Goal: Task Accomplishment & Management: Use online tool/utility

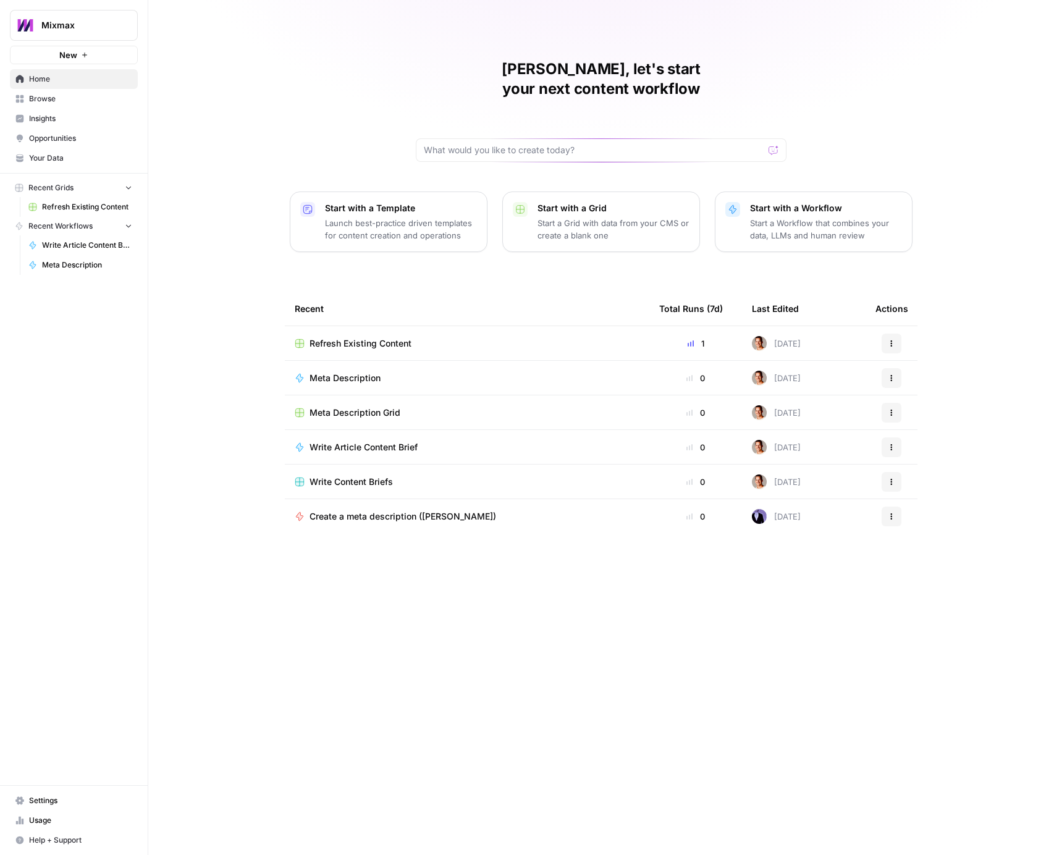
click at [84, 27] on span "Mixmax" at bounding box center [78, 25] width 75 height 12
click at [66, 111] on span "September Cohort" at bounding box center [119, 112] width 163 height 12
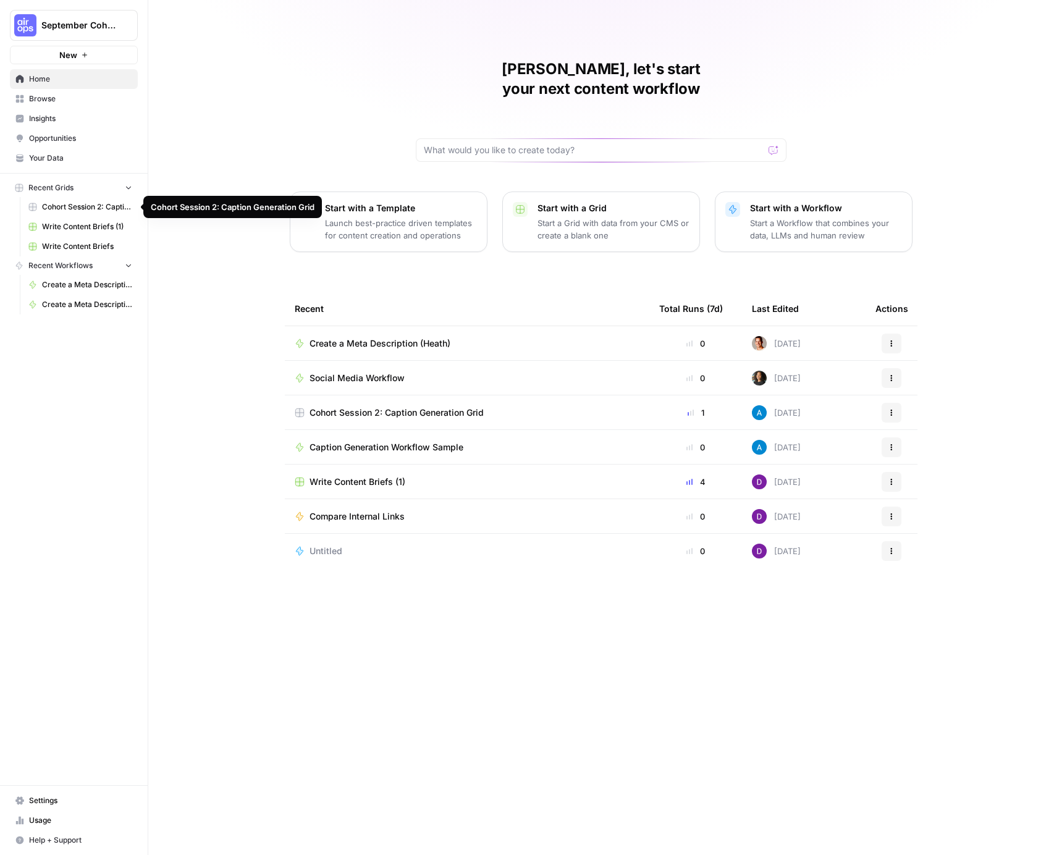
click at [98, 211] on span "Cohort Session 2: Caption Generation Grid" at bounding box center [87, 206] width 90 height 11
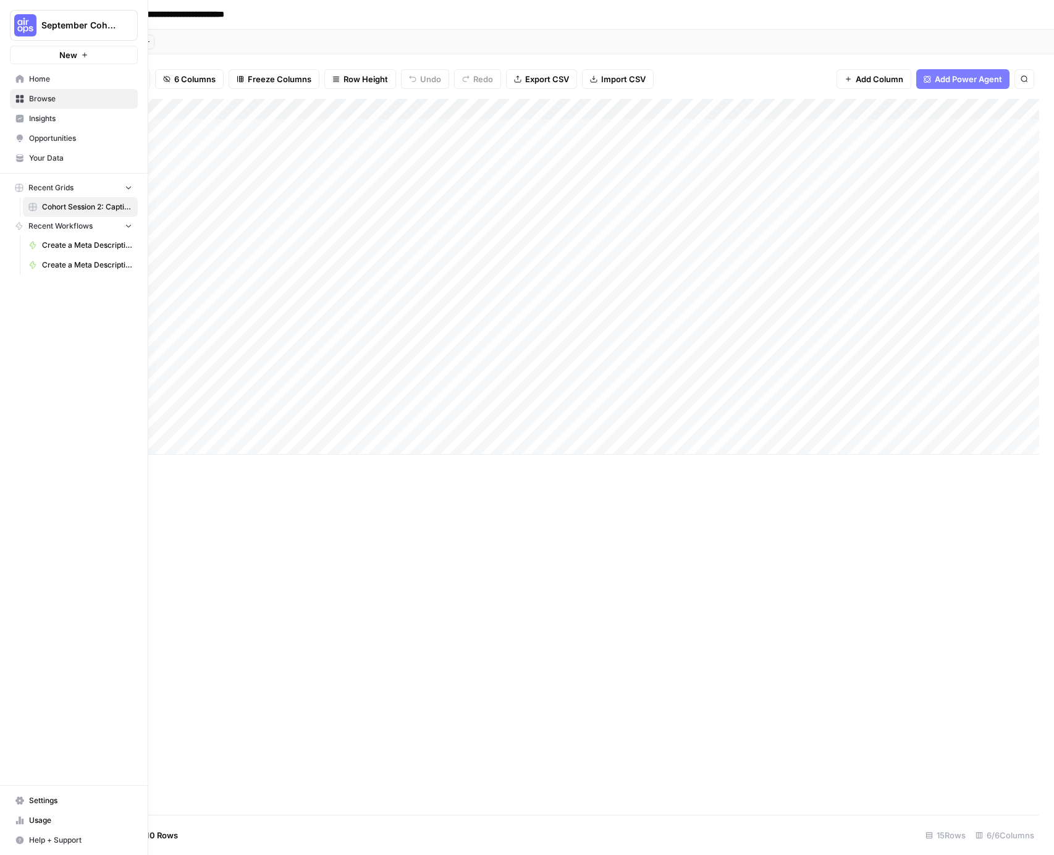
click at [54, 86] on link "Home" at bounding box center [74, 79] width 128 height 20
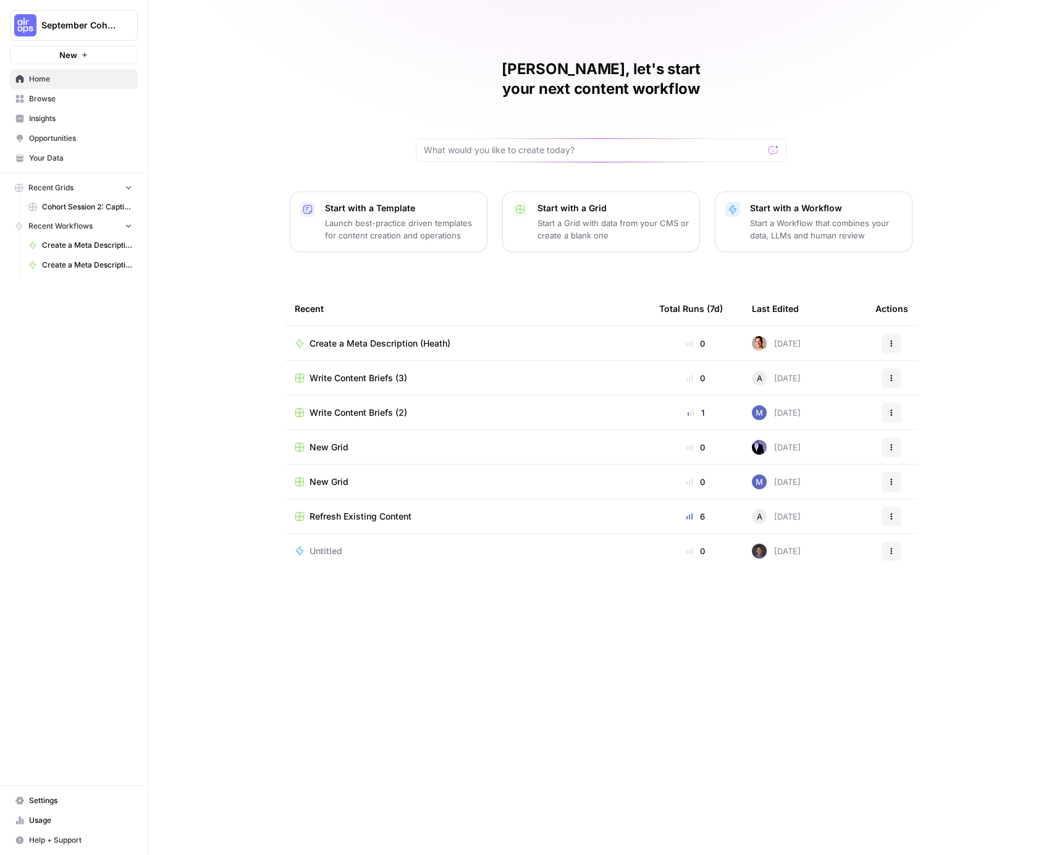
click at [47, 98] on span "Browse" at bounding box center [80, 98] width 103 height 11
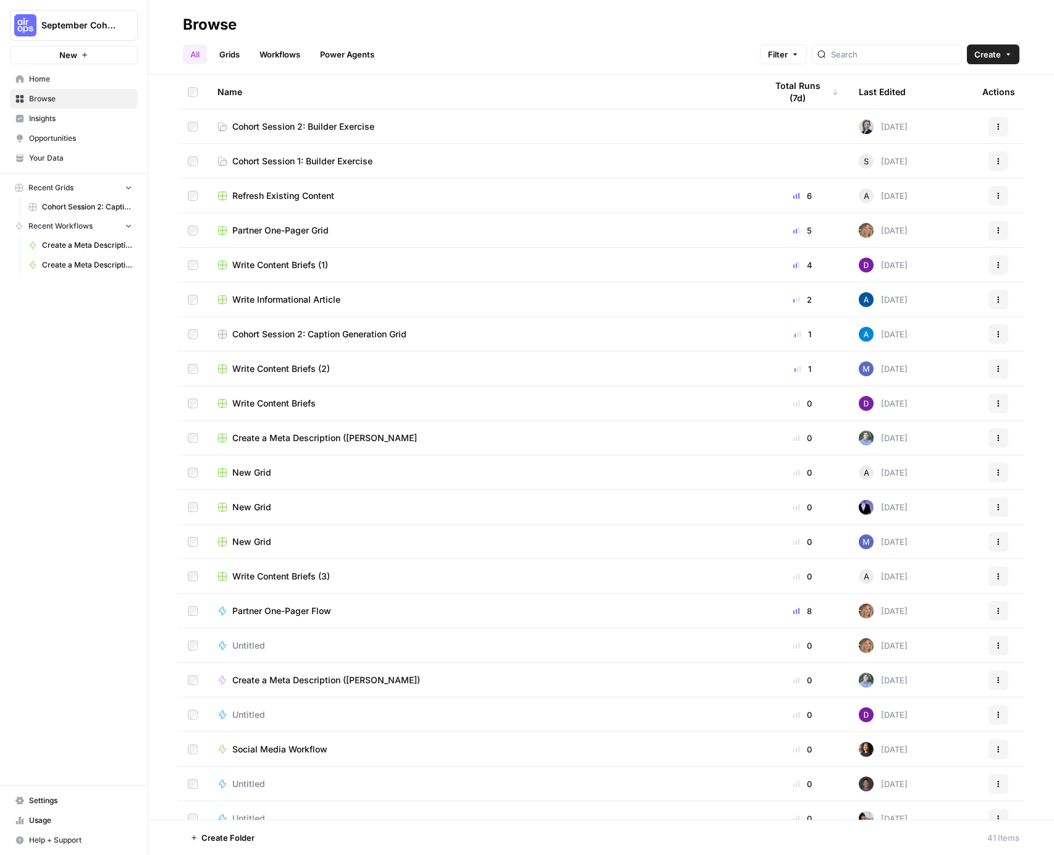
click at [314, 127] on span "Cohort Session 2: Builder Exercise" at bounding box center [303, 127] width 142 height 12
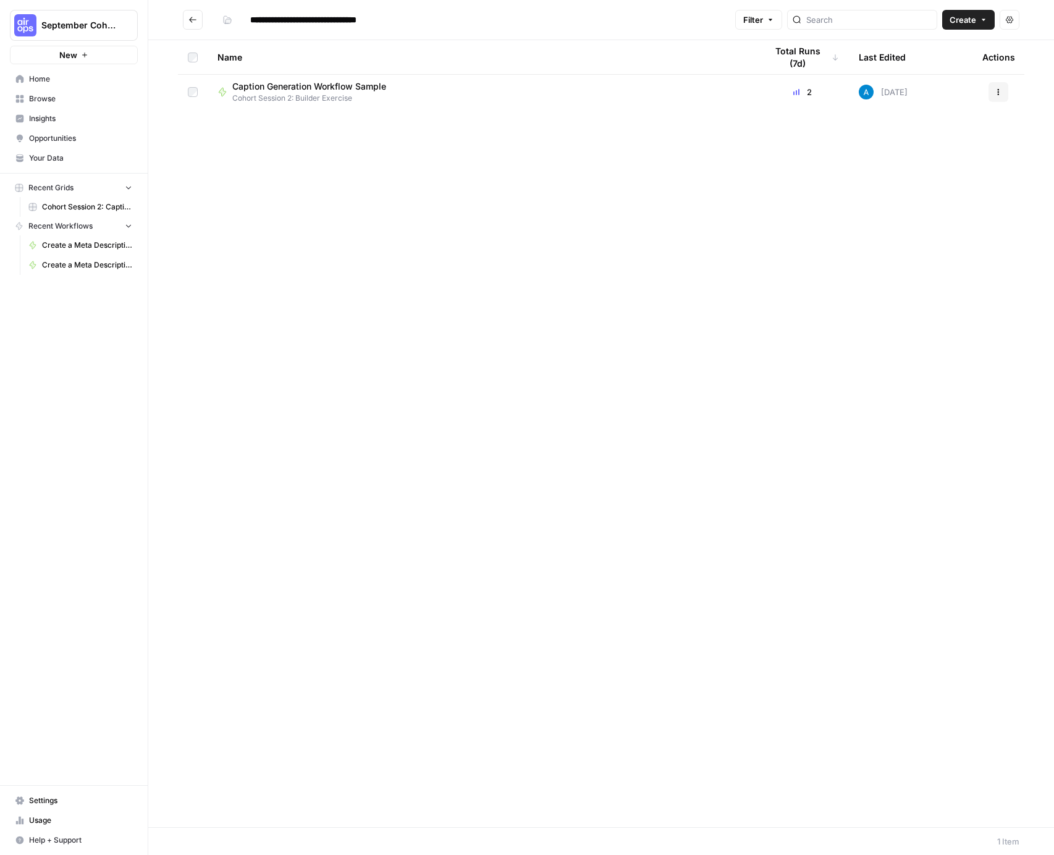
click at [297, 81] on span "Caption Generation Workflow Sample" at bounding box center [309, 86] width 154 height 12
click at [297, 81] on div "**********" at bounding box center [601, 427] width 906 height 855
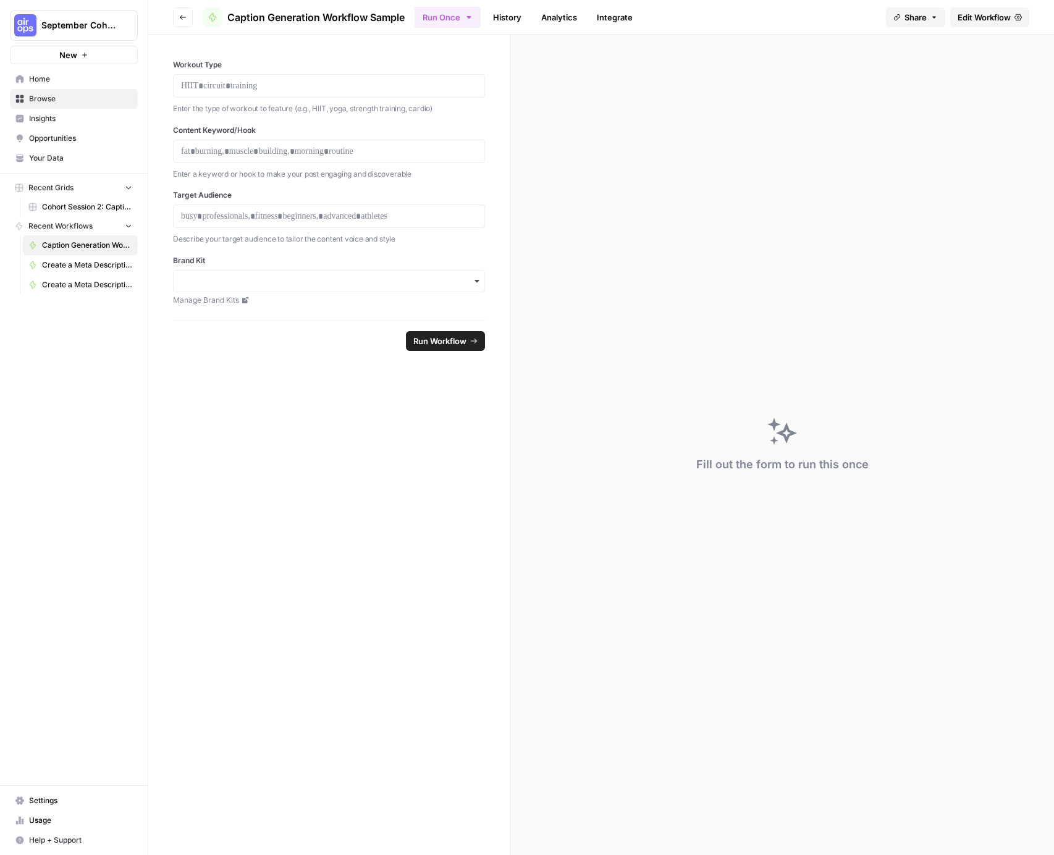
click at [345, 23] on span "Caption Generation Workflow Sample" at bounding box center [315, 17] width 177 height 15
click at [180, 18] on icon "button" at bounding box center [182, 17] width 7 height 7
click at [182, 16] on icon "button" at bounding box center [182, 17] width 7 height 7
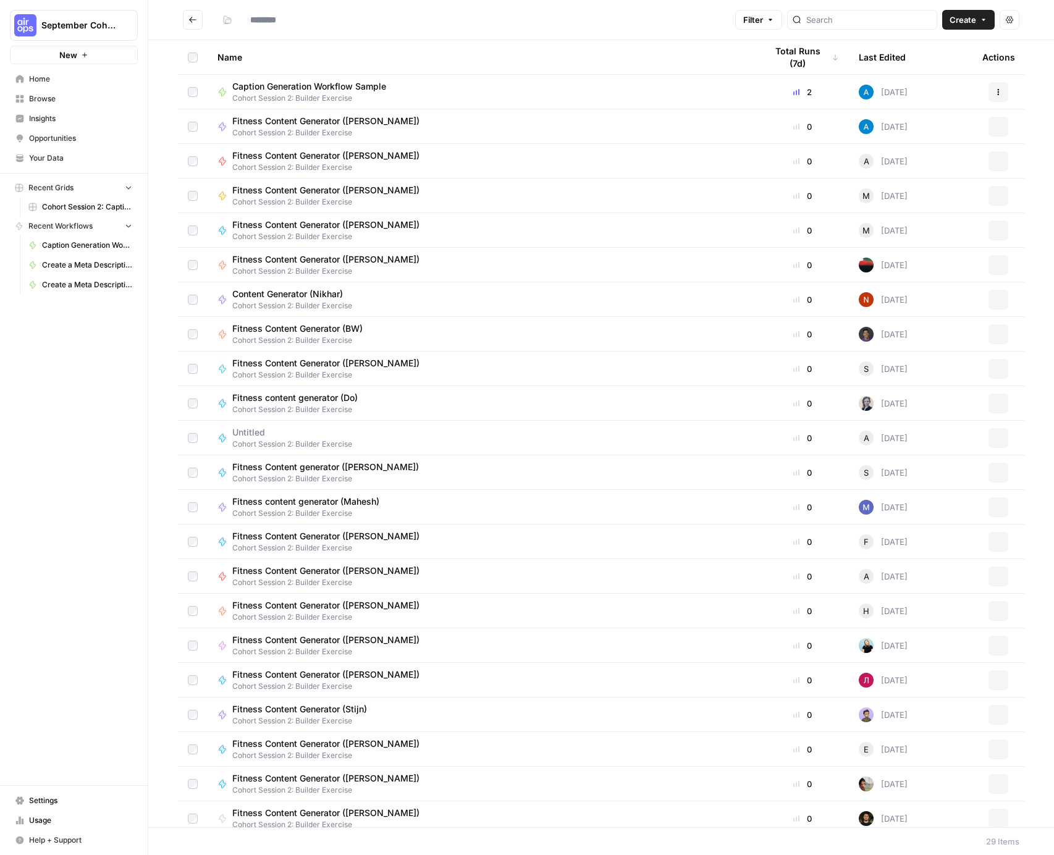
type input "**********"
click at [994, 96] on button "Actions" at bounding box center [999, 92] width 20 height 20
click at [912, 196] on span "Duplicate" at bounding box center [943, 201] width 99 height 12
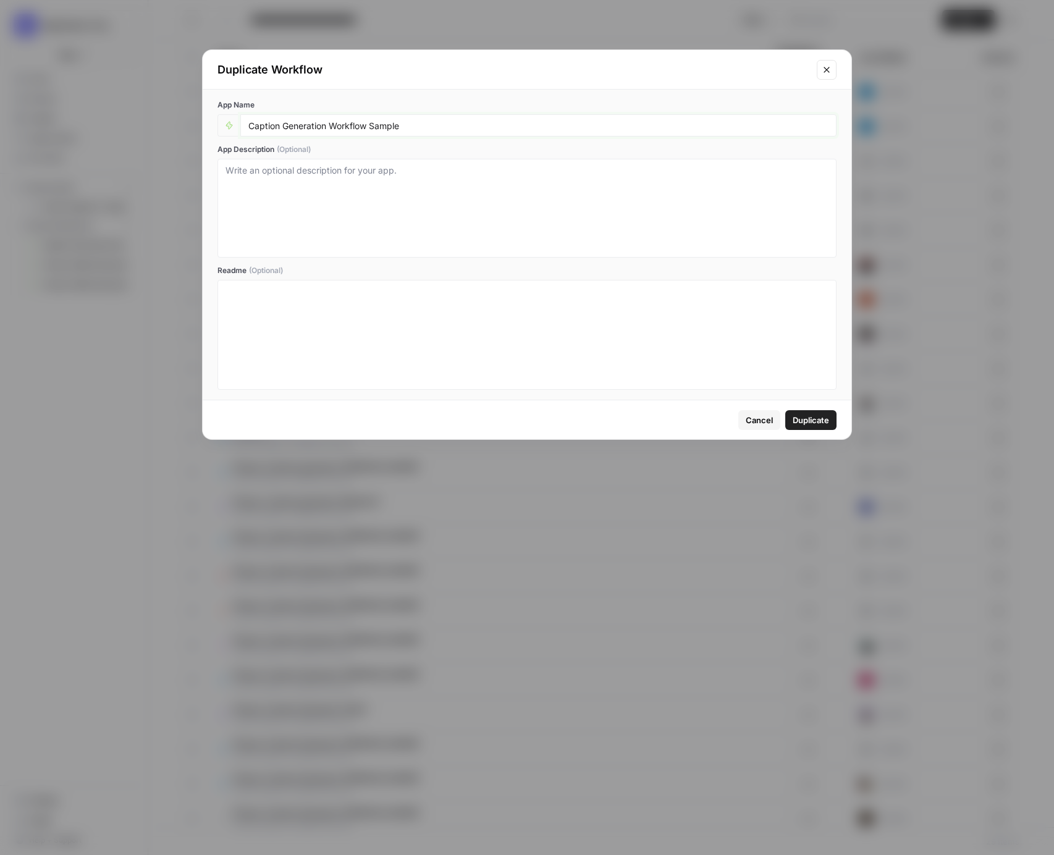
click at [416, 122] on input "Caption Generation Workflow Sample" at bounding box center [538, 125] width 580 height 11
type input "Caption Generation Workflow (Heath)"
click at [813, 423] on span "Duplicate" at bounding box center [811, 420] width 36 height 12
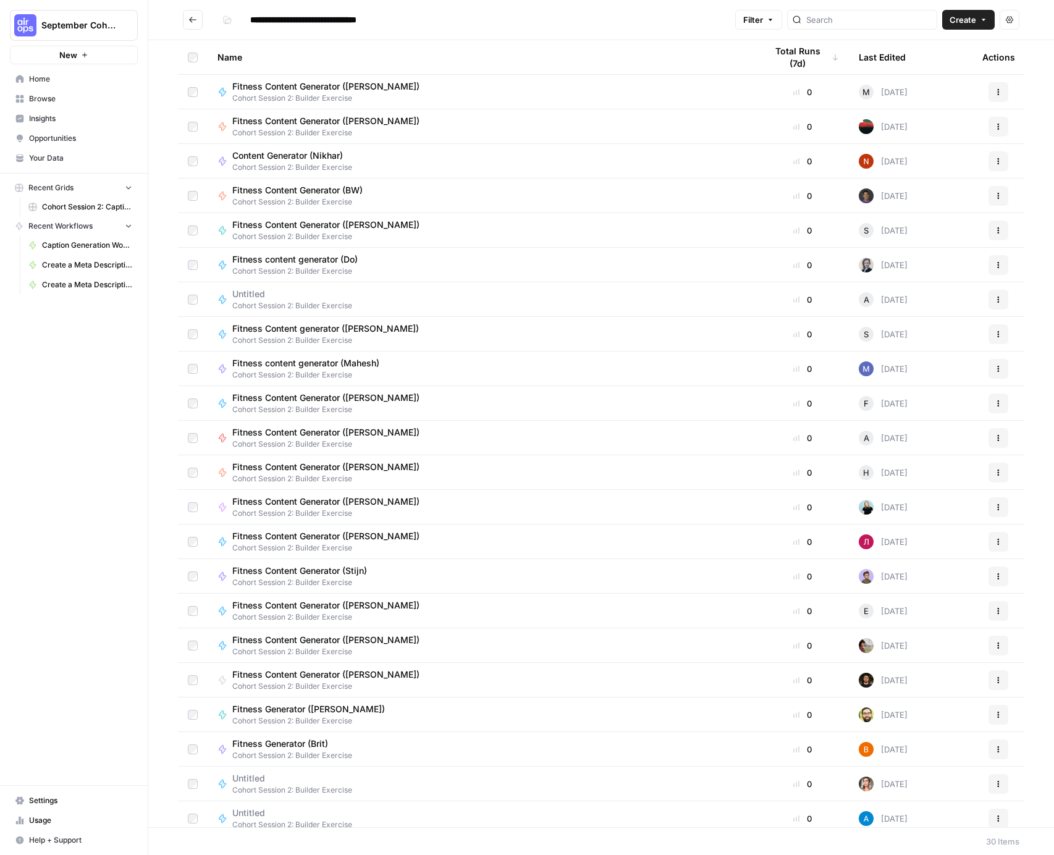
scroll to position [286, 0]
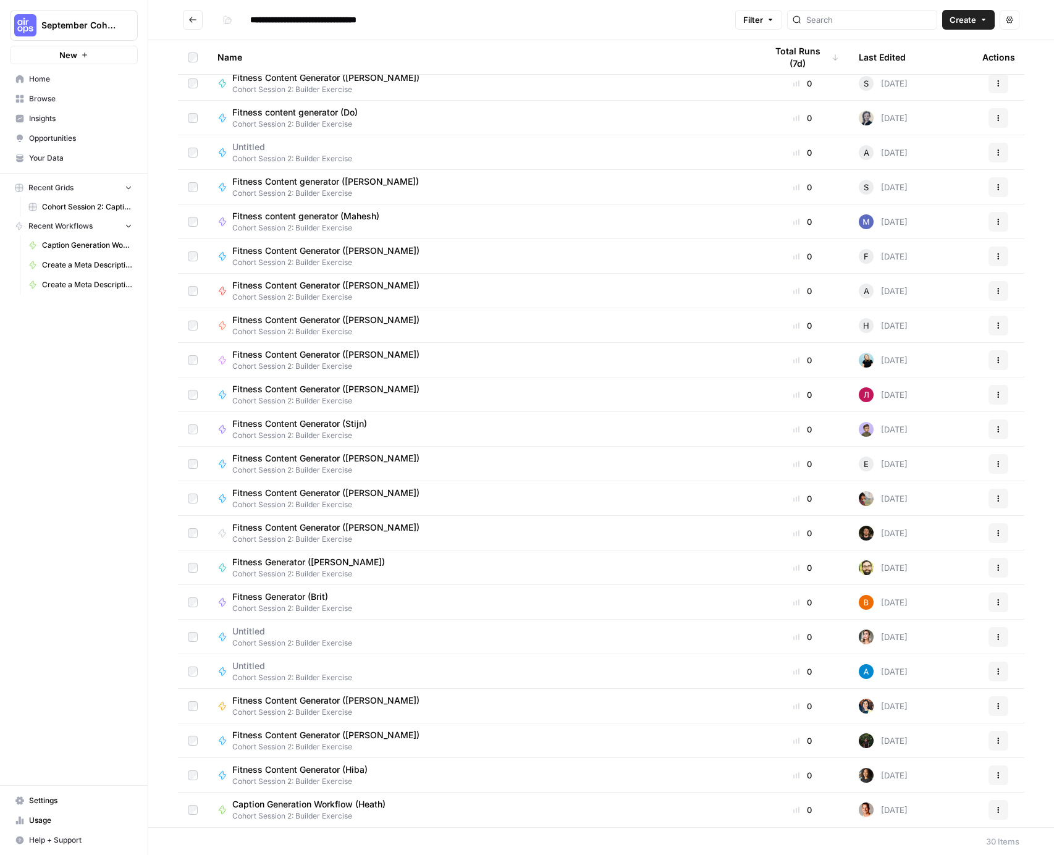
click at [343, 816] on span "Cohort Session 2: Builder Exercise" at bounding box center [313, 816] width 163 height 11
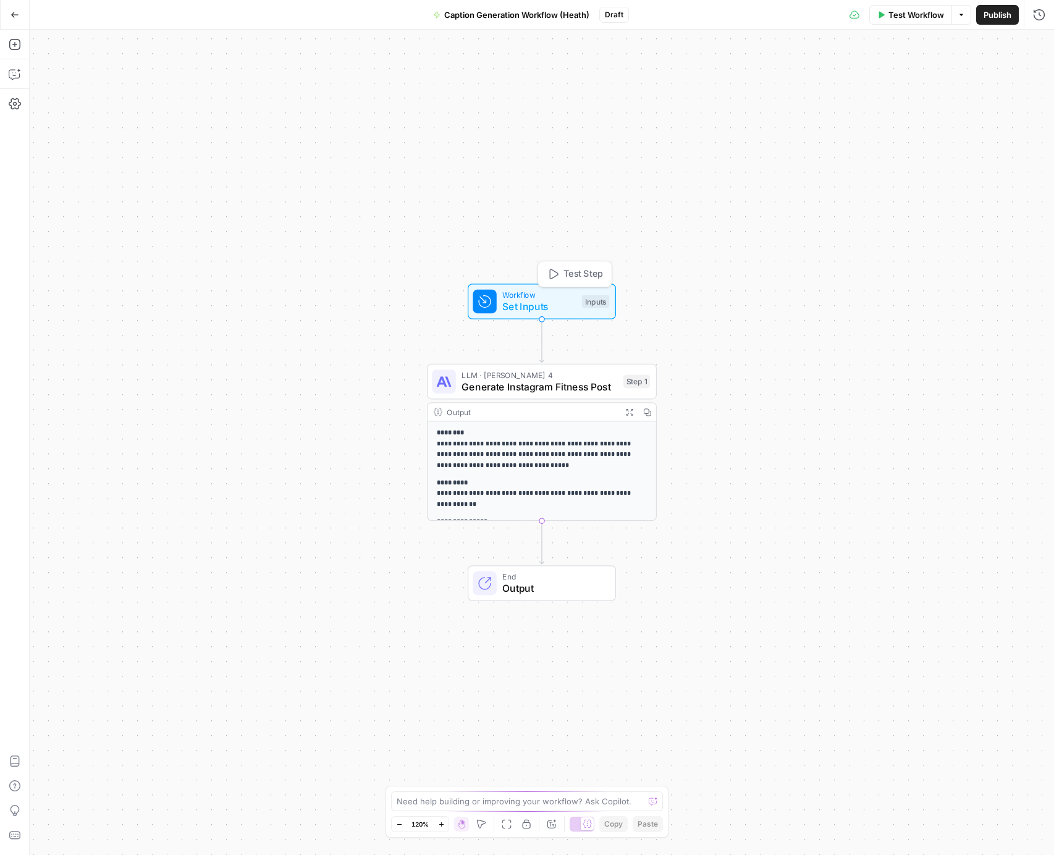
click at [535, 303] on span "Set Inputs" at bounding box center [539, 306] width 74 height 15
click at [532, 437] on p "**********" at bounding box center [542, 449] width 211 height 43
click at [570, 383] on span "Generate Instagram Fitness Post" at bounding box center [540, 386] width 156 height 15
type textarea "Generate Instagram Fitness Post"
click at [570, 383] on span "Generate Instagram Fitness Post" at bounding box center [540, 386] width 156 height 15
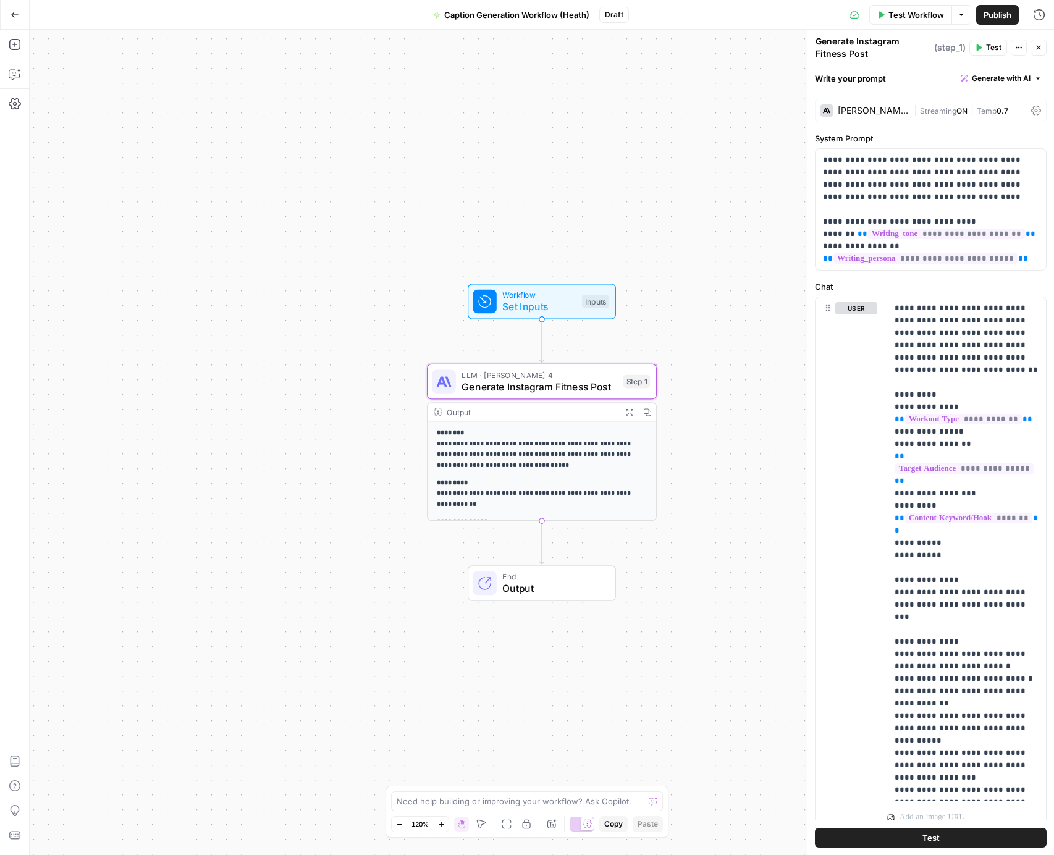
click at [559, 311] on span "Set Inputs" at bounding box center [539, 306] width 74 height 15
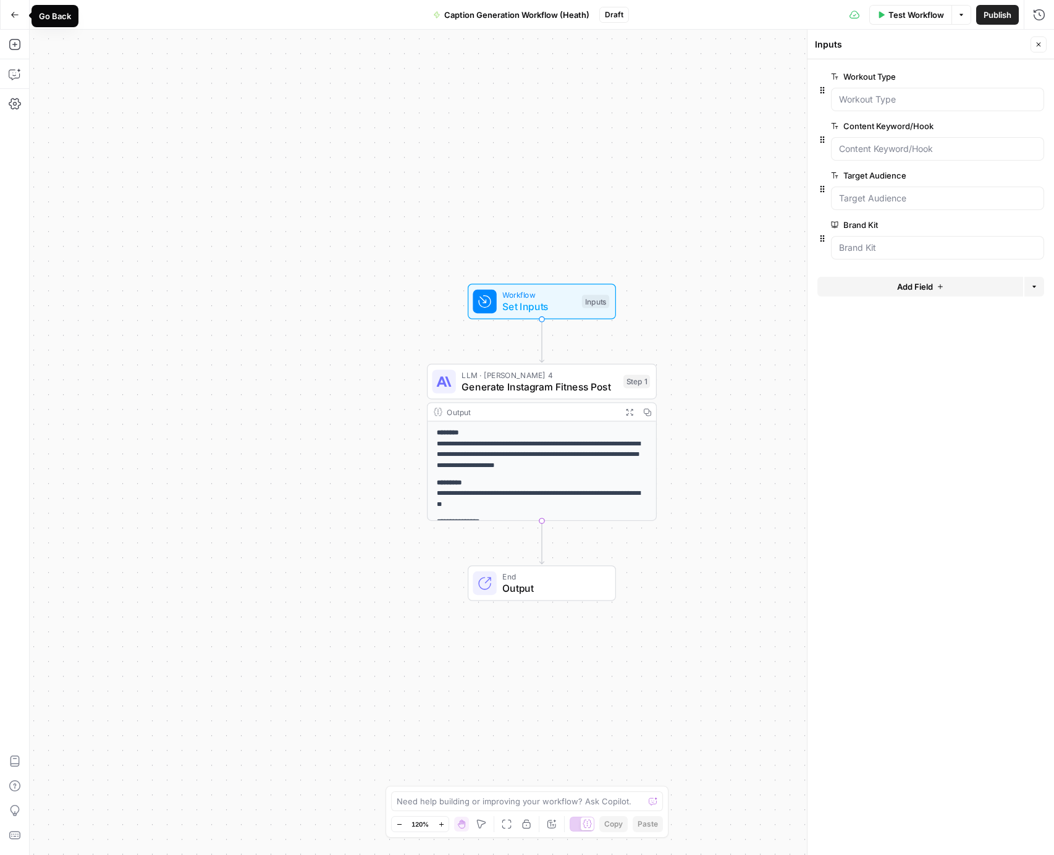
click at [14, 12] on icon "button" at bounding box center [14, 15] width 7 height 6
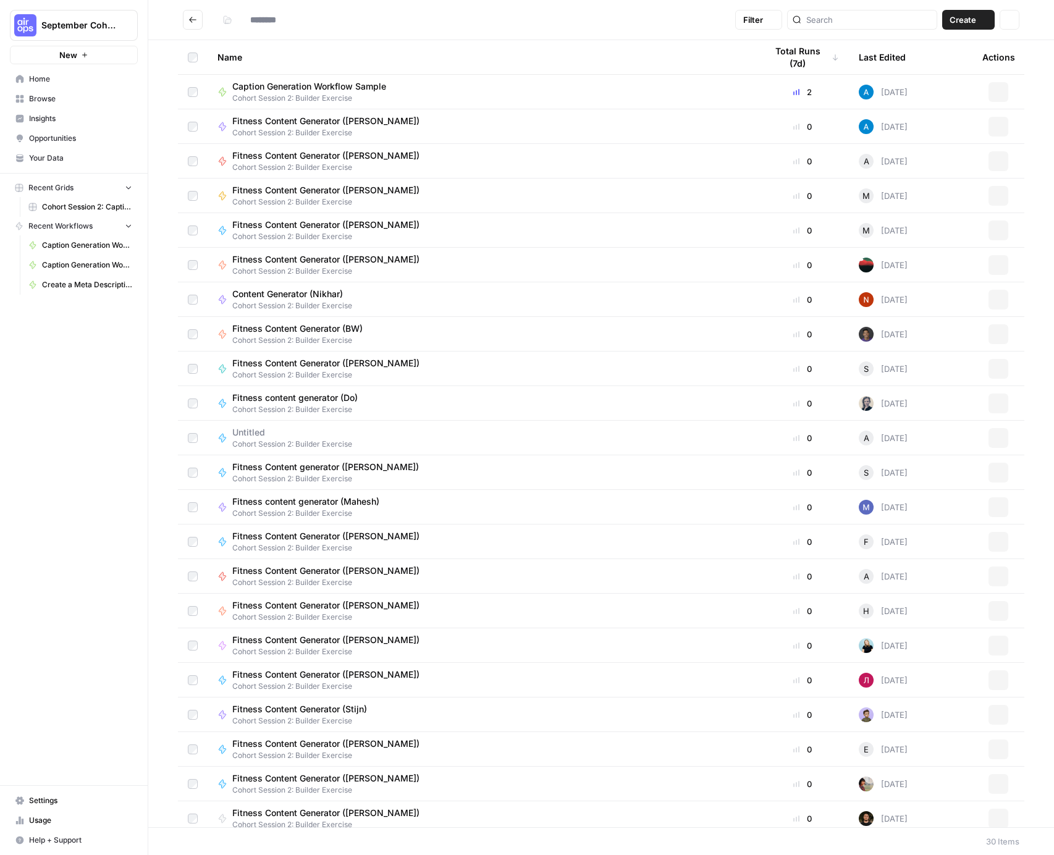
type input "**********"
click at [62, 157] on span "Your Data" at bounding box center [80, 158] width 103 height 11
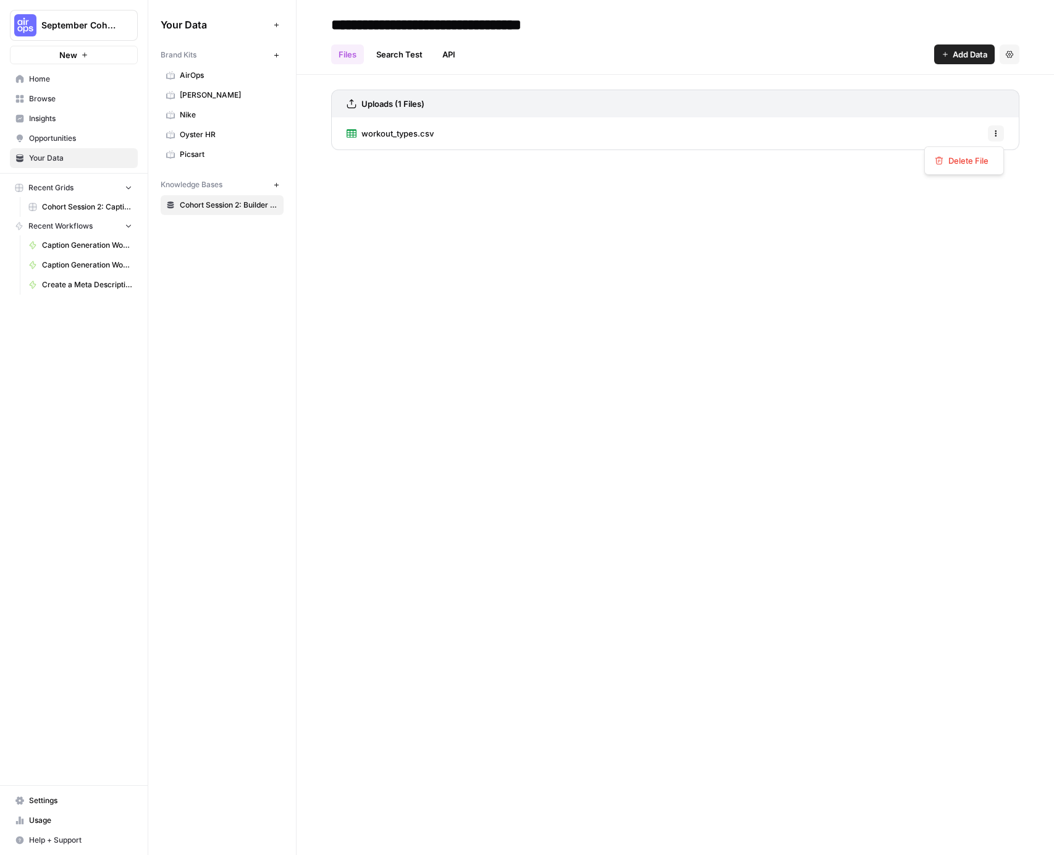
click at [994, 132] on icon "button" at bounding box center [996, 133] width 7 height 7
click at [789, 120] on div "workout_types.csv Options" at bounding box center [675, 133] width 689 height 32
click at [700, 130] on div "workout_types.csv Options" at bounding box center [675, 133] width 689 height 32
click at [381, 140] on link "workout_types.csv" at bounding box center [390, 133] width 87 height 32
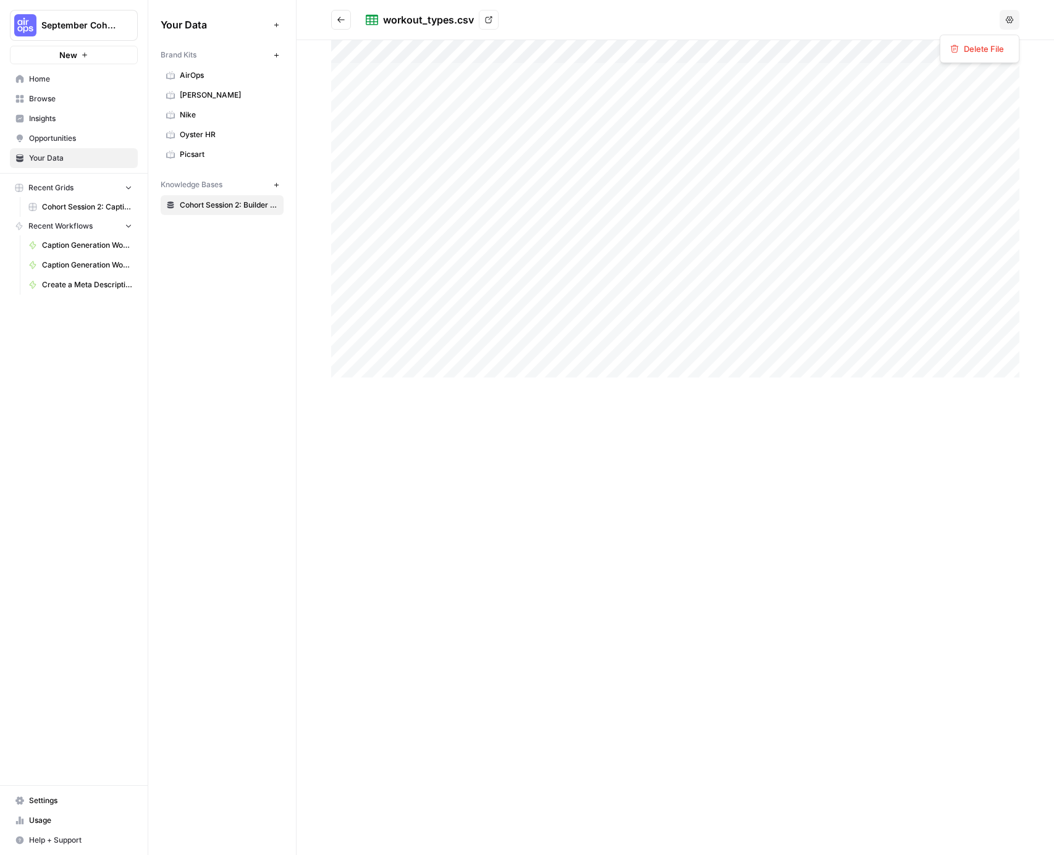
click at [1013, 20] on icon "button" at bounding box center [1009, 19] width 7 height 7
click at [623, 25] on div "workout_types.csv View" at bounding box center [680, 20] width 629 height 20
click at [486, 22] on icon at bounding box center [488, 19] width 7 height 7
click at [54, 74] on span "Home" at bounding box center [80, 79] width 103 height 11
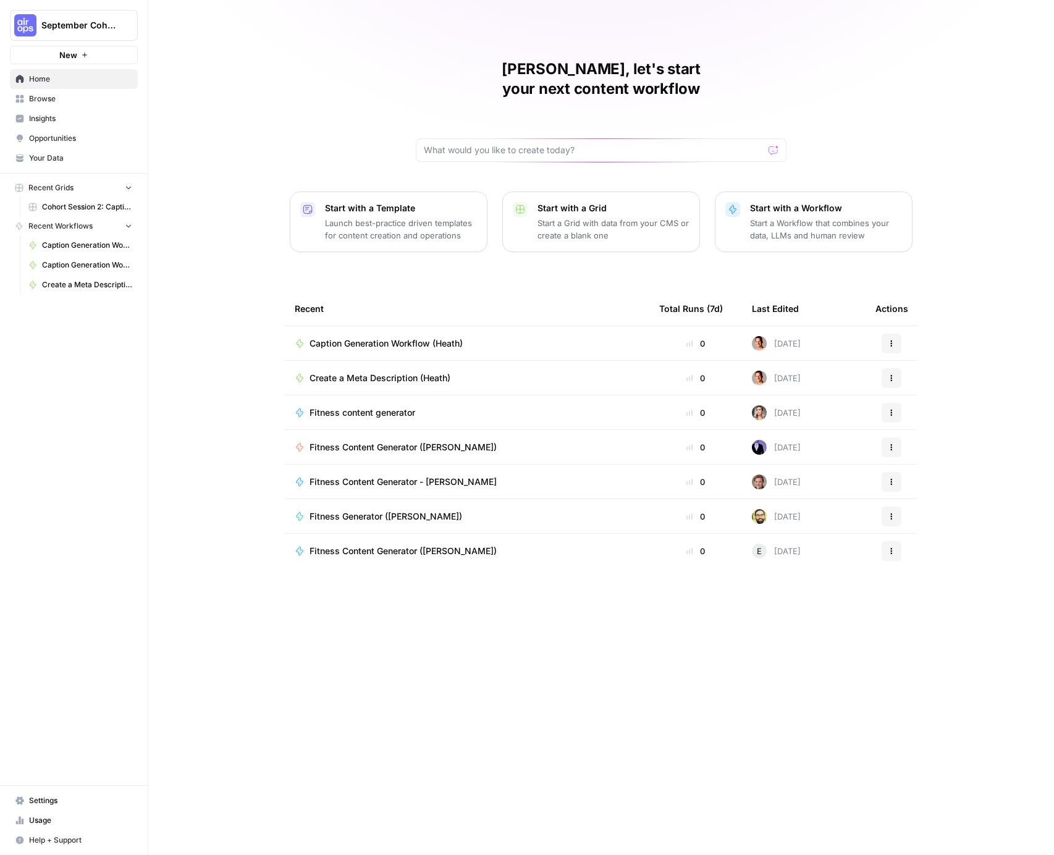
click at [389, 337] on span "Caption Generation Workflow (Heath)" at bounding box center [386, 343] width 153 height 12
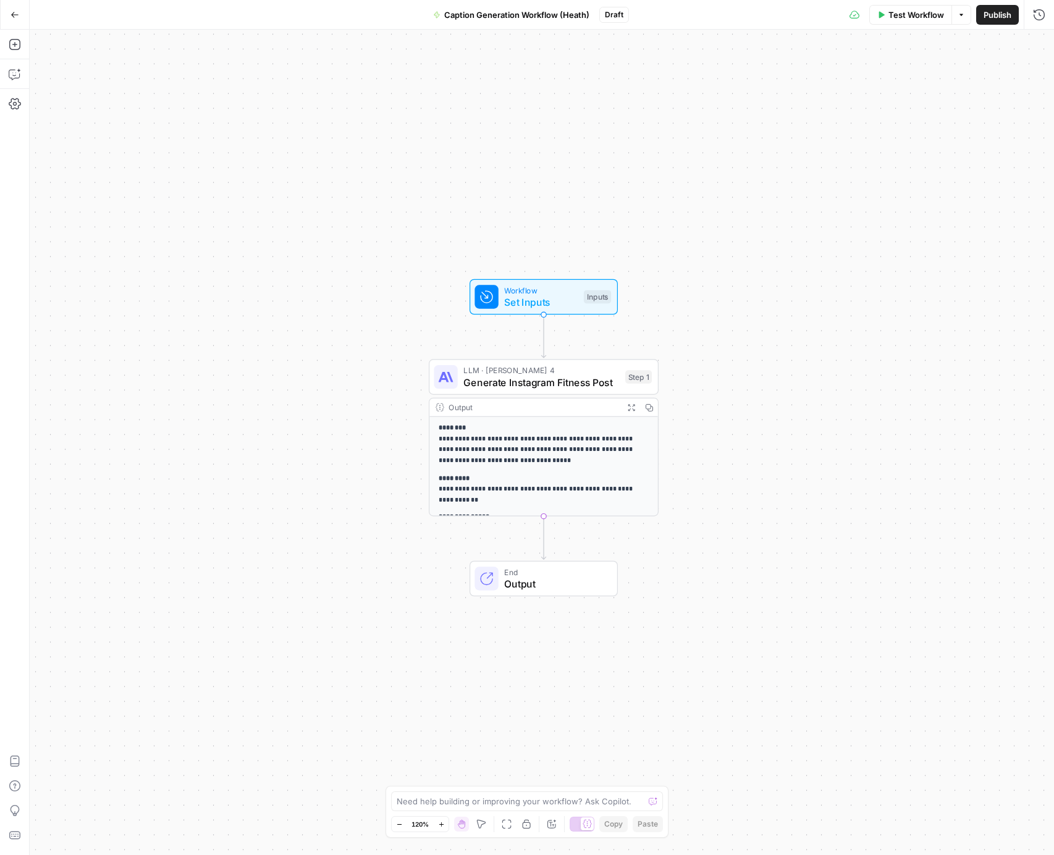
click at [1007, 14] on span "Publish" at bounding box center [998, 15] width 28 height 12
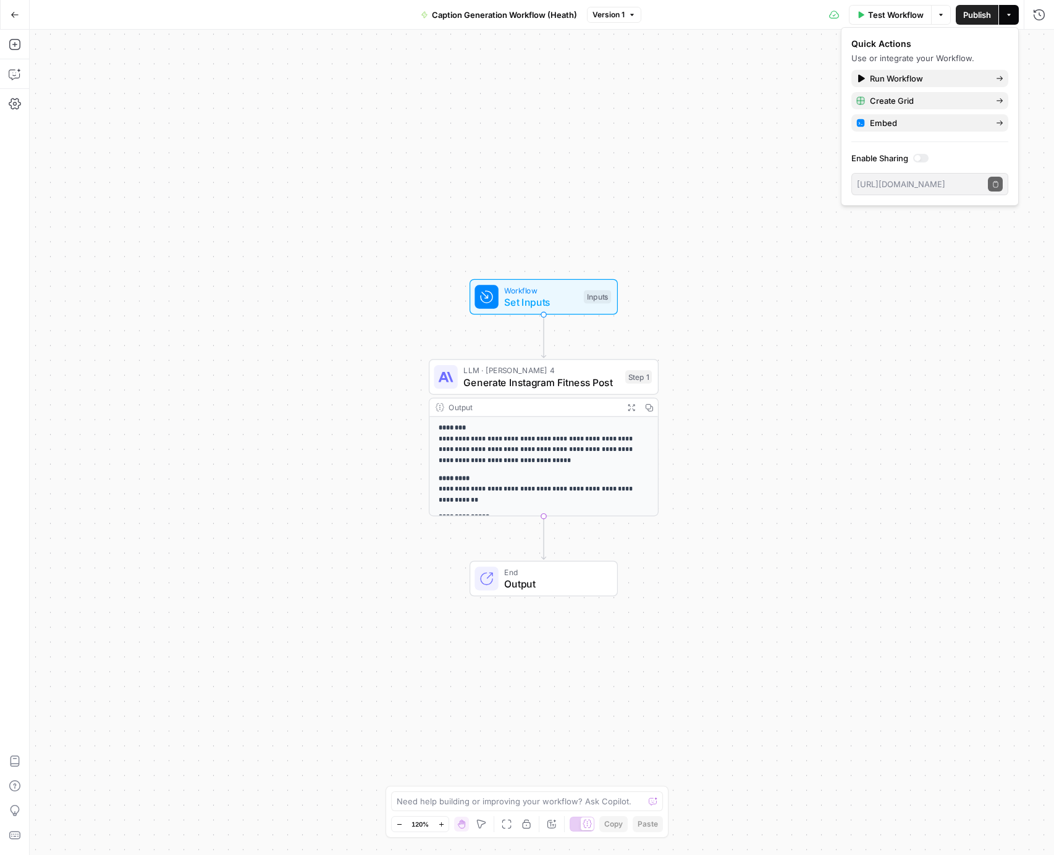
click at [761, 97] on div "**********" at bounding box center [542, 443] width 1025 height 826
click at [17, 13] on icon "button" at bounding box center [15, 15] width 9 height 9
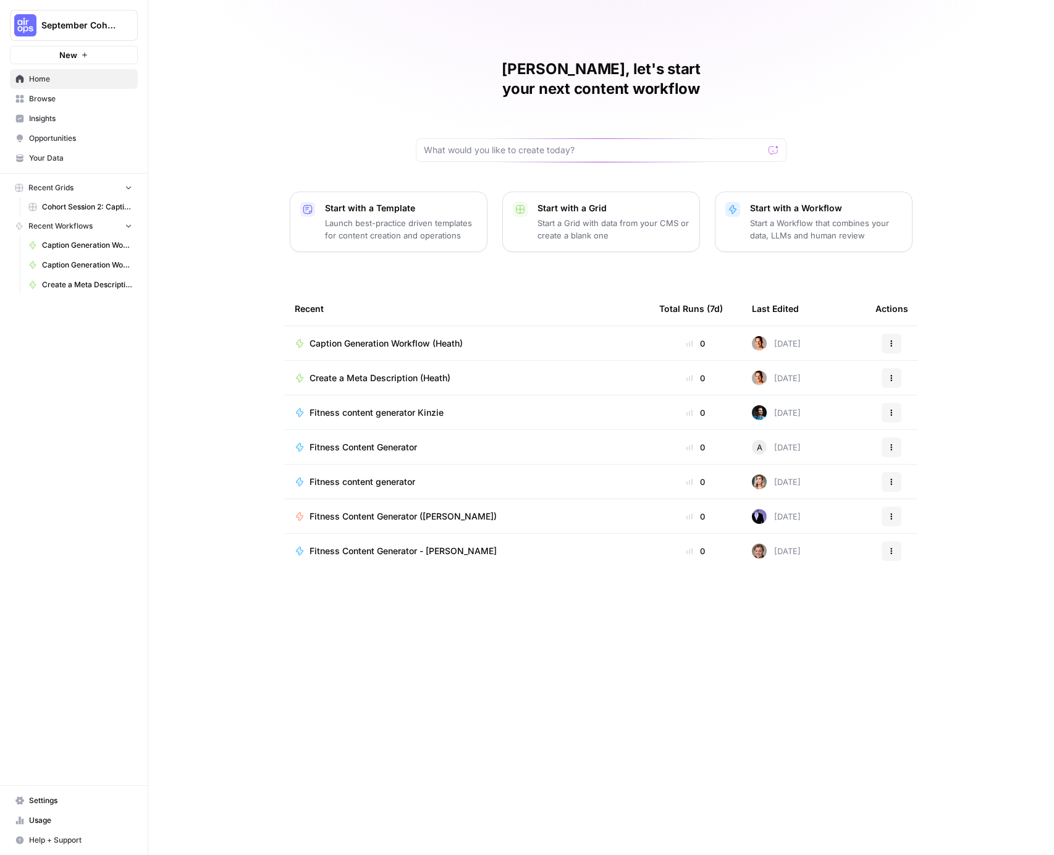
click at [60, 92] on link "Browse" at bounding box center [74, 99] width 128 height 20
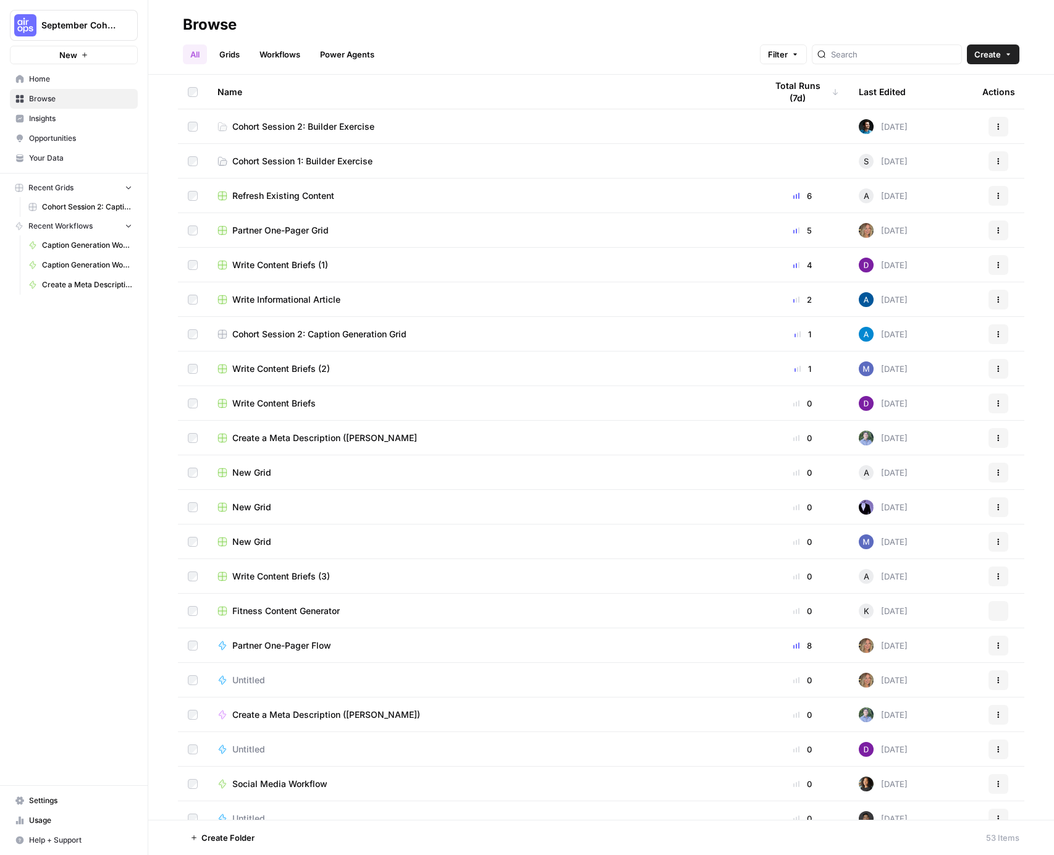
click at [59, 74] on span "Home" at bounding box center [80, 79] width 103 height 11
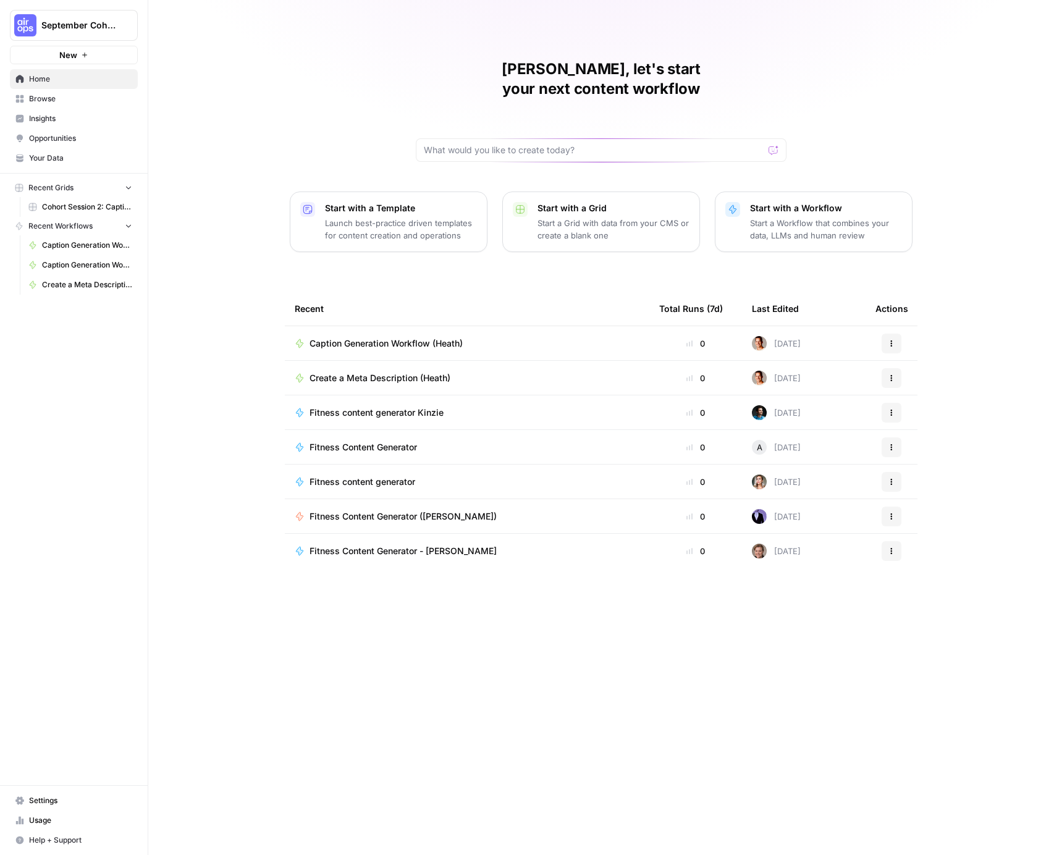
click at [428, 337] on span "Caption Generation Workflow (Heath)" at bounding box center [386, 343] width 153 height 12
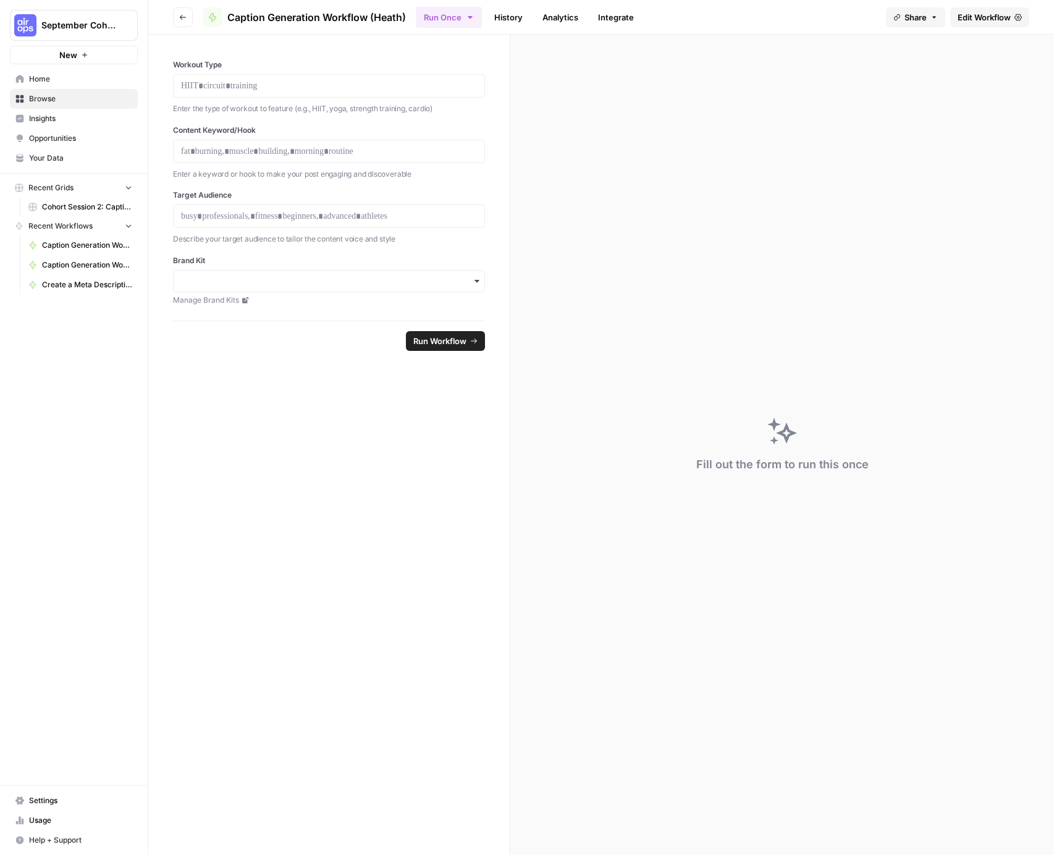
click at [517, 20] on link "History" at bounding box center [508, 17] width 43 height 20
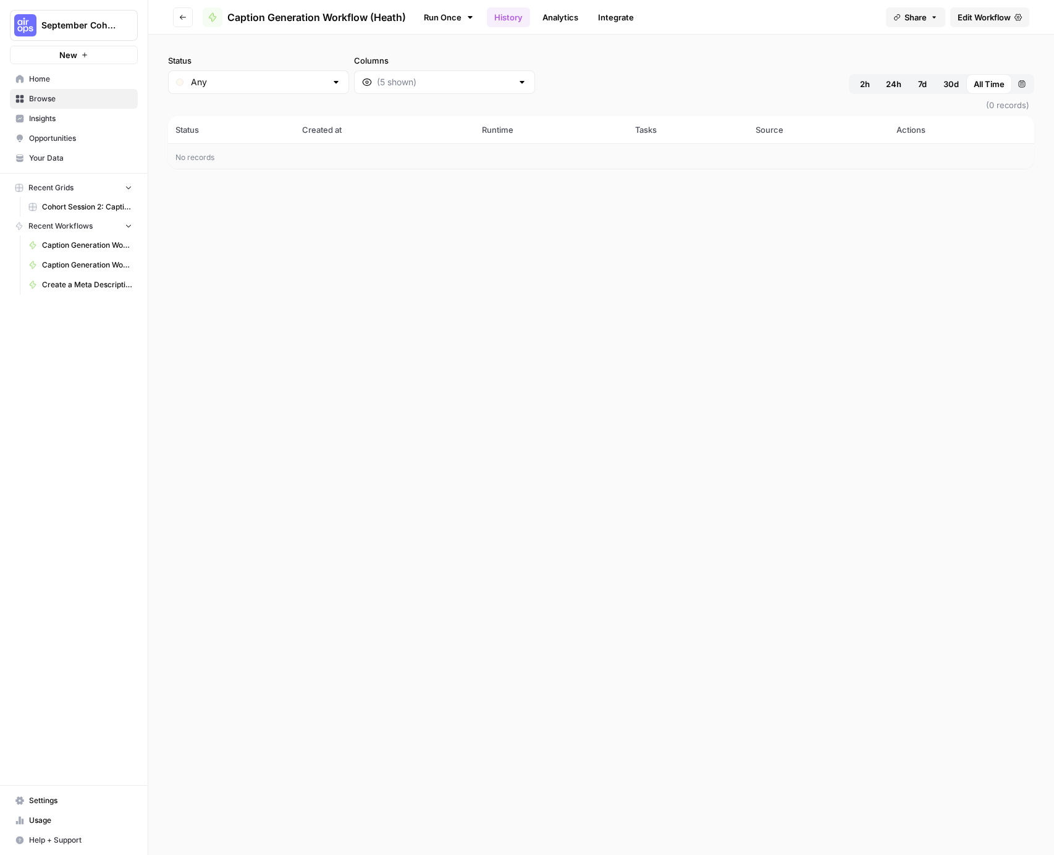
click at [550, 19] on link "Analytics" at bounding box center [560, 17] width 51 height 20
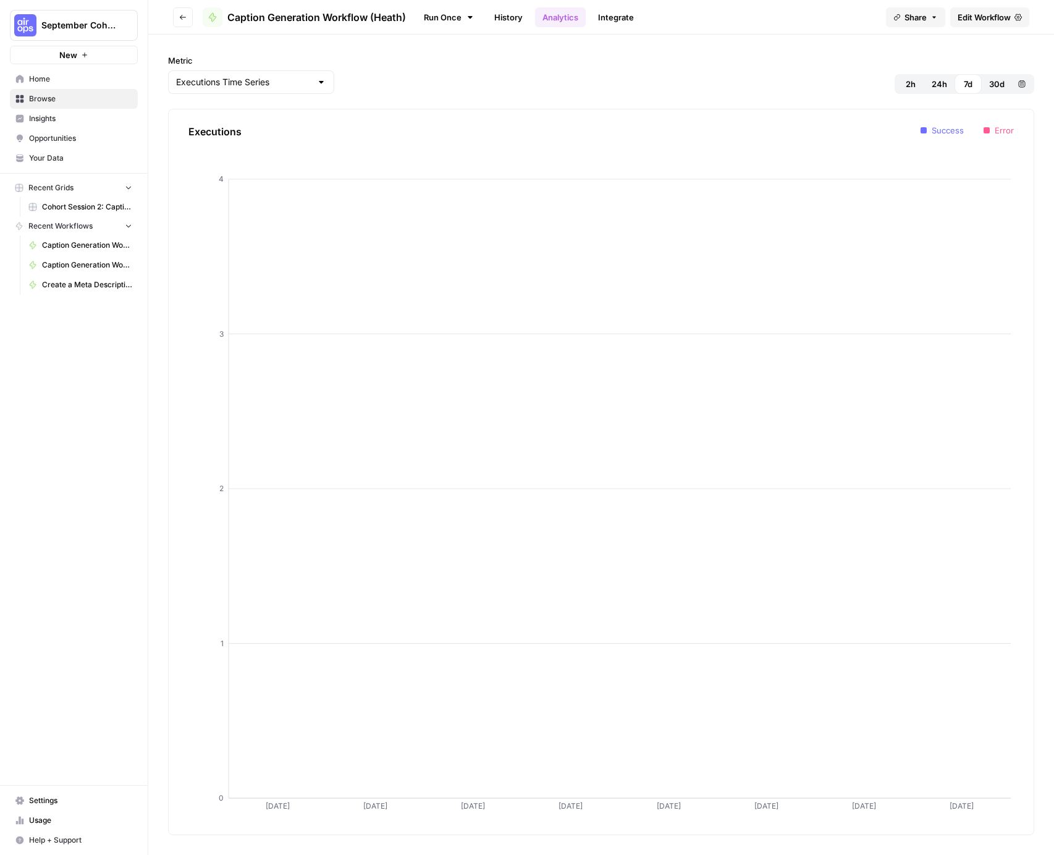
click at [452, 13] on link "Run Once" at bounding box center [449, 17] width 66 height 21
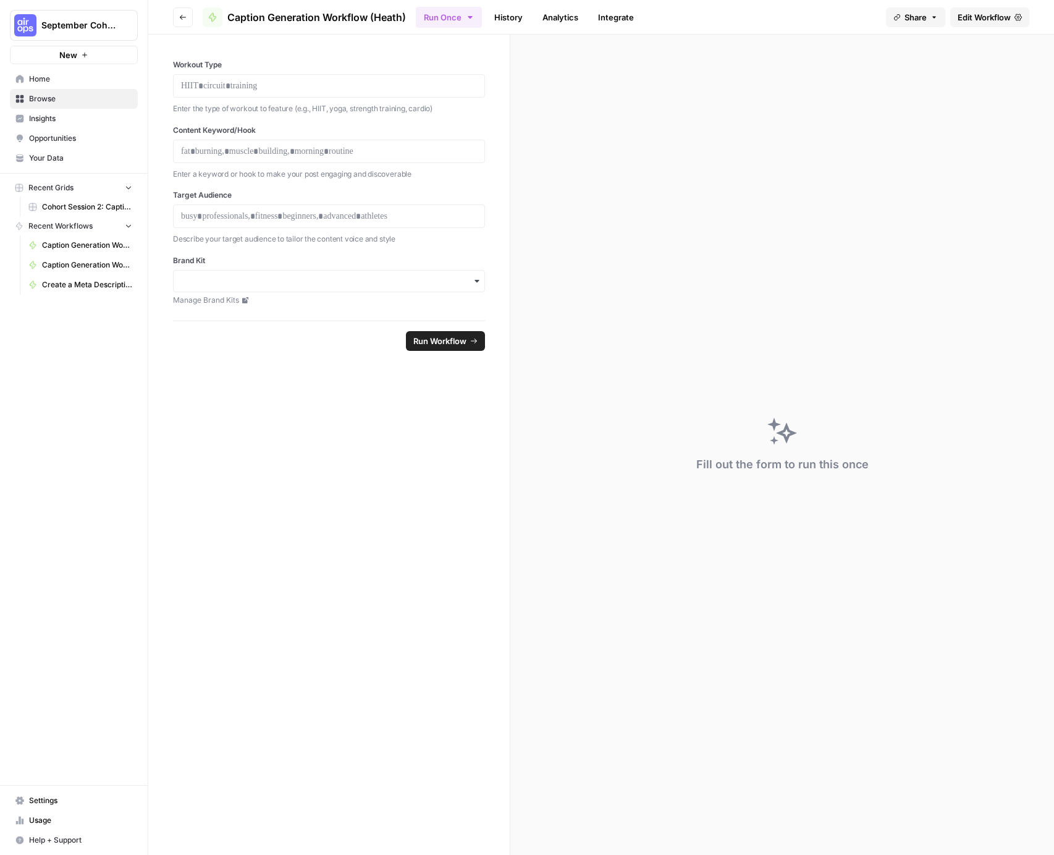
click at [977, 20] on span "Edit Workflow" at bounding box center [984, 17] width 53 height 12
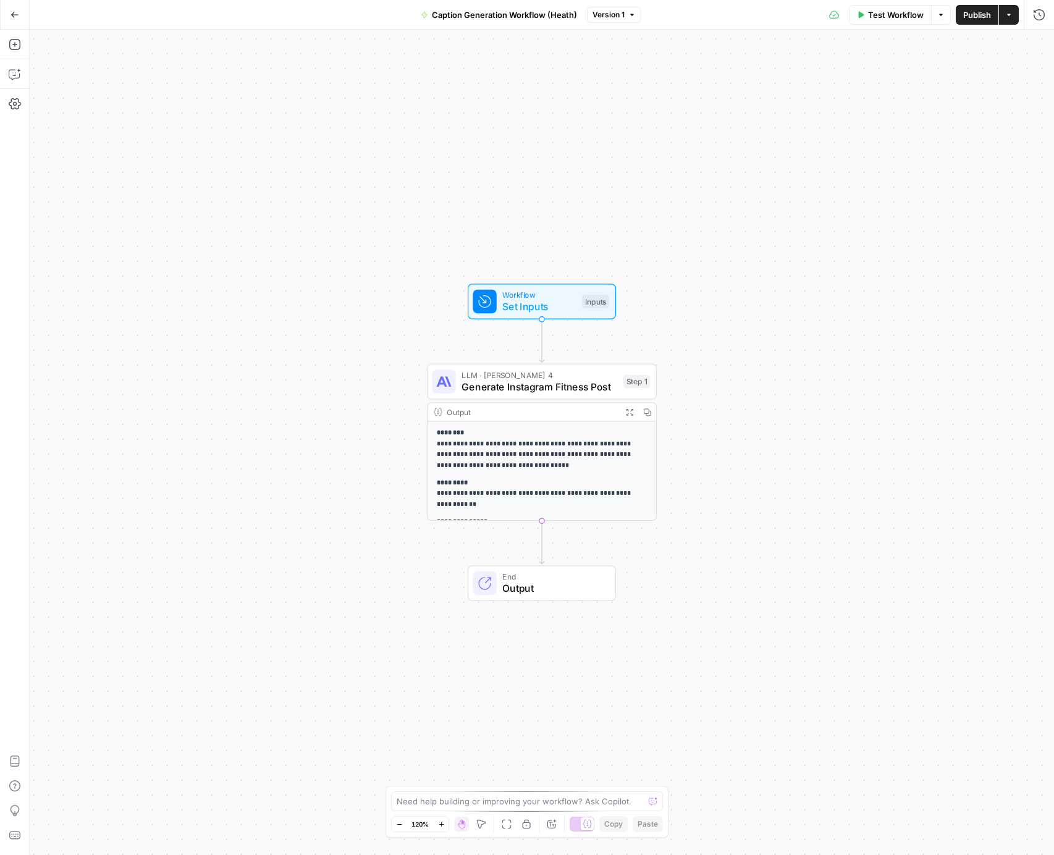
click at [1006, 15] on icon "button" at bounding box center [1009, 14] width 7 height 7
click at [897, 101] on span "Create Grid" at bounding box center [928, 101] width 116 height 12
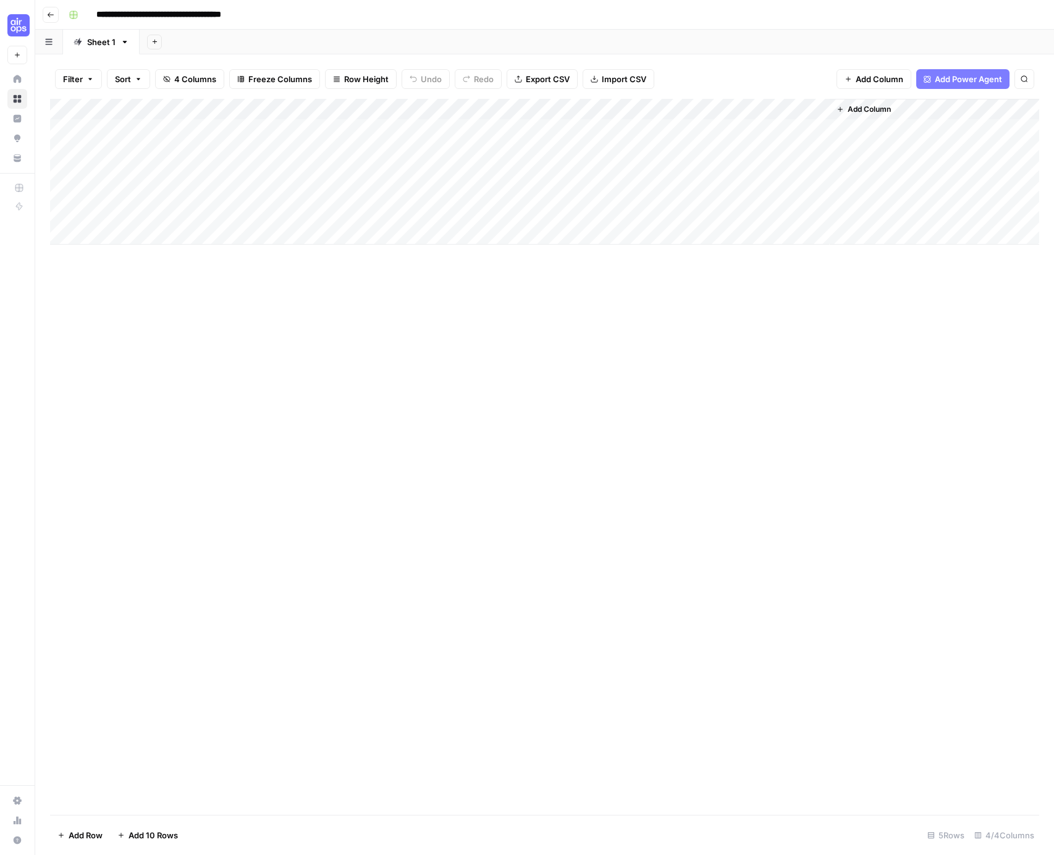
click at [121, 45] on icon "button" at bounding box center [125, 42] width 9 height 9
click at [54, 15] on button "Go back" at bounding box center [51, 15] width 16 height 16
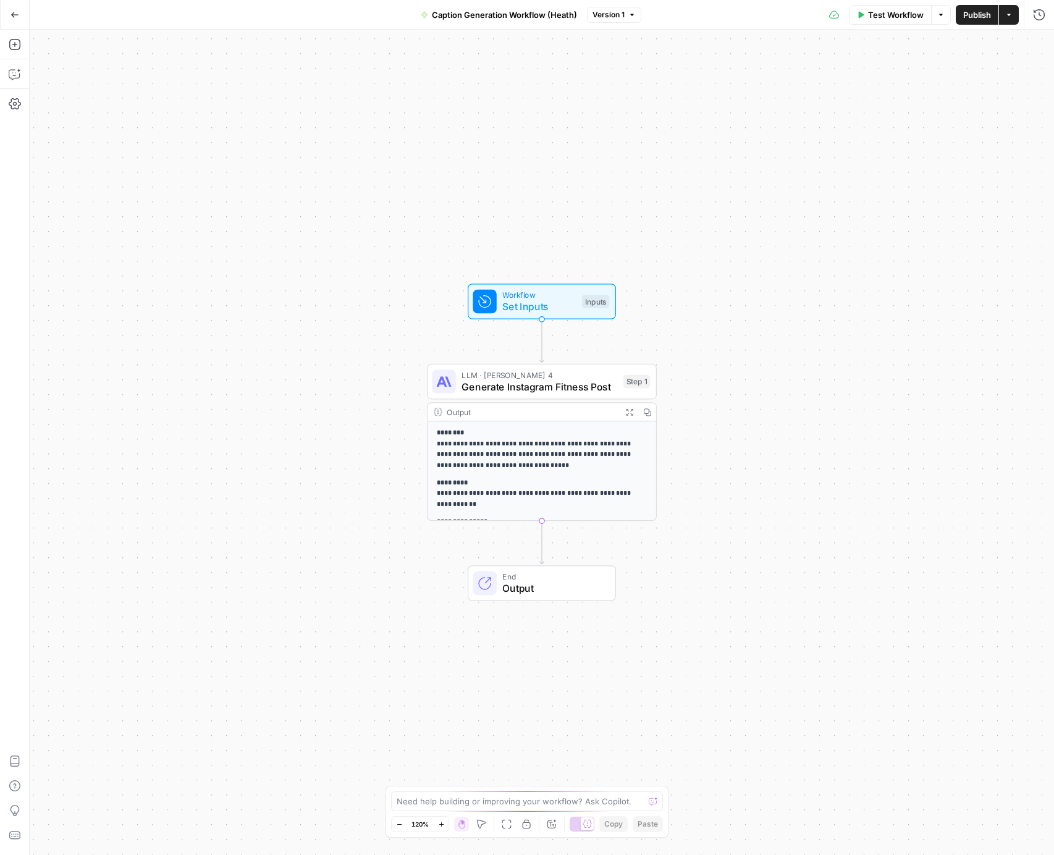
click at [1007, 18] on icon "button" at bounding box center [1009, 14] width 7 height 7
click at [692, 103] on div "**********" at bounding box center [542, 443] width 1025 height 826
click at [11, 5] on button "Go Back" at bounding box center [15, 15] width 22 height 22
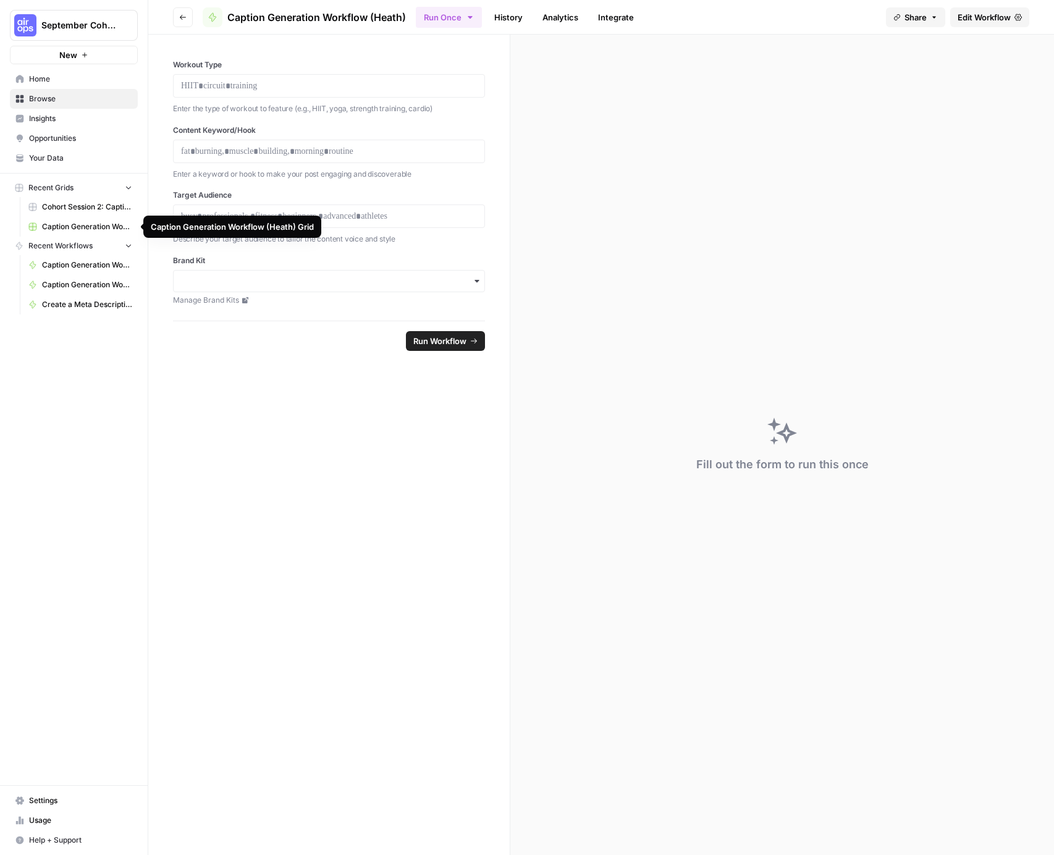
click at [67, 221] on span "Caption Generation Workflow (Heath) Grid" at bounding box center [87, 226] width 90 height 11
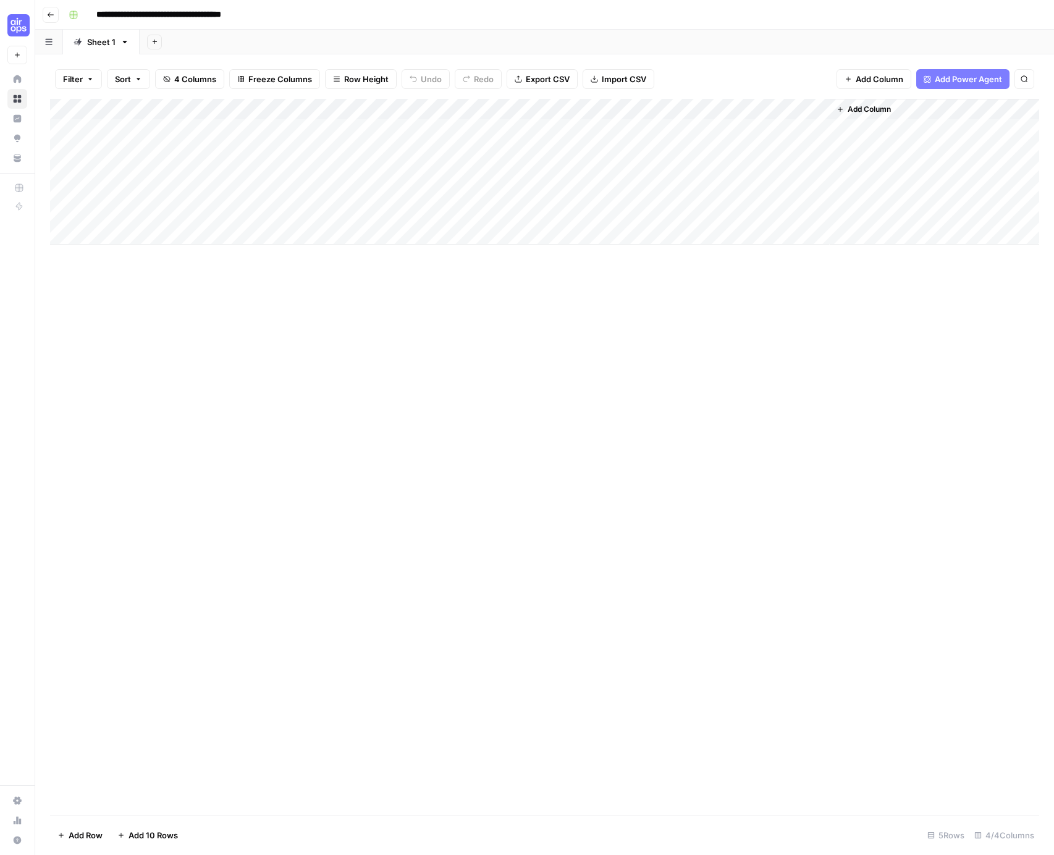
click at [265, 12] on input "**********" at bounding box center [185, 15] width 189 height 20
type input "**********"
click at [59, 12] on header "**********" at bounding box center [544, 15] width 1019 height 30
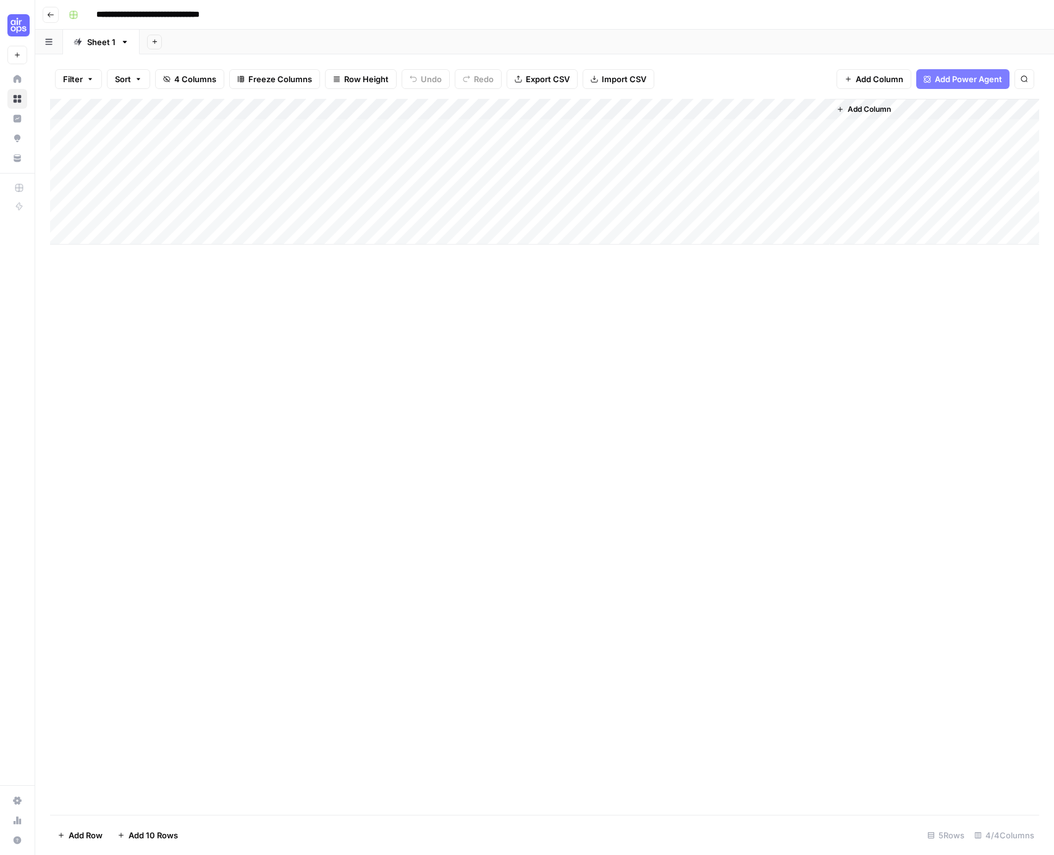
click at [812, 108] on div "Add Column" at bounding box center [545, 172] width 990 height 146
click at [666, 322] on span "Remove Column" at bounding box center [705, 327] width 108 height 12
click at [485, 133] on span "Delete" at bounding box center [483, 139] width 27 height 12
click at [627, 103] on div "Add Column" at bounding box center [545, 172] width 990 height 146
click at [499, 103] on div "Add Column" at bounding box center [545, 172] width 990 height 146
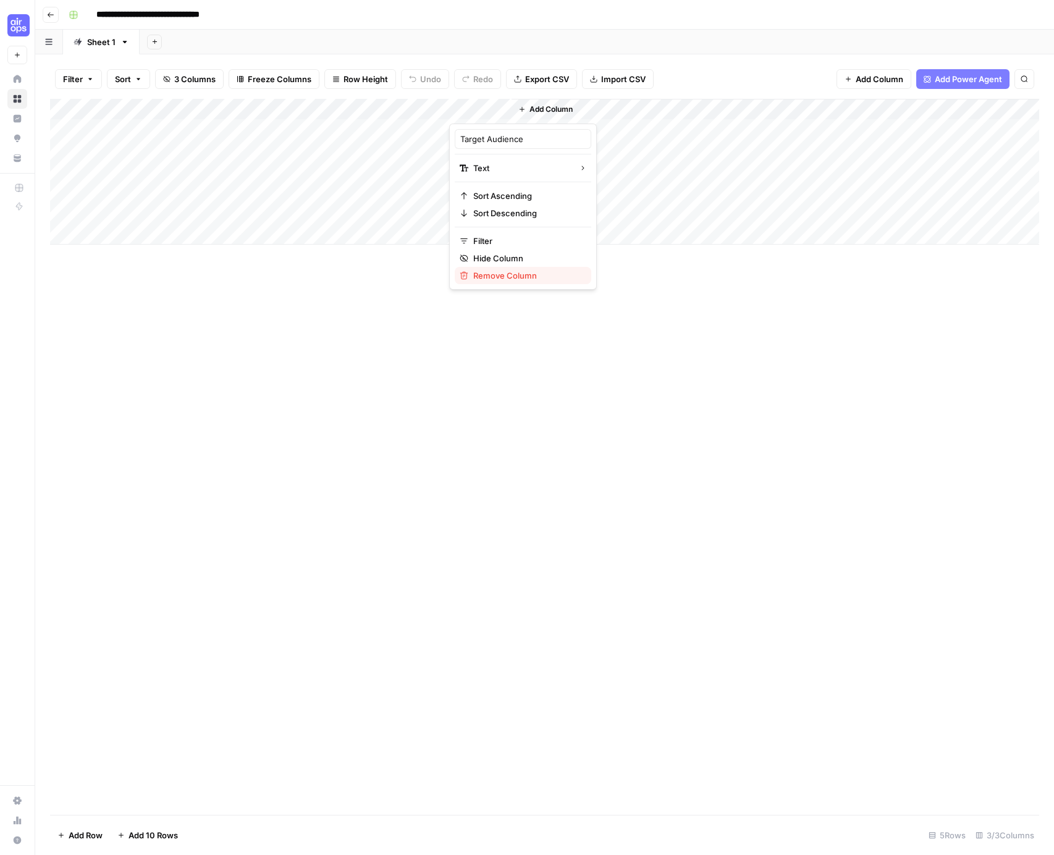
click at [481, 271] on span "Remove Column" at bounding box center [527, 275] width 108 height 12
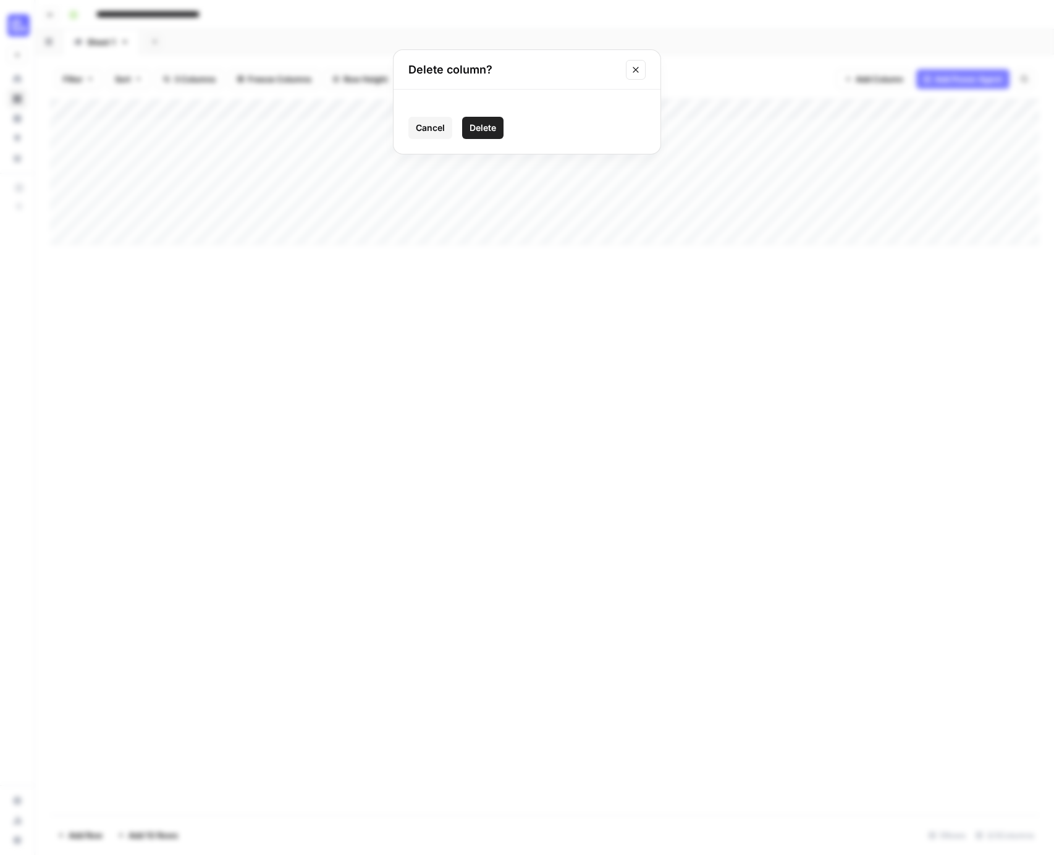
click at [470, 121] on button "Delete" at bounding box center [482, 128] width 41 height 22
click at [438, 109] on div "Add Column" at bounding box center [545, 172] width 990 height 146
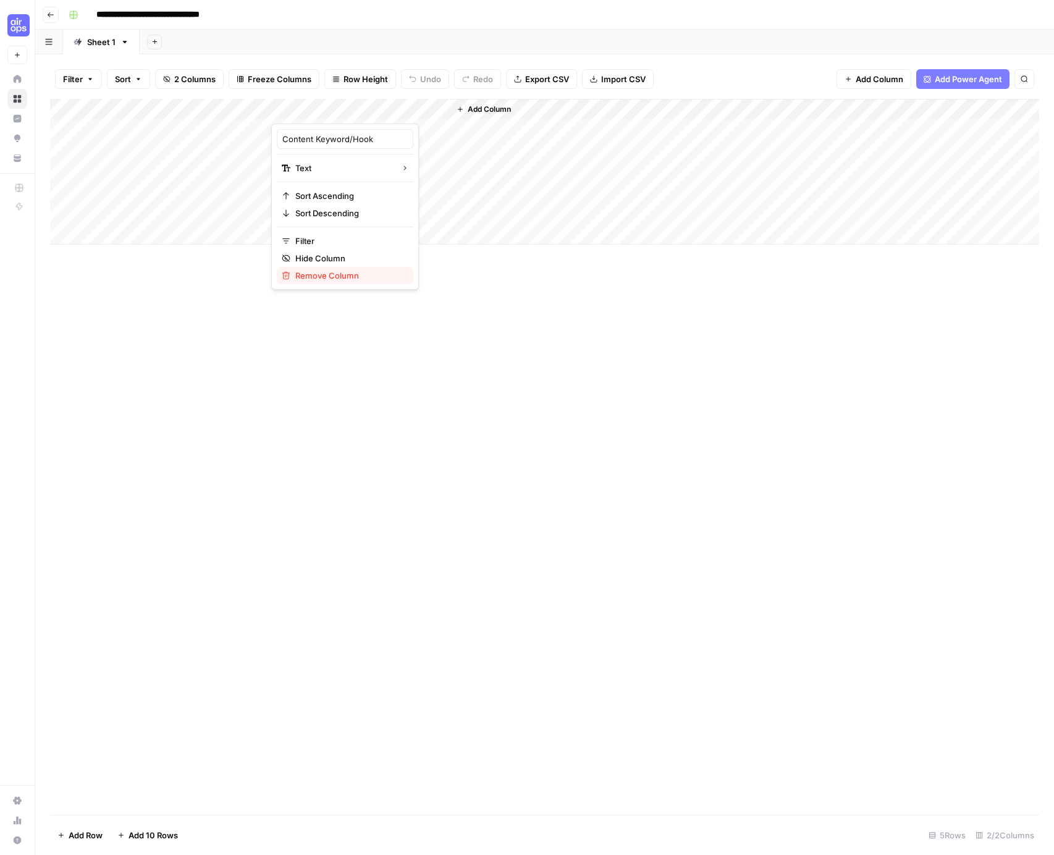
click at [313, 274] on span "Remove Column" at bounding box center [349, 275] width 108 height 12
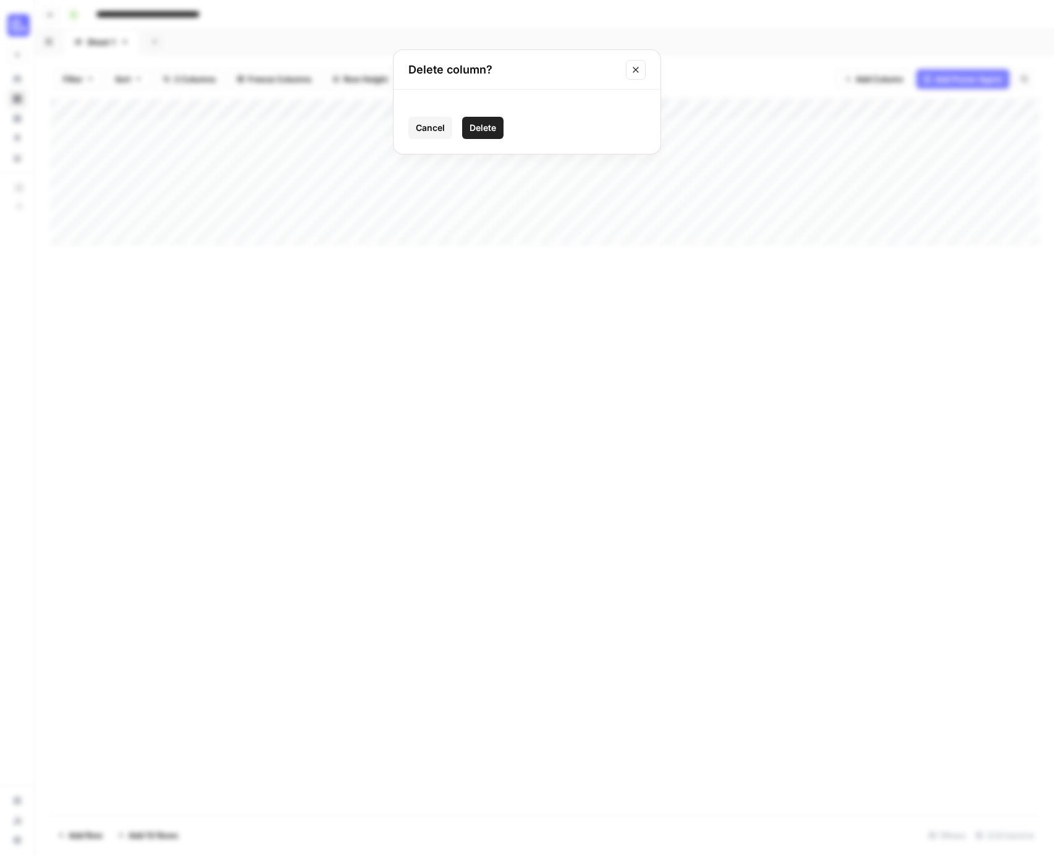
click at [494, 117] on button "Delete" at bounding box center [482, 128] width 41 height 22
click at [256, 107] on div "Add Column" at bounding box center [545, 172] width 990 height 146
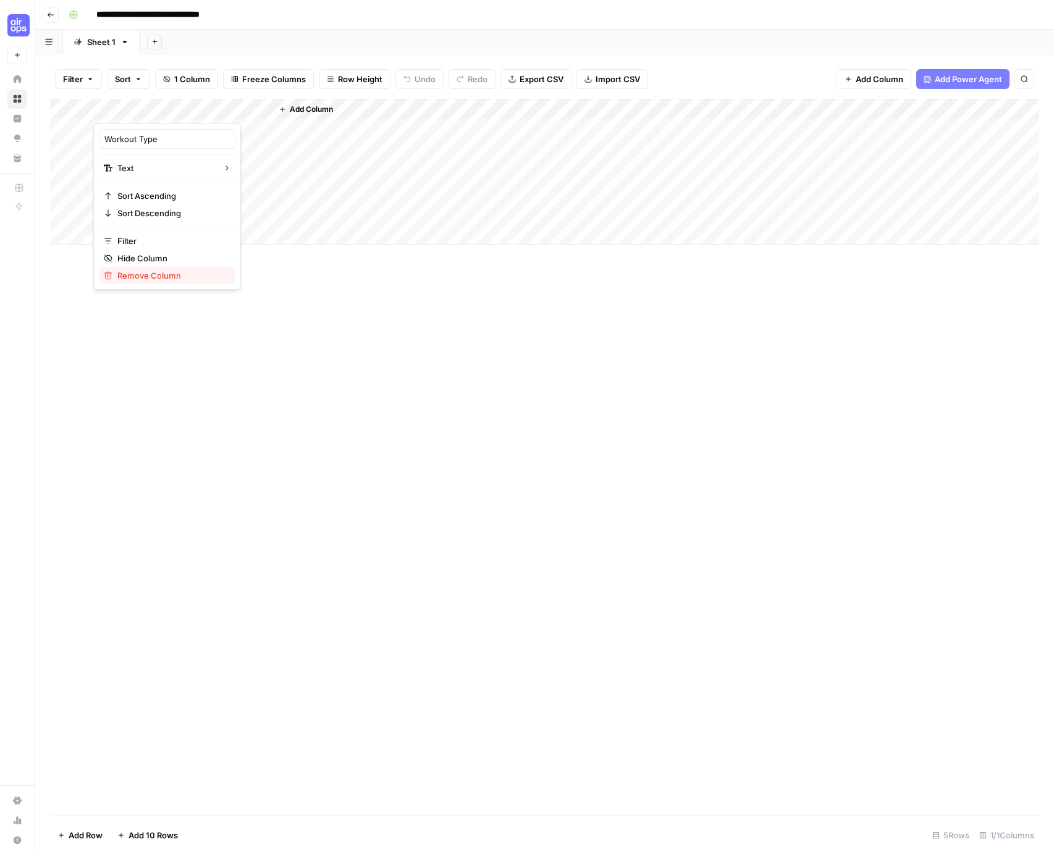
click at [167, 269] on span "Remove Column" at bounding box center [171, 275] width 108 height 12
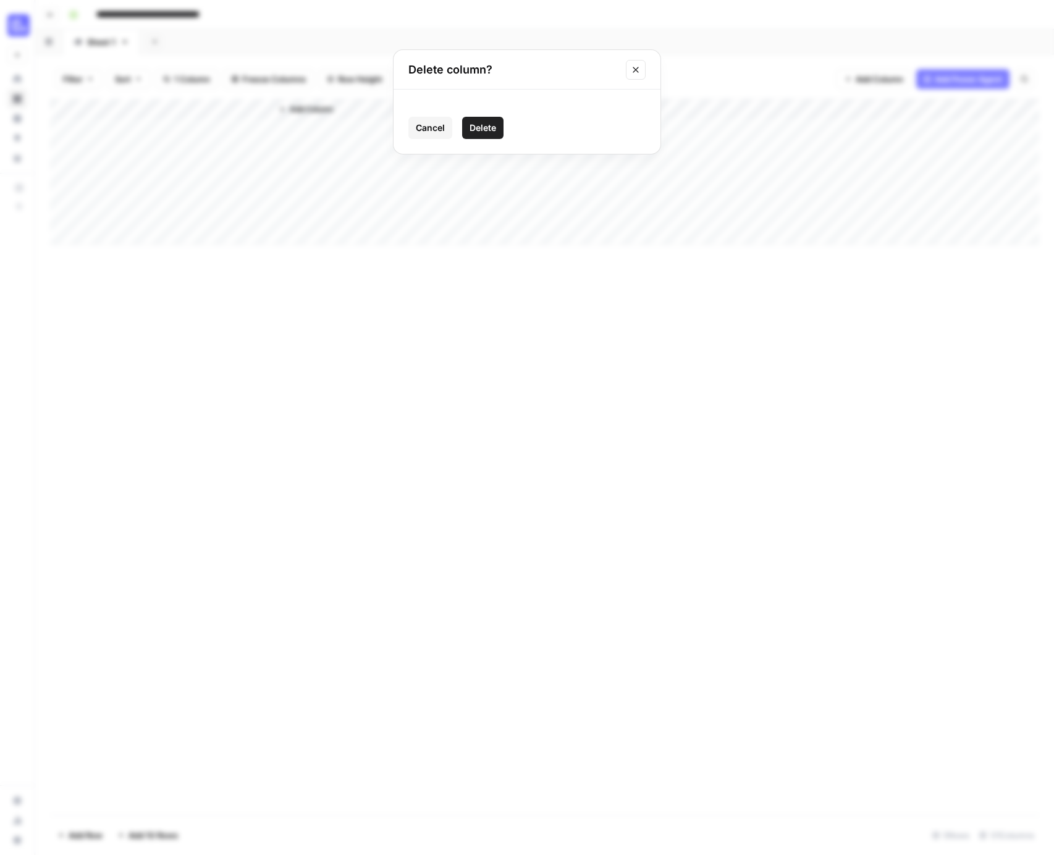
click at [477, 132] on span "Delete" at bounding box center [483, 128] width 27 height 12
click at [612, 79] on span "Import CSV" at bounding box center [624, 79] width 44 height 12
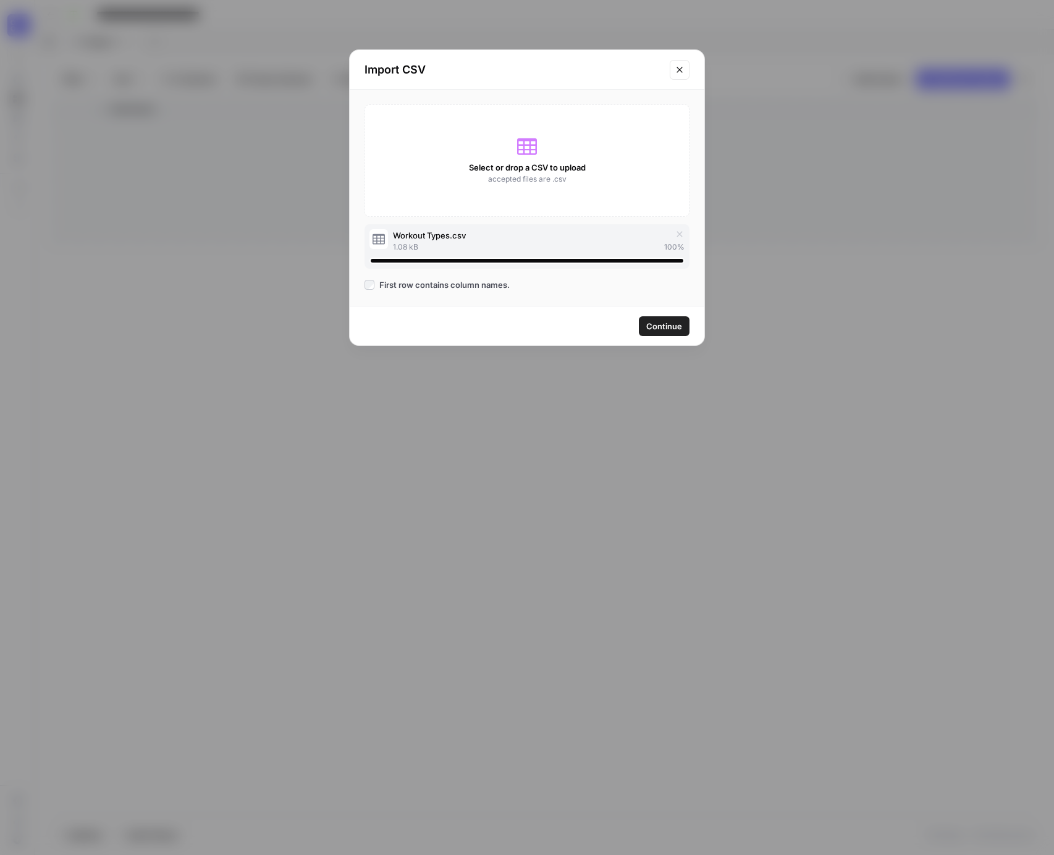
click at [673, 325] on span "Continue" at bounding box center [664, 326] width 36 height 12
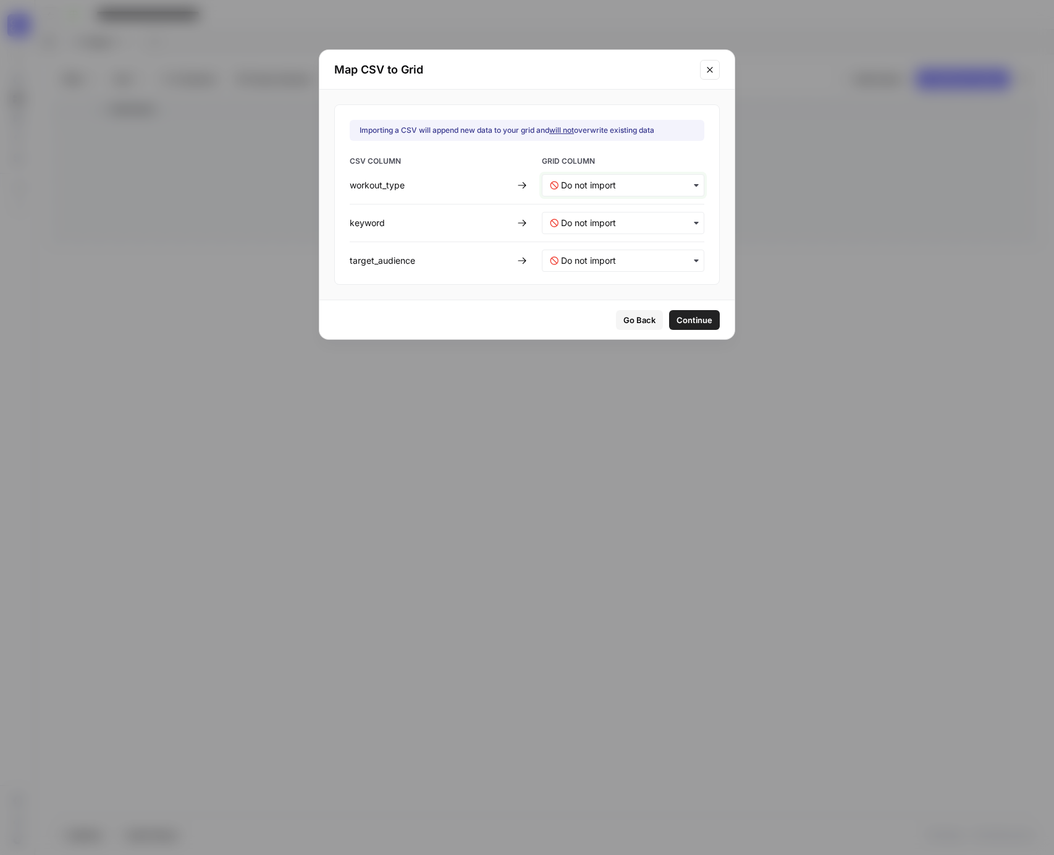
click at [608, 190] on input "text" at bounding box center [628, 185] width 135 height 12
click at [472, 298] on div "Importing a CSV will append new data to your grid and will not overwrite existi…" at bounding box center [527, 195] width 415 height 210
click at [598, 225] on input "text" at bounding box center [628, 223] width 135 height 12
click at [603, 188] on input "text" at bounding box center [628, 185] width 135 height 12
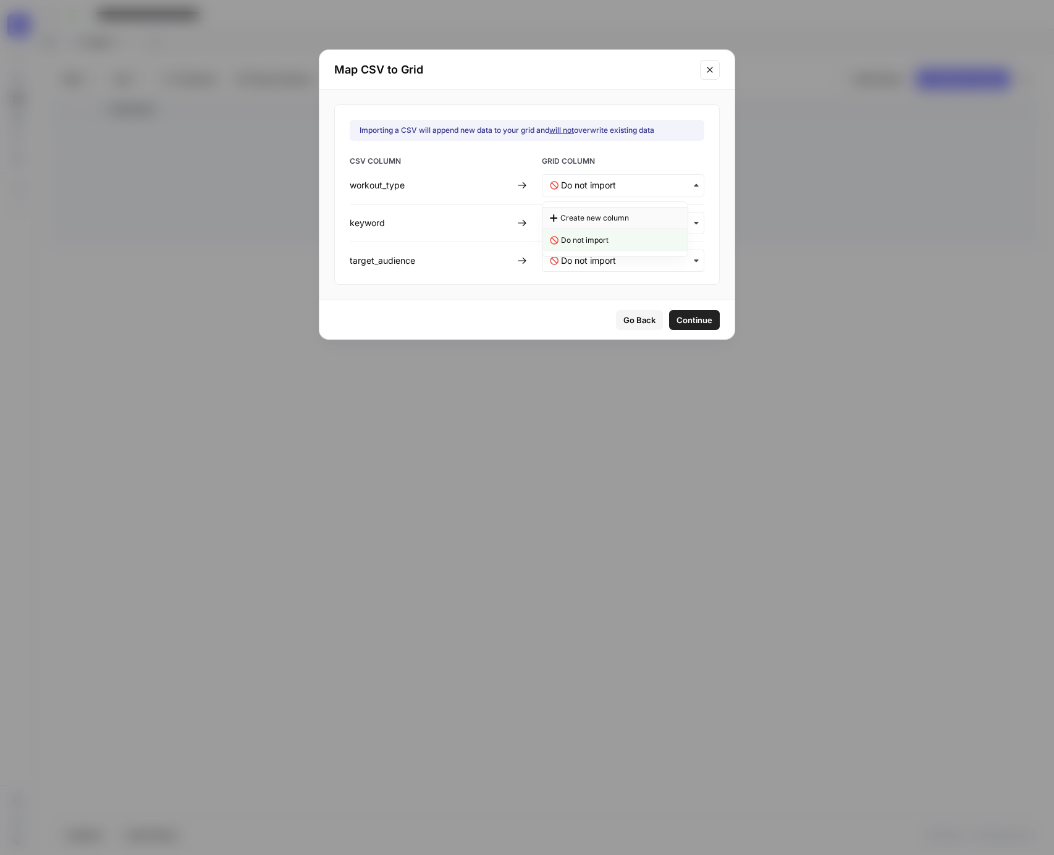
click at [591, 221] on span "Create new column" at bounding box center [595, 218] width 69 height 11
click at [607, 219] on input "text" at bounding box center [628, 223] width 135 height 12
click at [585, 255] on span "Create new column" at bounding box center [592, 255] width 69 height 11
click at [601, 255] on input "text" at bounding box center [628, 261] width 135 height 12
click at [582, 289] on span "Create new column" at bounding box center [592, 293] width 69 height 11
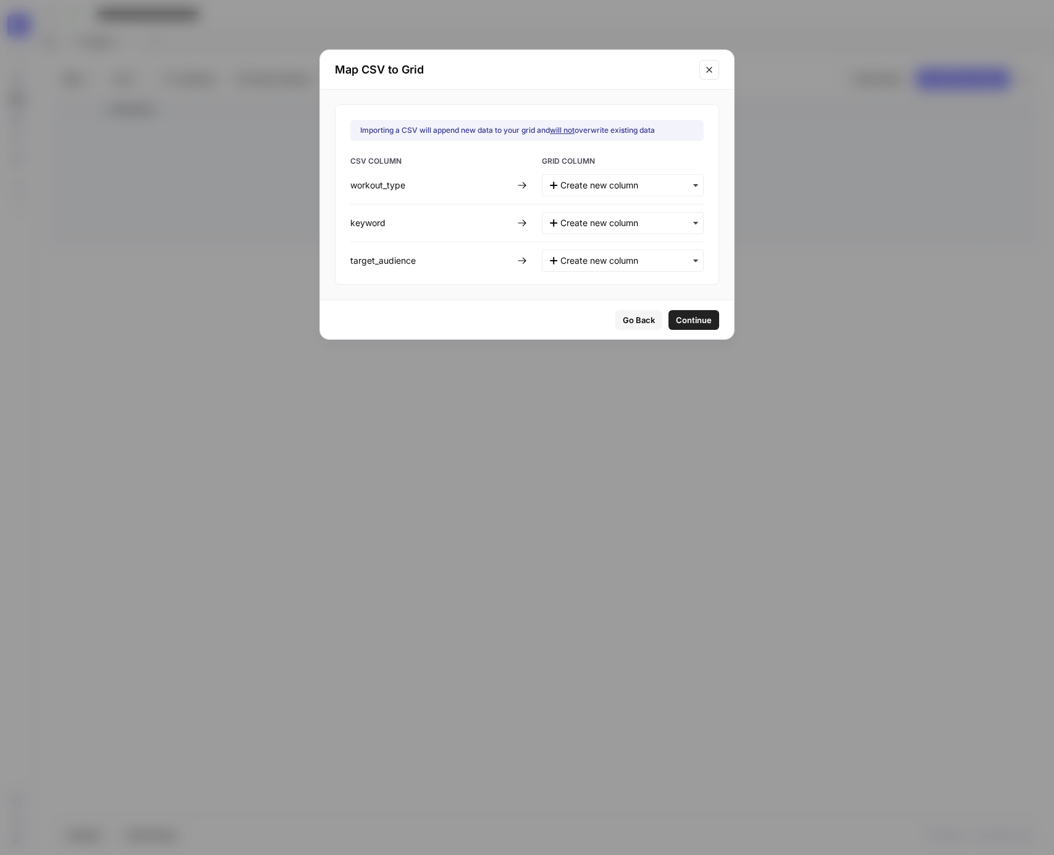
click at [558, 313] on div "Go Back Continue" at bounding box center [527, 319] width 414 height 39
click at [686, 318] on span "Continue" at bounding box center [694, 320] width 36 height 12
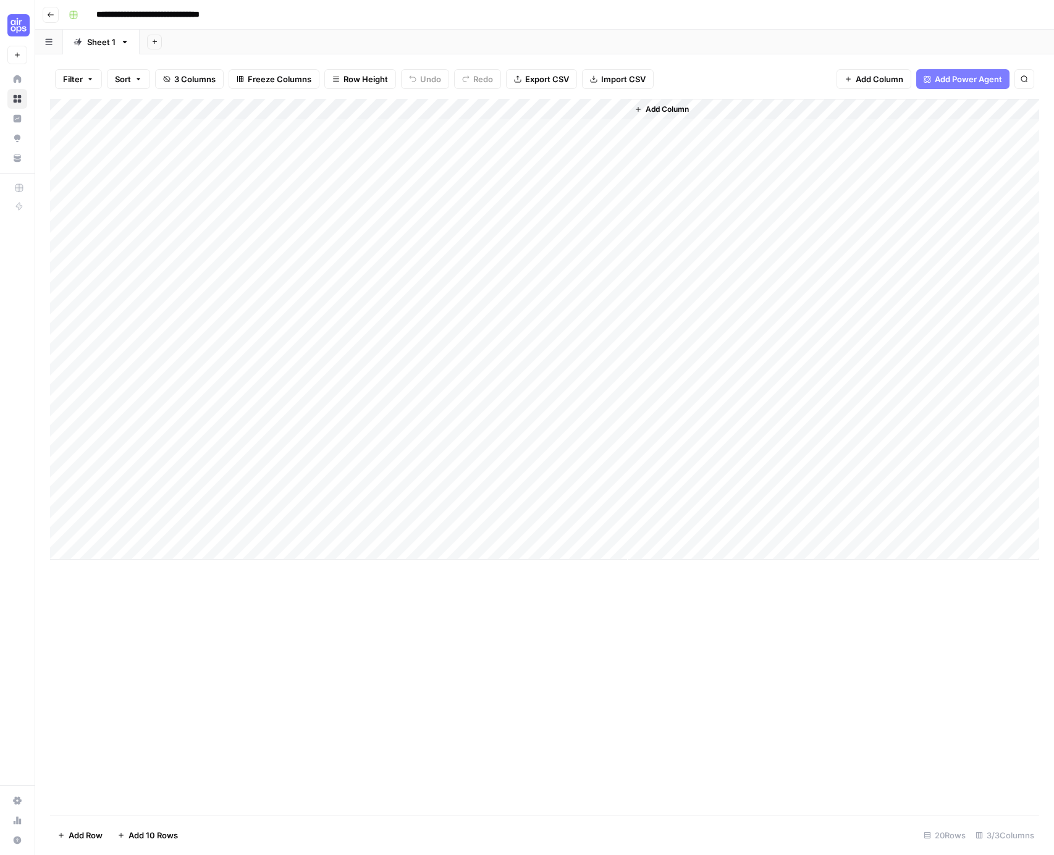
click at [122, 135] on div "Add Column" at bounding box center [545, 329] width 990 height 461
click at [64, 214] on div "Add Column" at bounding box center [545, 329] width 990 height 461
click at [63, 189] on div "Add Column" at bounding box center [545, 329] width 990 height 461
click at [62, 161] on div "Add Column" at bounding box center [545, 329] width 990 height 461
click at [62, 141] on div "Add Column" at bounding box center [545, 329] width 990 height 461
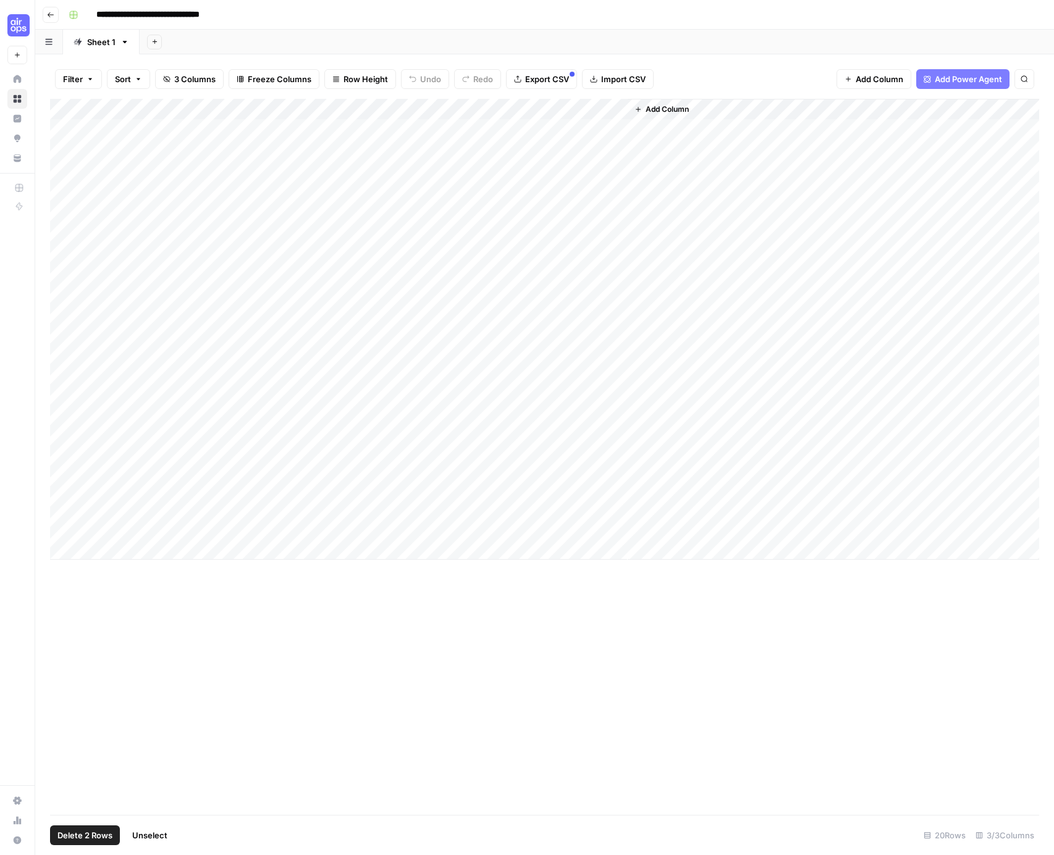
click at [62, 151] on div "Add Column" at bounding box center [545, 329] width 990 height 461
click at [63, 172] on div "Add Column" at bounding box center [545, 329] width 990 height 461
click at [62, 126] on div "Add Column" at bounding box center [545, 329] width 990 height 461
click at [53, 129] on div "Add Column" at bounding box center [545, 329] width 990 height 461
click at [51, 131] on div "Add Column" at bounding box center [545, 329] width 990 height 461
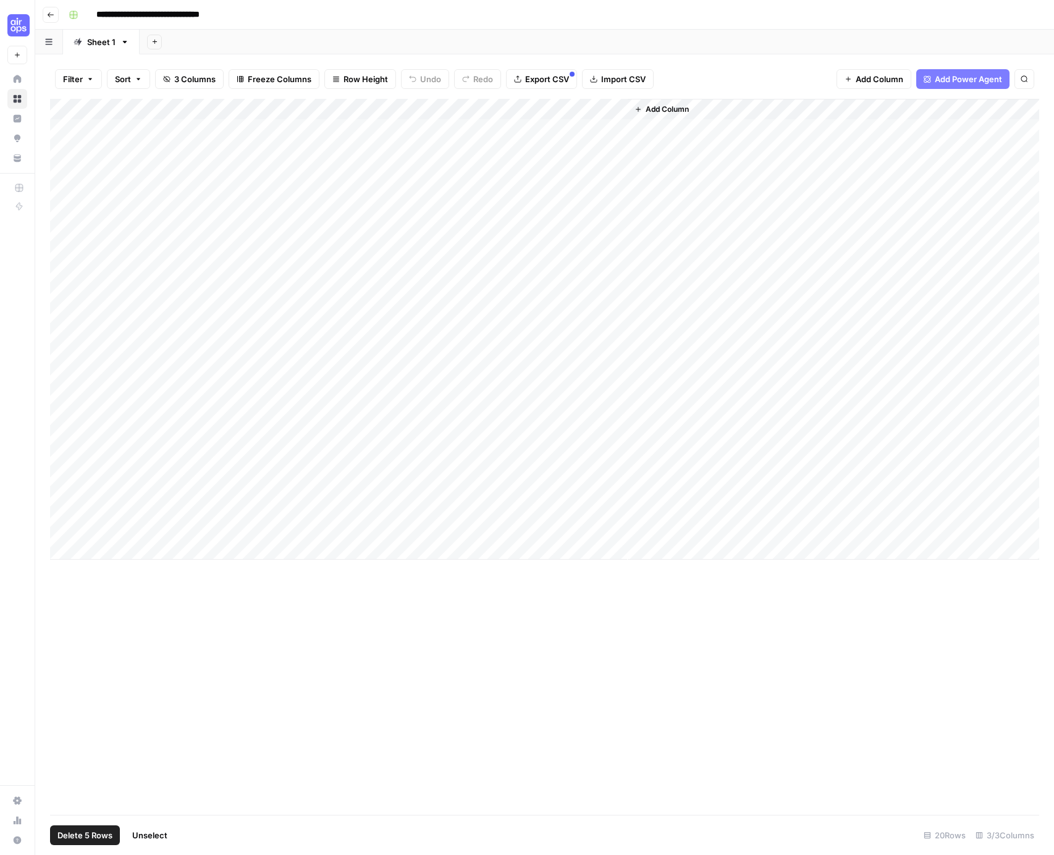
click at [68, 132] on div "Add Column" at bounding box center [545, 329] width 990 height 461
click at [64, 147] on div "Add Column" at bounding box center [545, 329] width 990 height 461
click at [61, 166] on div "Add Column" at bounding box center [545, 329] width 990 height 461
click at [61, 196] on div "Add Column" at bounding box center [545, 329] width 990 height 461
click at [66, 130] on div "Add Column" at bounding box center [545, 329] width 990 height 461
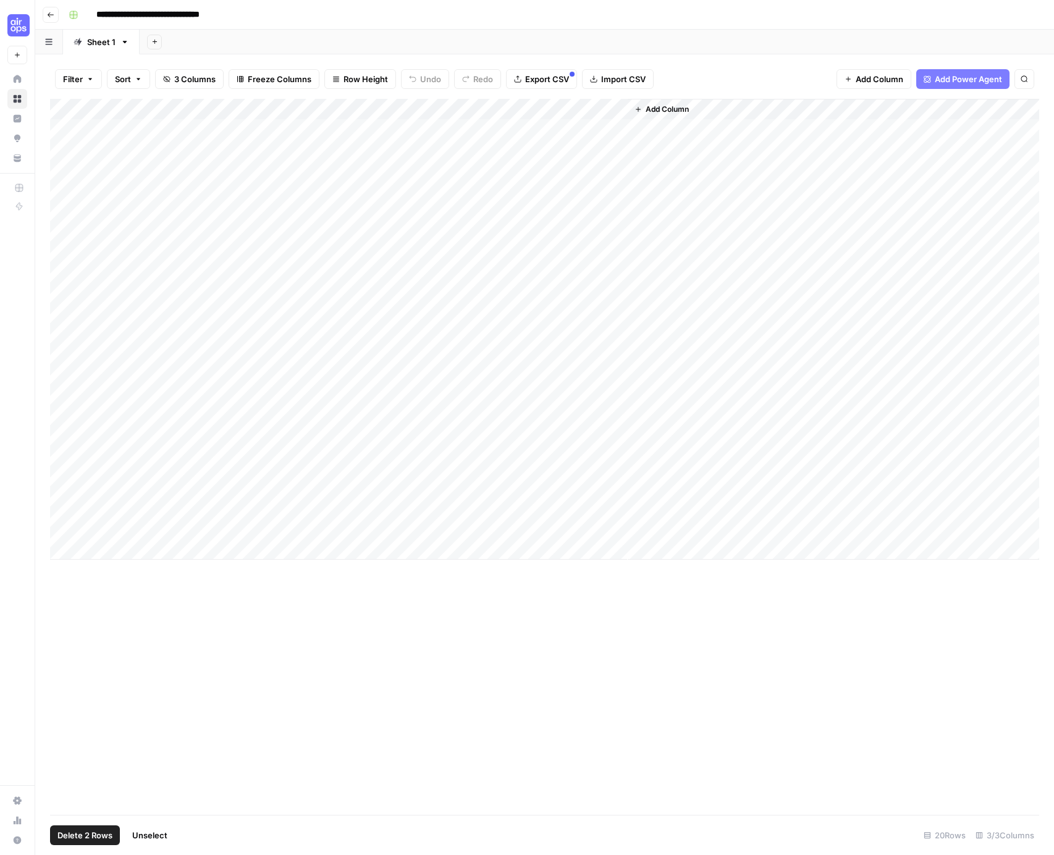
click at [64, 152] on div "Add Column" at bounding box center [545, 329] width 990 height 461
click at [64, 170] on div "Add Column" at bounding box center [545, 329] width 990 height 461
click at [63, 189] on div "Add Column" at bounding box center [545, 329] width 990 height 461
click at [85, 834] on span "Delete 5 Rows" at bounding box center [84, 835] width 55 height 12
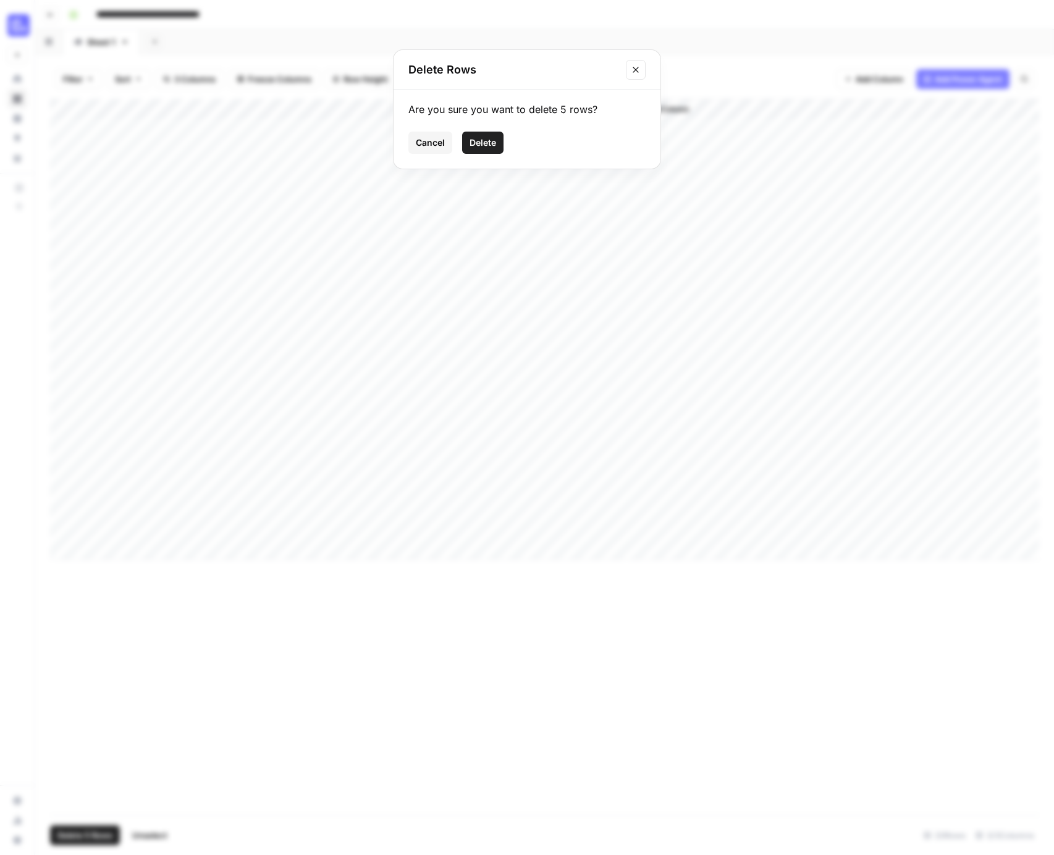
click at [480, 147] on span "Delete" at bounding box center [483, 143] width 27 height 12
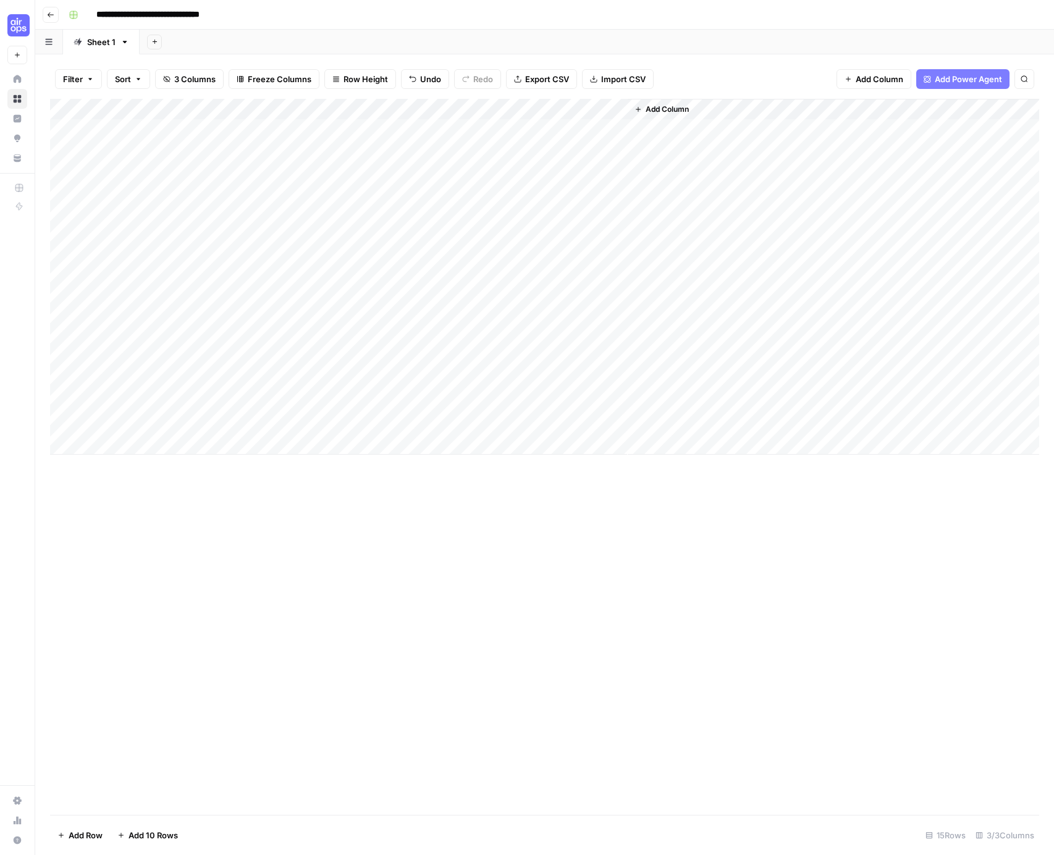
click at [666, 106] on span "Add Column" at bounding box center [667, 109] width 43 height 11
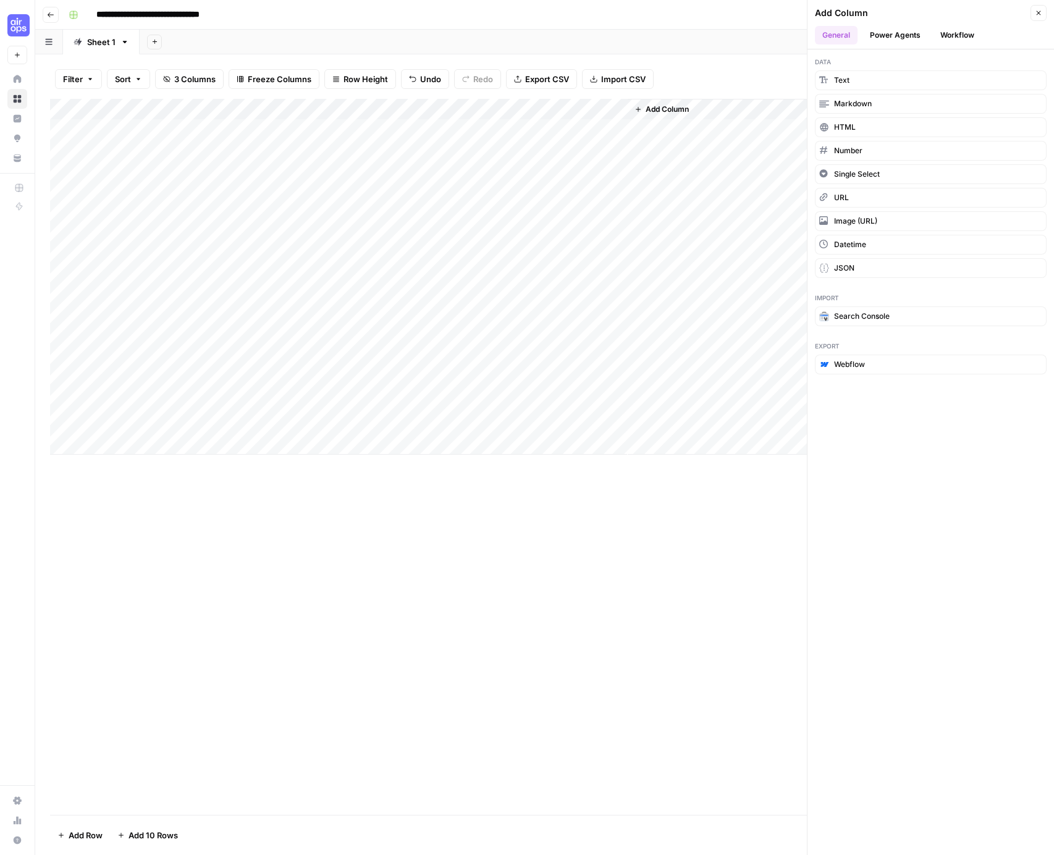
click at [910, 33] on button "Power Agents" at bounding box center [896, 35] width 66 height 19
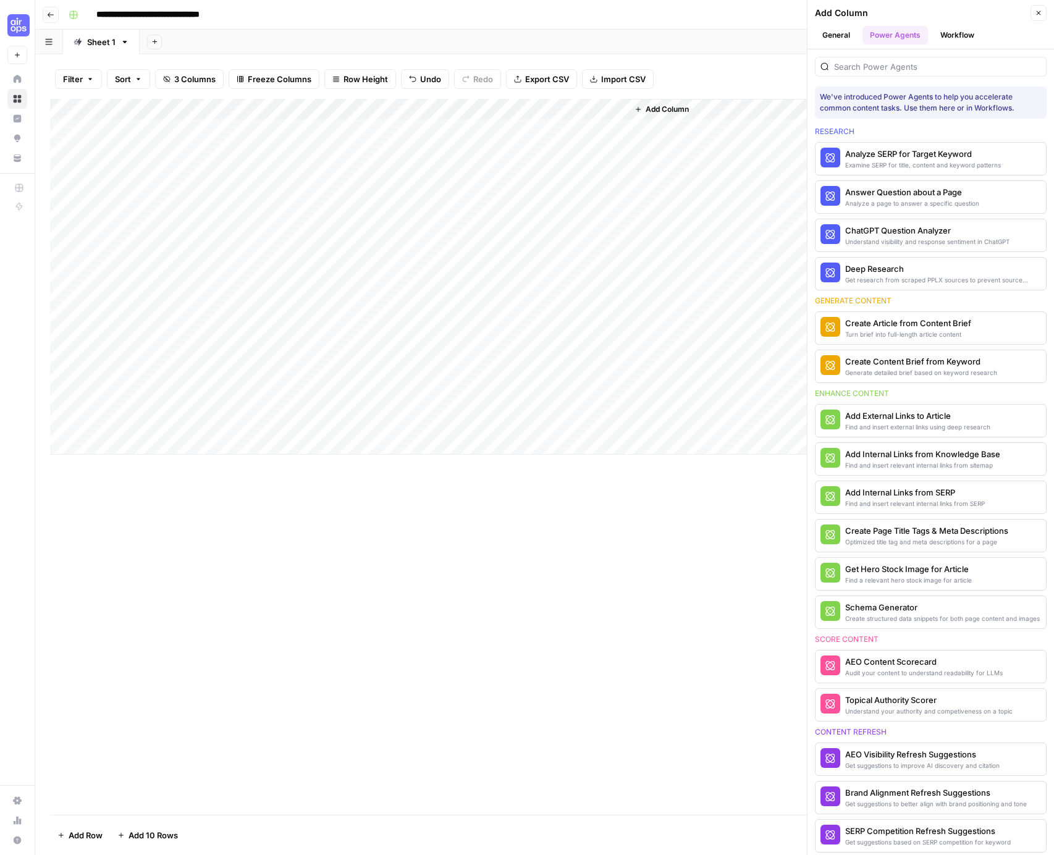
click at [952, 35] on button "Workflow" at bounding box center [957, 35] width 49 height 19
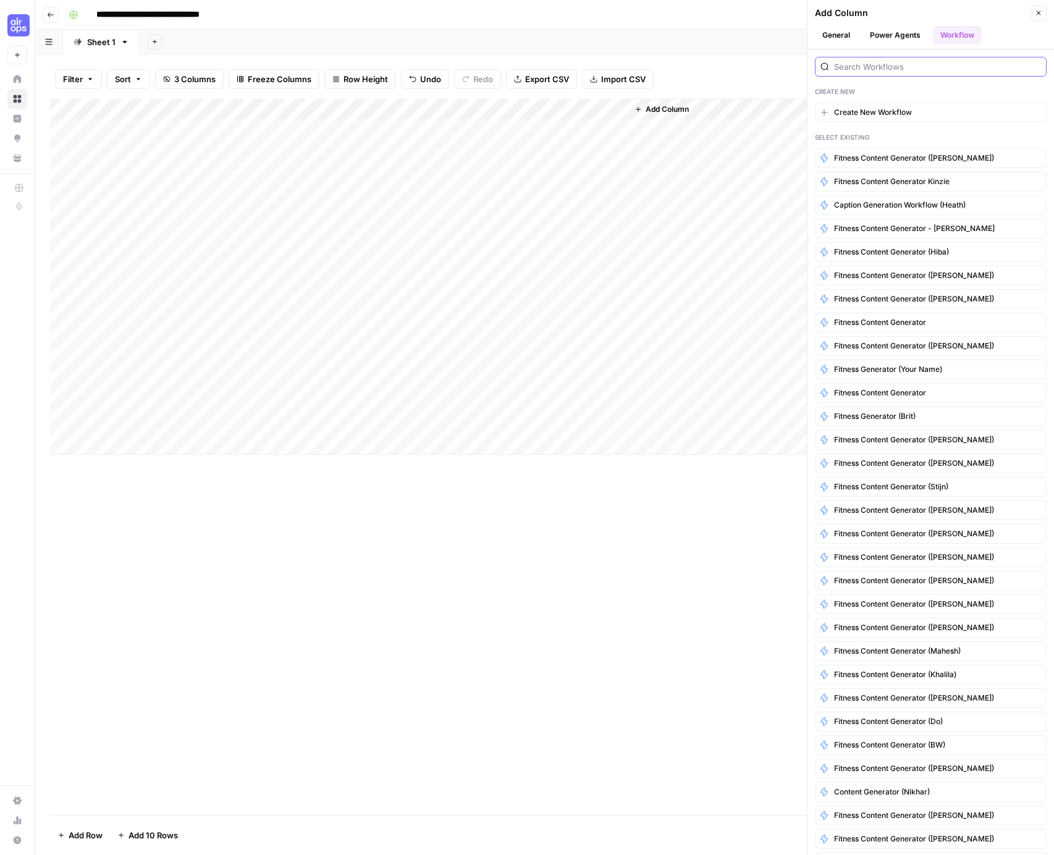
click at [869, 66] on input "search" at bounding box center [937, 67] width 207 height 12
click at [899, 201] on span "Caption Generation Workflow (Heath)" at bounding box center [900, 205] width 132 height 11
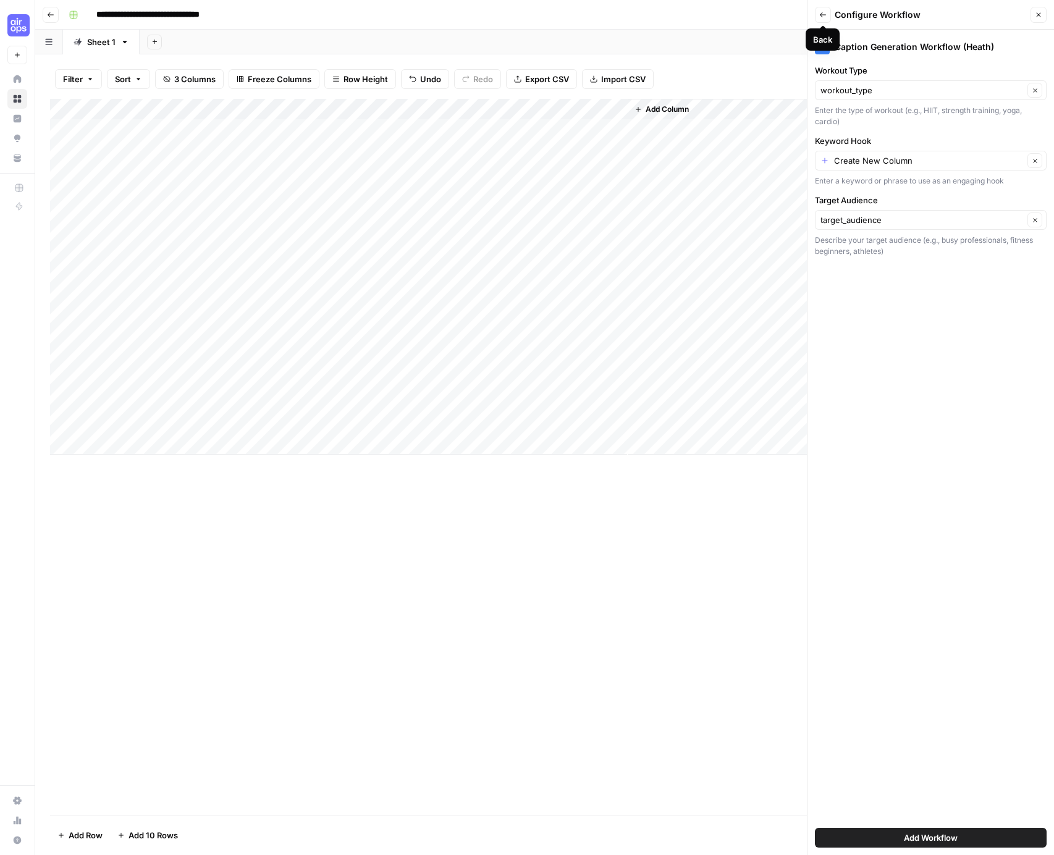
click at [826, 11] on icon "button" at bounding box center [823, 14] width 7 height 7
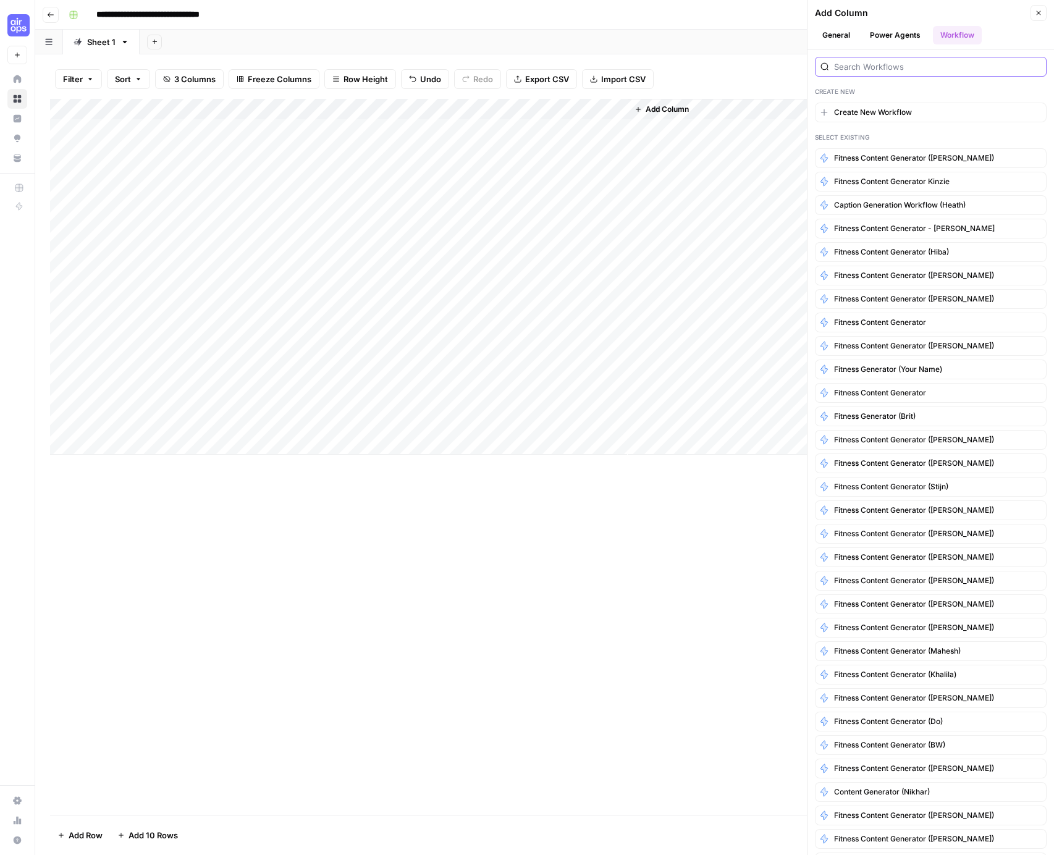
click at [867, 66] on input "search" at bounding box center [937, 67] width 207 height 12
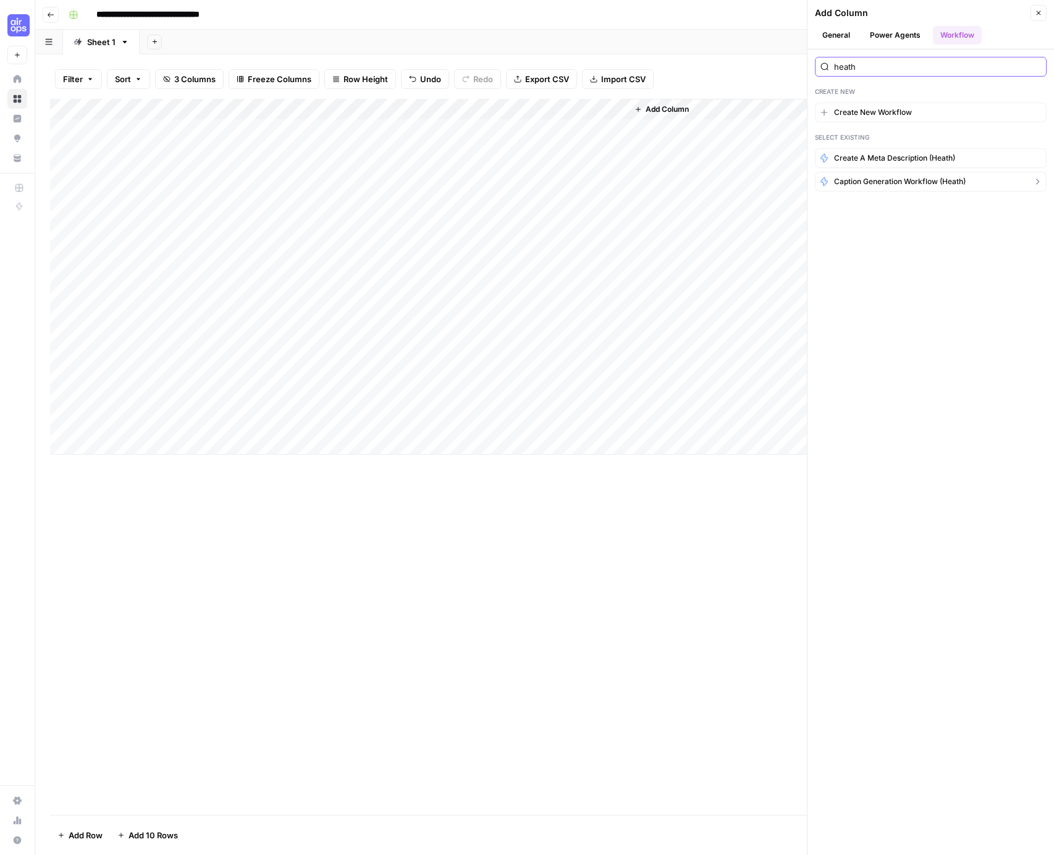
type input "heath"
click at [875, 181] on span "Caption Generation Workflow (Heath)" at bounding box center [900, 181] width 132 height 11
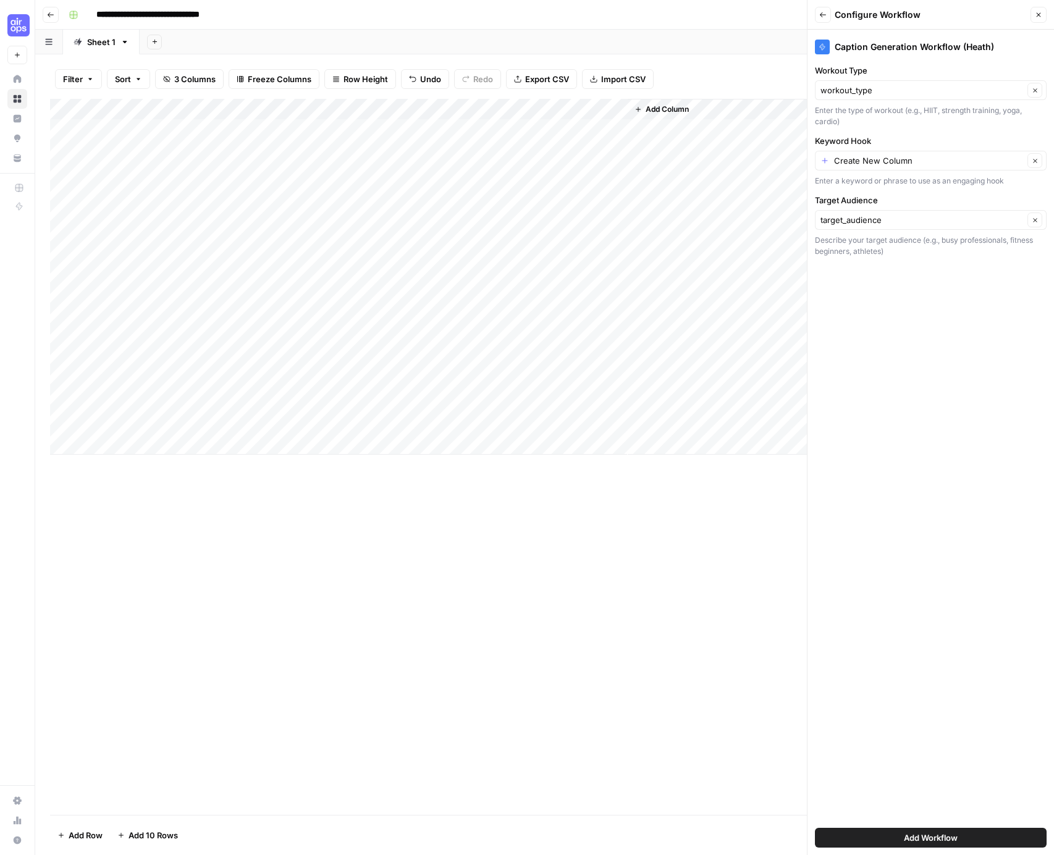
click at [916, 837] on span "Add Workflow" at bounding box center [931, 838] width 54 height 12
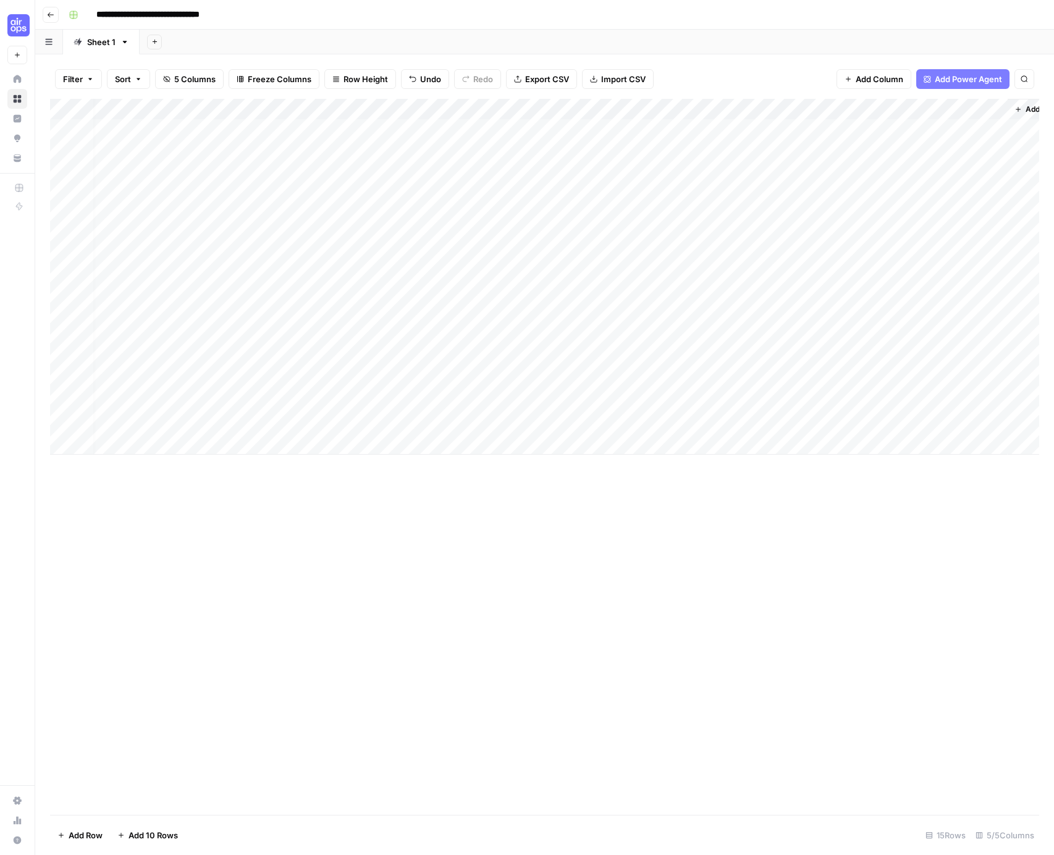
scroll to position [0, 37]
click at [759, 106] on div "Add Column" at bounding box center [545, 277] width 990 height 356
click at [795, 107] on div "Add Column" at bounding box center [545, 277] width 990 height 356
click at [658, 273] on span "Remove Column" at bounding box center [705, 275] width 108 height 12
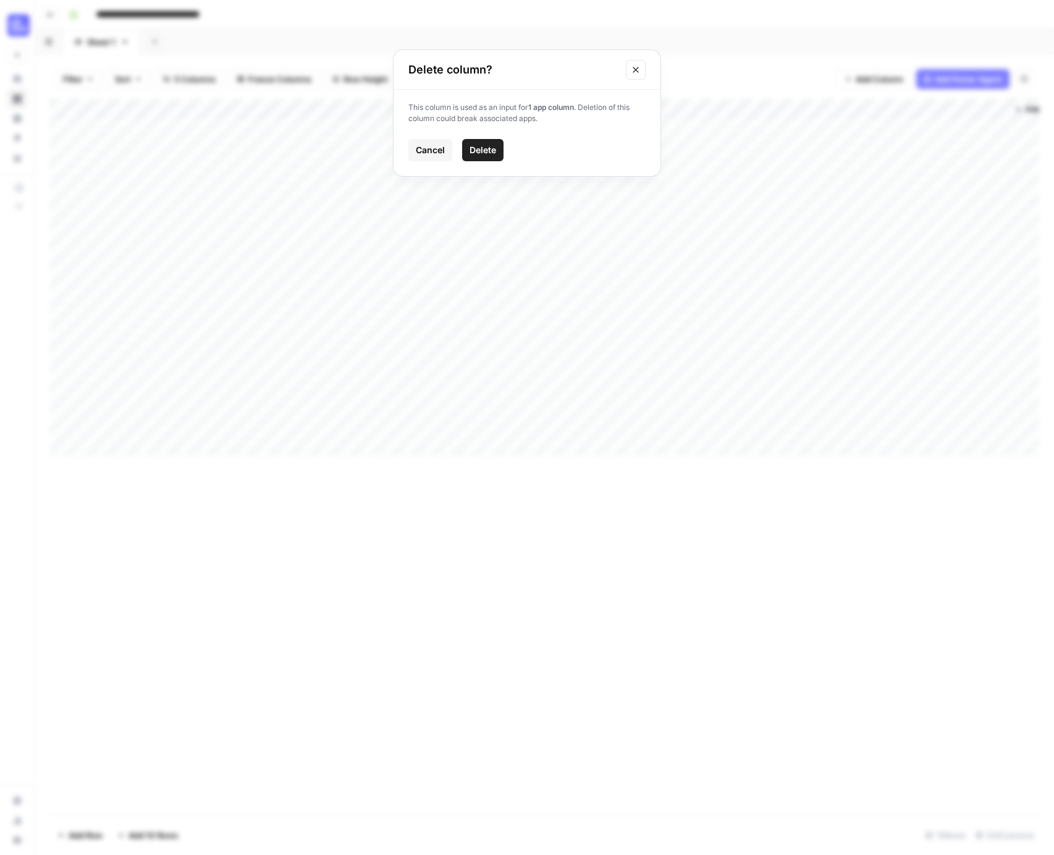
click at [491, 142] on button "Delete" at bounding box center [482, 150] width 41 height 22
click at [803, 111] on div "Add Column" at bounding box center [545, 277] width 990 height 356
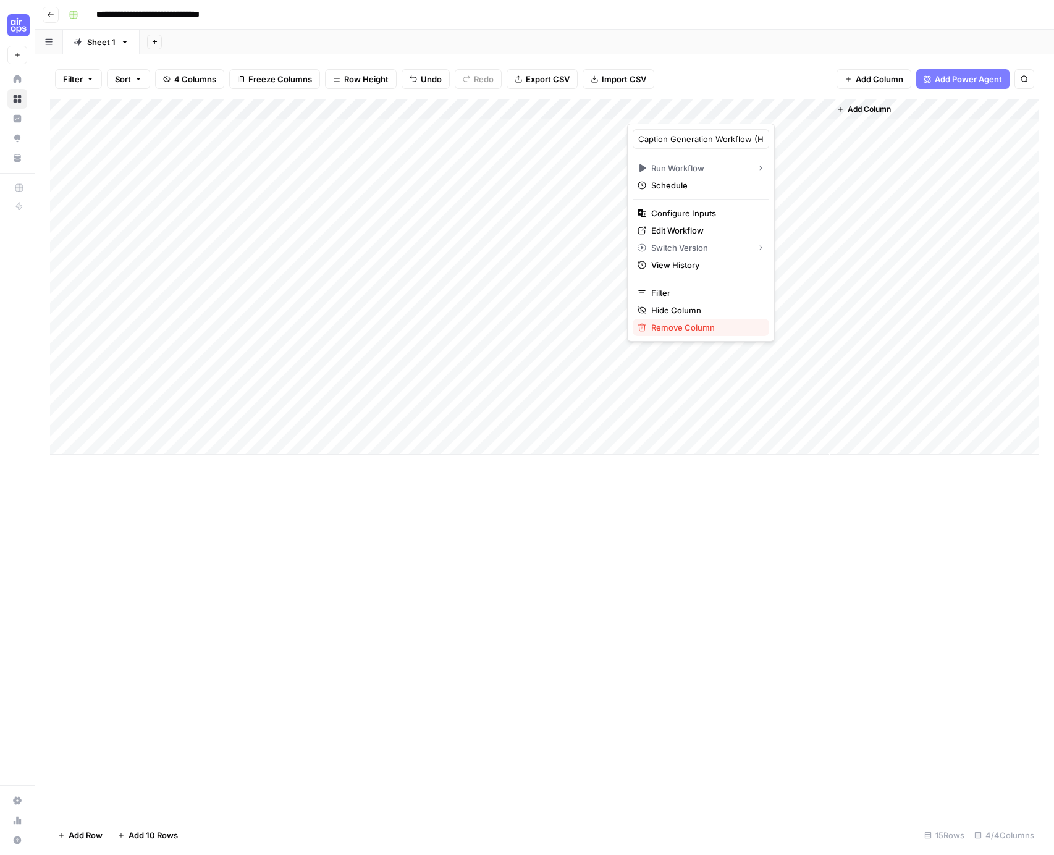
click at [699, 323] on span "Remove Column" at bounding box center [705, 327] width 108 height 12
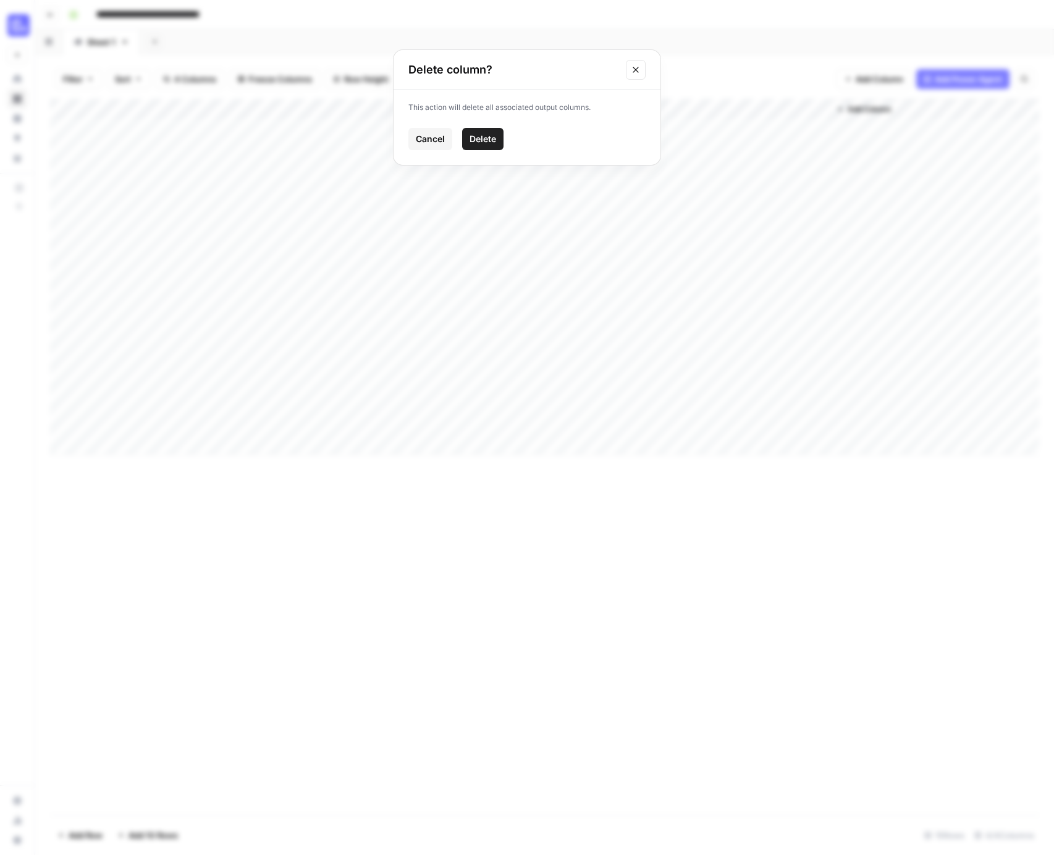
click at [493, 135] on span "Delete" at bounding box center [483, 139] width 27 height 12
click at [693, 106] on button "Add Column" at bounding box center [662, 109] width 64 height 16
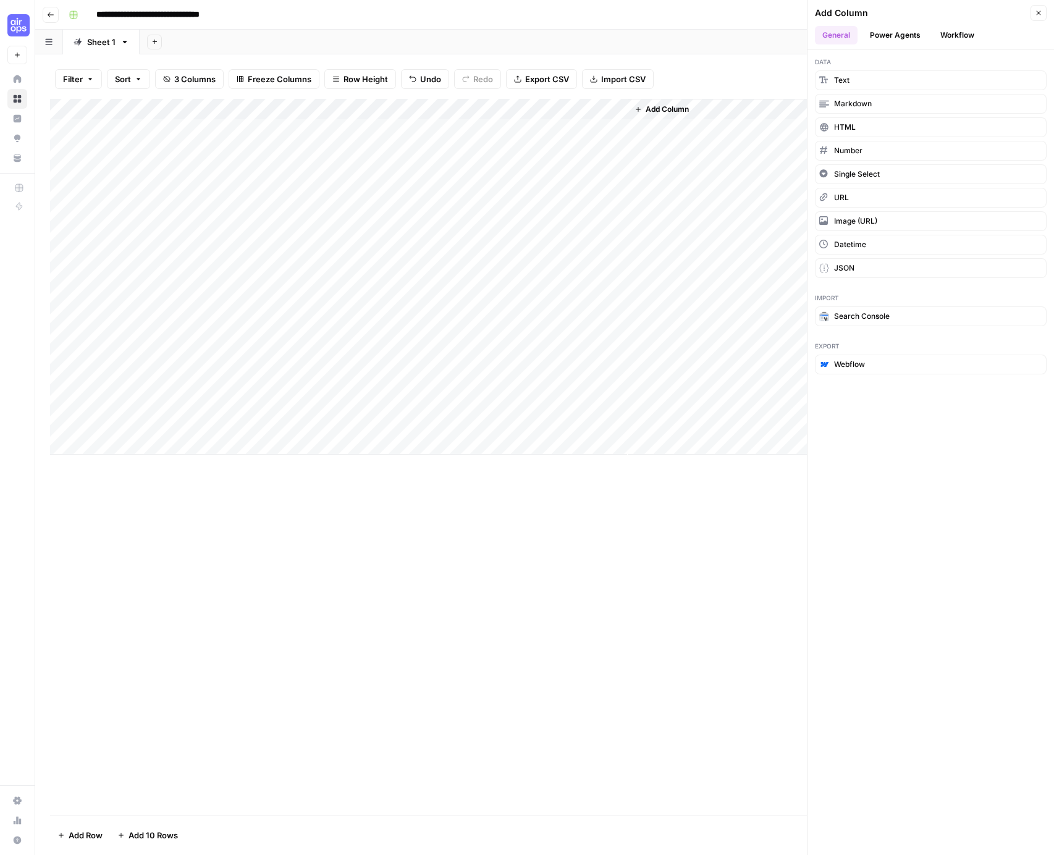
click at [955, 38] on button "Workflow" at bounding box center [957, 35] width 49 height 19
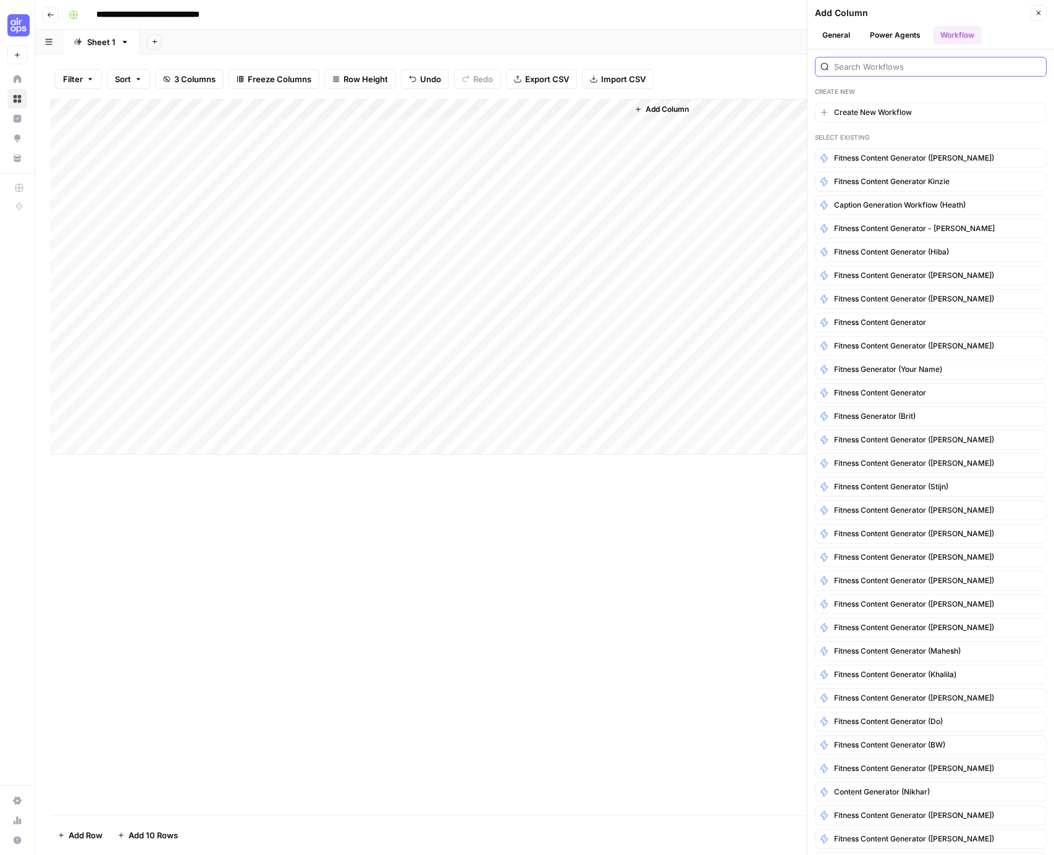
click at [884, 61] on input "search" at bounding box center [937, 67] width 207 height 12
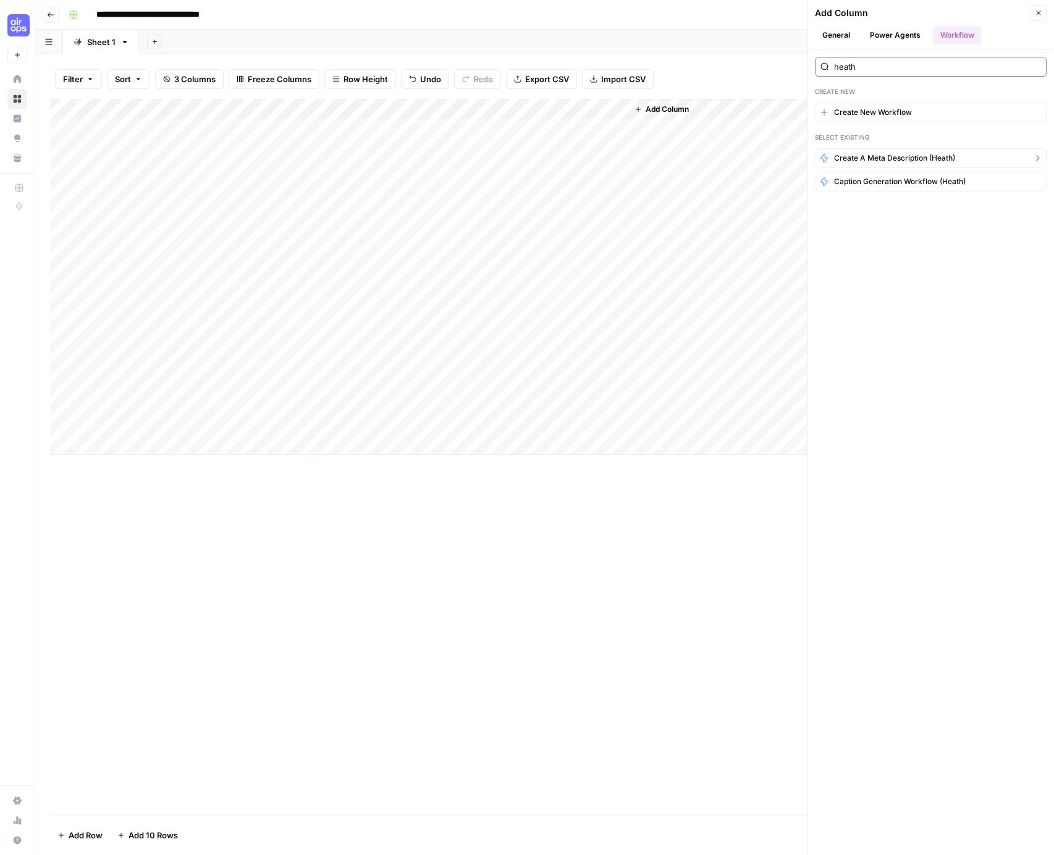
type input "heath"
click at [872, 154] on span "Create a Meta Description (Heath)" at bounding box center [894, 158] width 121 height 11
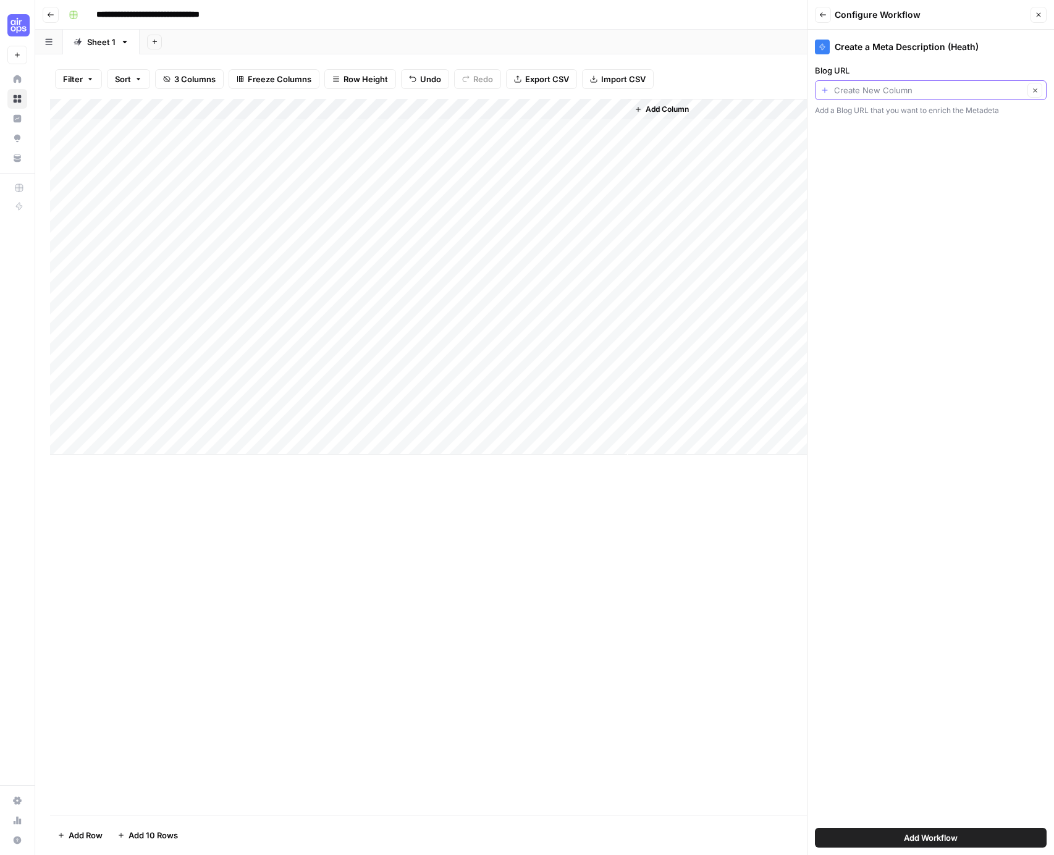
click at [901, 91] on input "Blog URL" at bounding box center [929, 90] width 190 height 12
click at [876, 157] on span "workout_type" at bounding box center [929, 158] width 206 height 12
type input "workout_type"
click at [1035, 88] on icon "button" at bounding box center [1035, 90] width 7 height 7
click at [829, 11] on button "Back" at bounding box center [823, 15] width 16 height 16
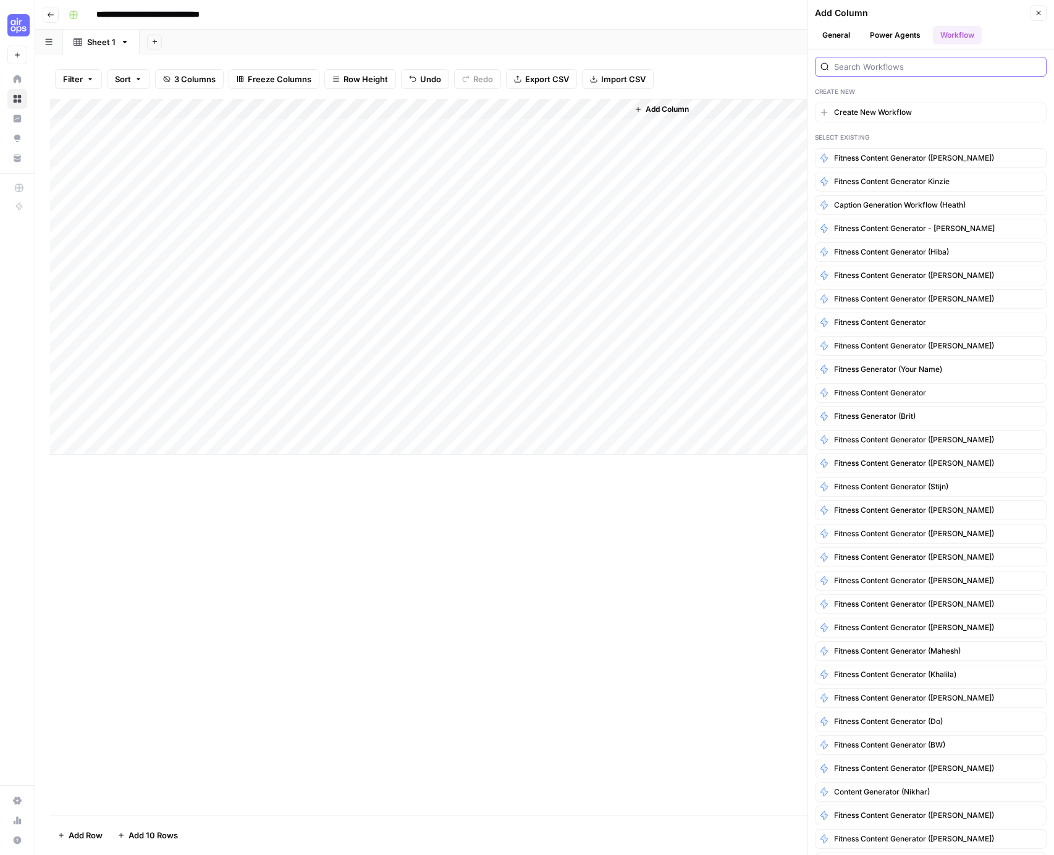
click at [892, 67] on input "search" at bounding box center [937, 67] width 207 height 12
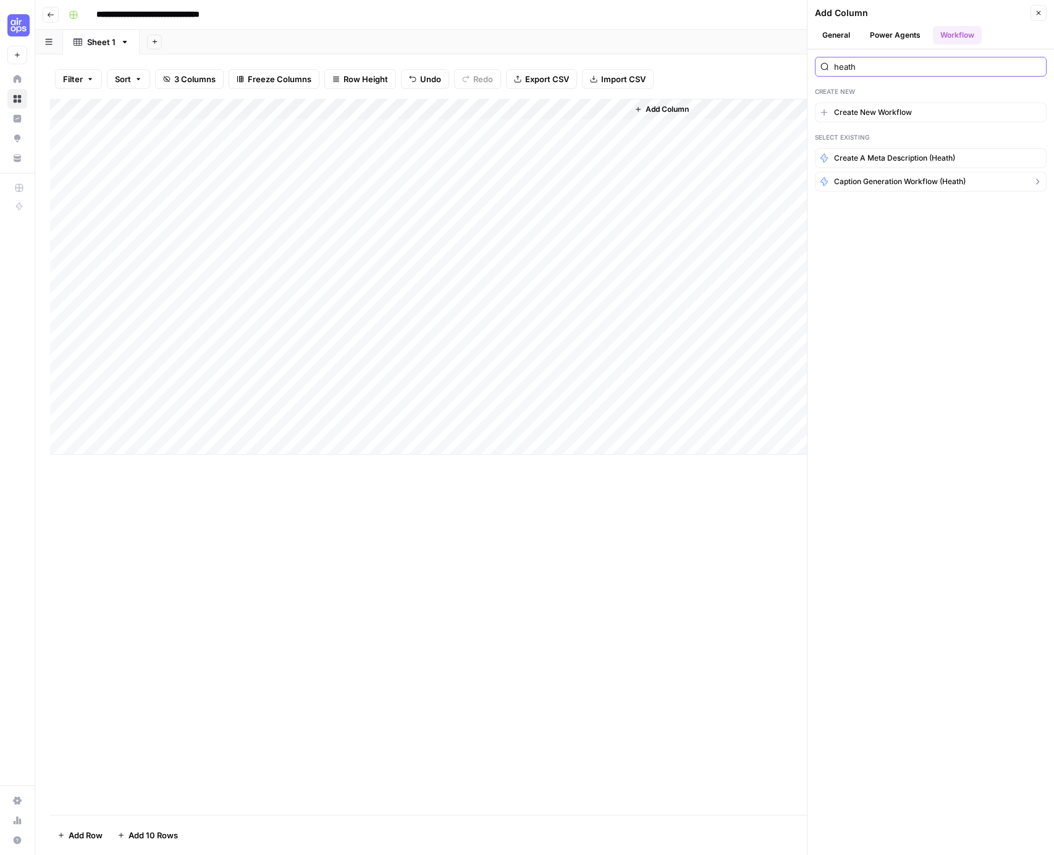
type input "heath"
click at [894, 176] on span "Caption Generation Workflow (Heath)" at bounding box center [900, 181] width 132 height 11
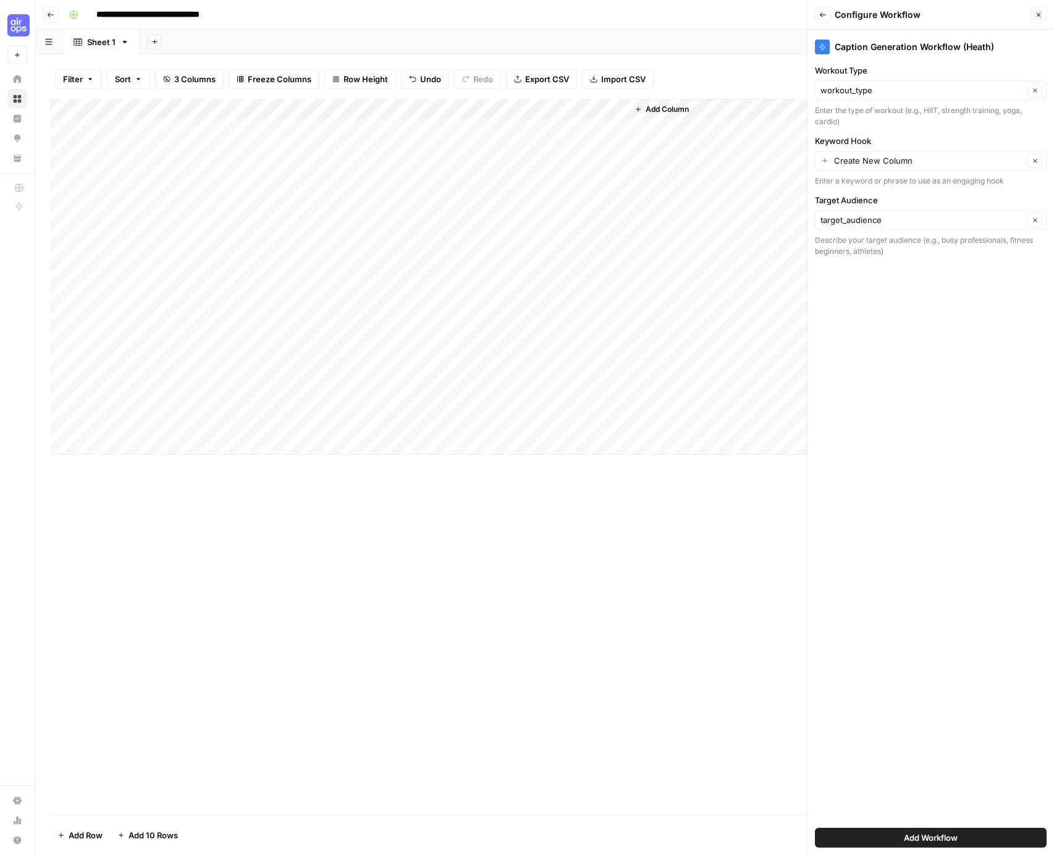
click at [908, 167] on div "Create New Column Clear" at bounding box center [931, 161] width 232 height 20
click at [878, 240] on button "workout_type" at bounding box center [931, 248] width 221 height 17
type input "workout_type"
click at [936, 833] on span "Add Workflow" at bounding box center [931, 838] width 54 height 12
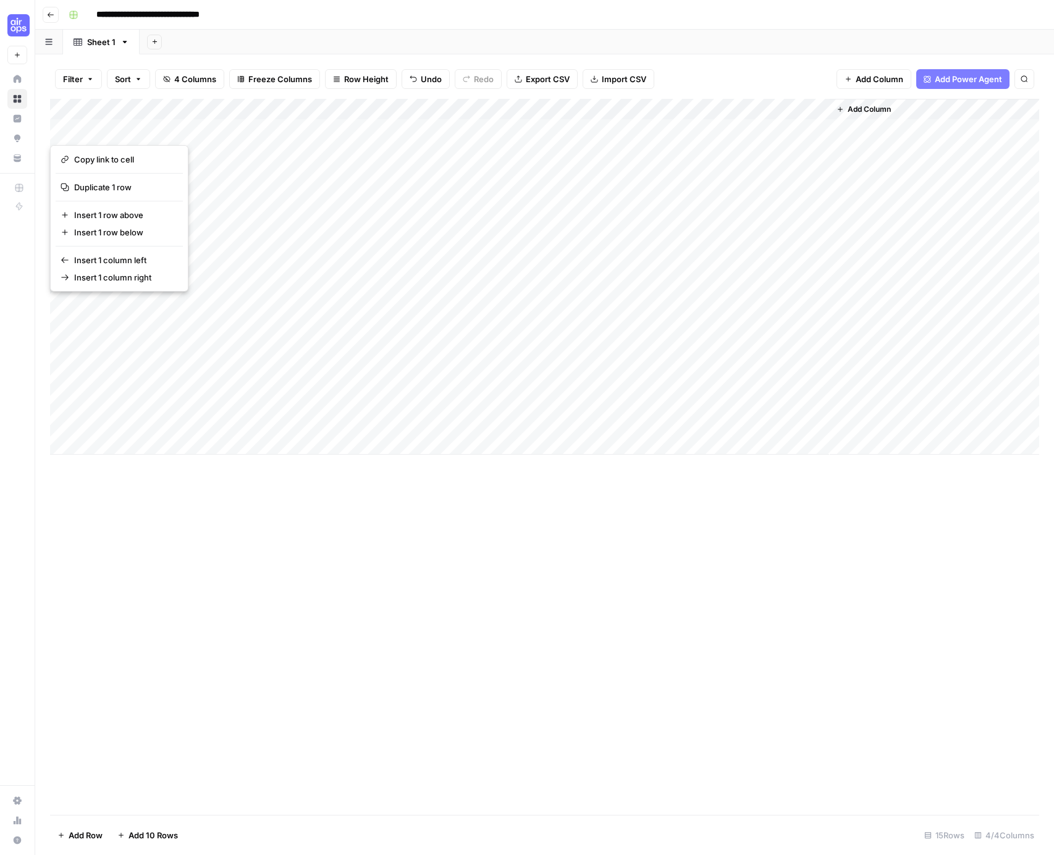
click at [732, 132] on div "Add Column" at bounding box center [545, 277] width 990 height 356
click at [504, 506] on div "Add Column" at bounding box center [545, 457] width 990 height 716
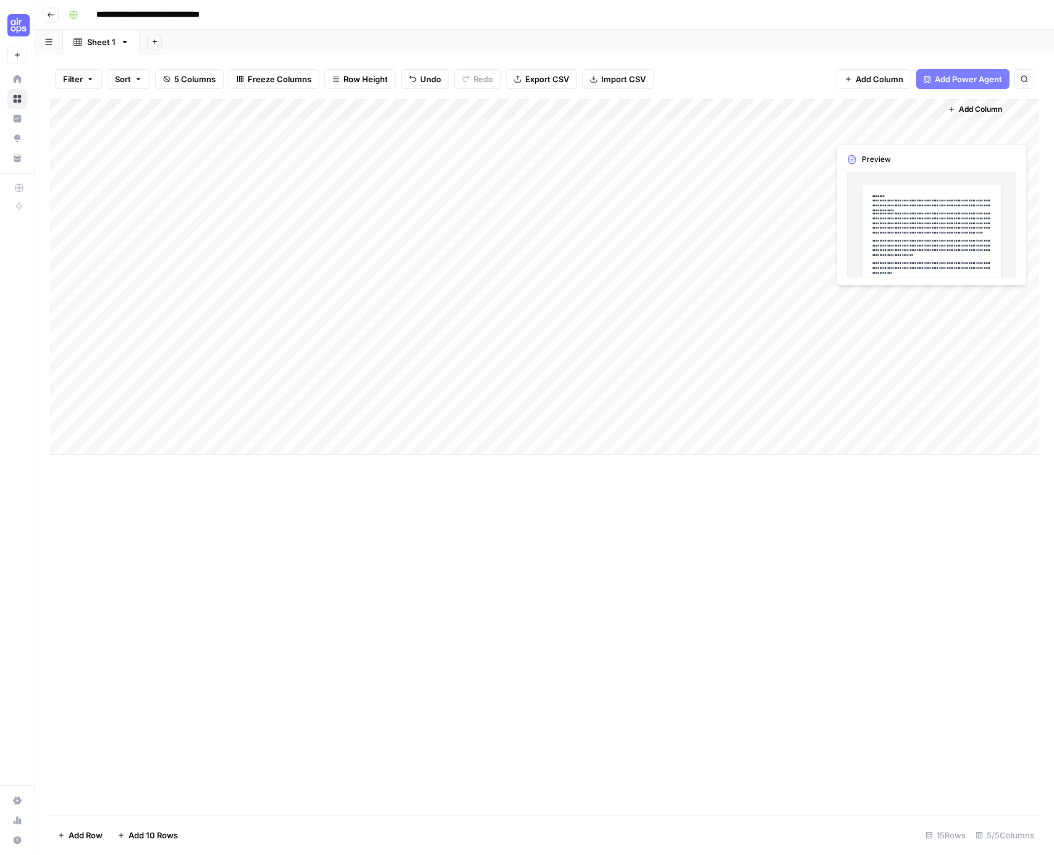
click at [887, 128] on div "Add Column" at bounding box center [545, 277] width 990 height 356
click at [926, 129] on div "Add Column" at bounding box center [545, 277] width 990 height 356
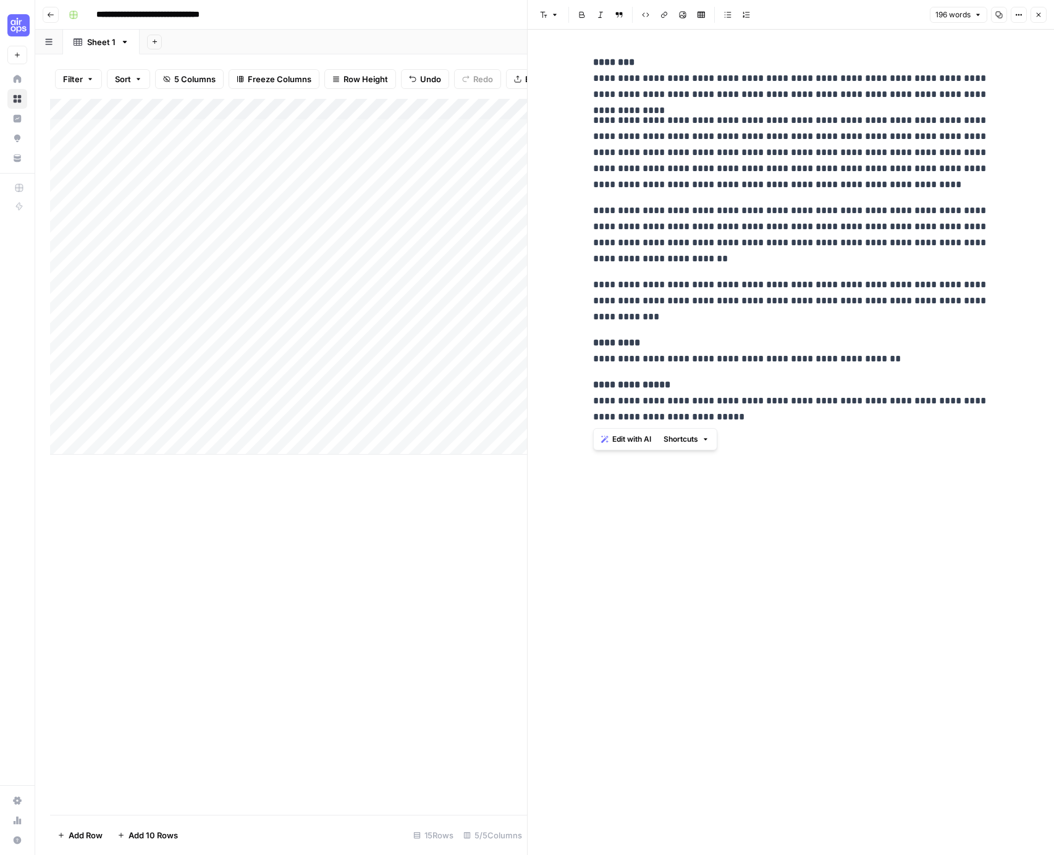
drag, startPoint x: 595, startPoint y: 59, endPoint x: 742, endPoint y: 427, distance: 396.6
click at [742, 427] on div "**********" at bounding box center [791, 239] width 410 height 381
copy div "**********"
click at [1042, 15] on span "Close" at bounding box center [1042, 15] width 1 height 1
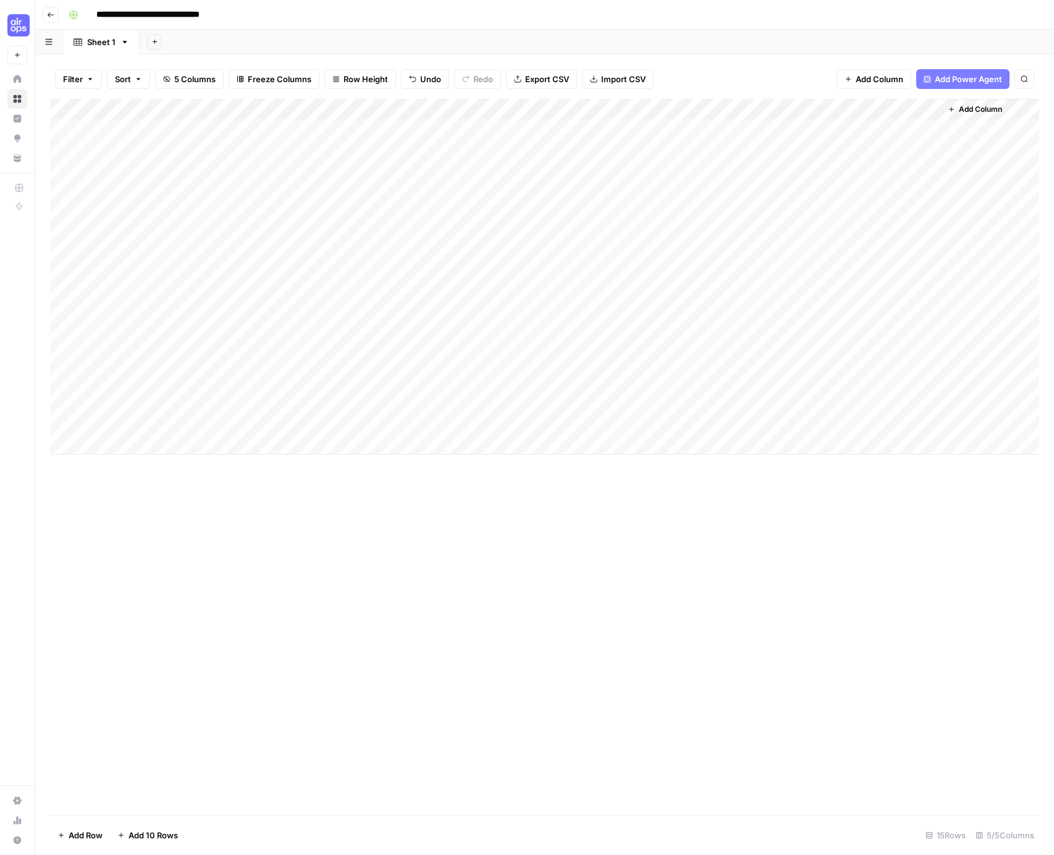
click at [724, 137] on div "Add Column" at bounding box center [545, 277] width 990 height 356
click at [730, 149] on div "Add Column" at bounding box center [545, 277] width 990 height 356
click at [724, 172] on div "Add Column" at bounding box center [545, 277] width 990 height 356
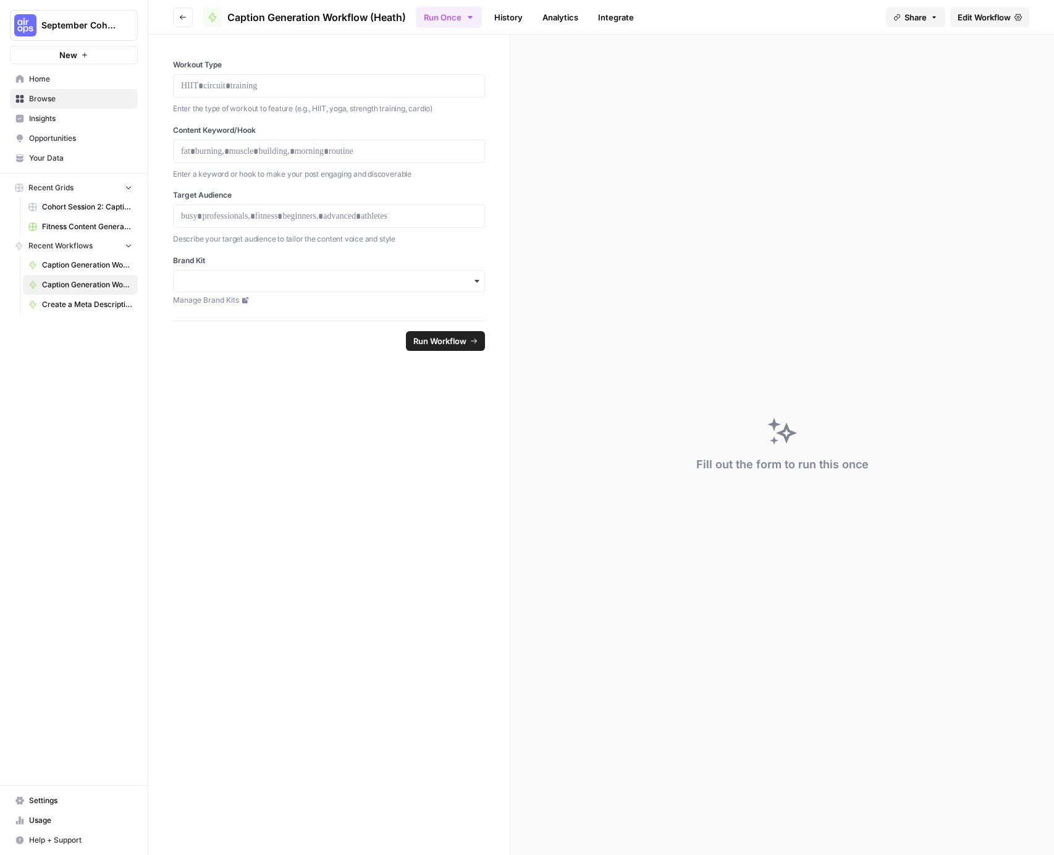
click at [994, 7] on link "Edit Workflow" at bounding box center [990, 17] width 79 height 20
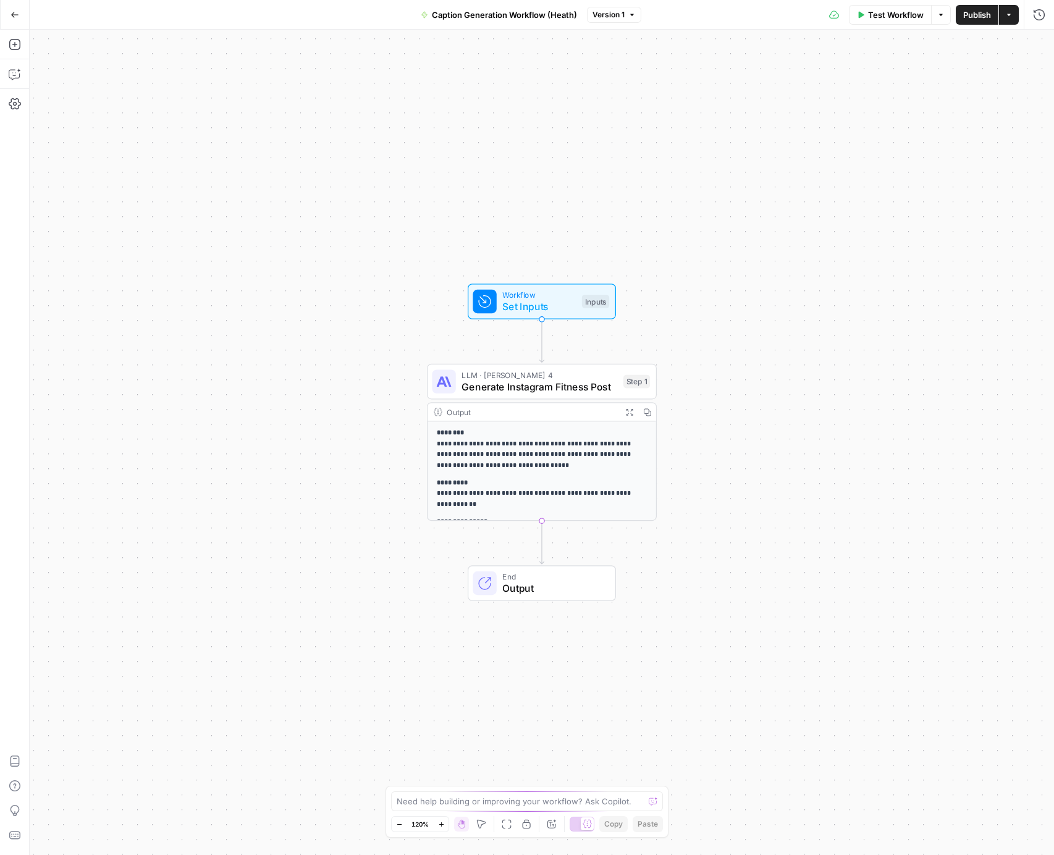
click at [536, 302] on span "Set Inputs" at bounding box center [539, 306] width 74 height 15
click at [561, 275] on button "Test Step" at bounding box center [574, 274] width 67 height 19
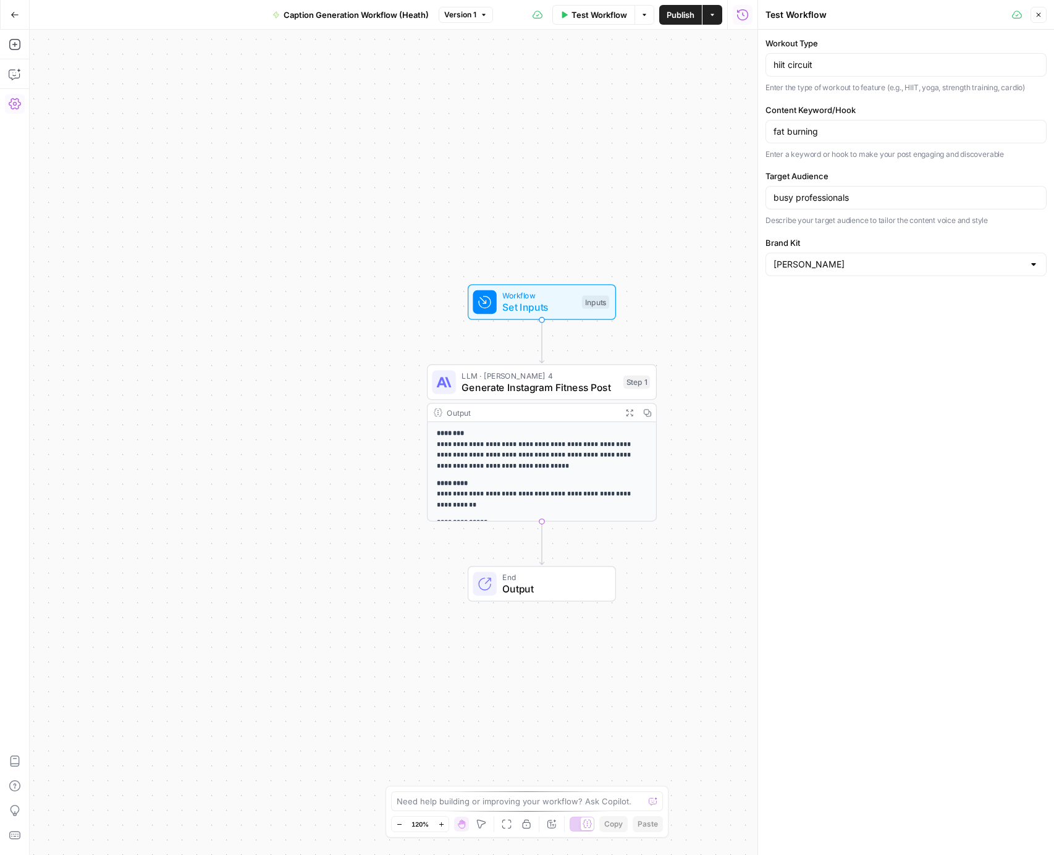
click at [17, 107] on icon "button" at bounding box center [15, 104] width 12 height 12
click at [622, 386] on div "LLM · Claude Sonnet 4 Generate Instagram Fitness Post Step 1 Copy step Delete s…" at bounding box center [541, 382] width 218 height 25
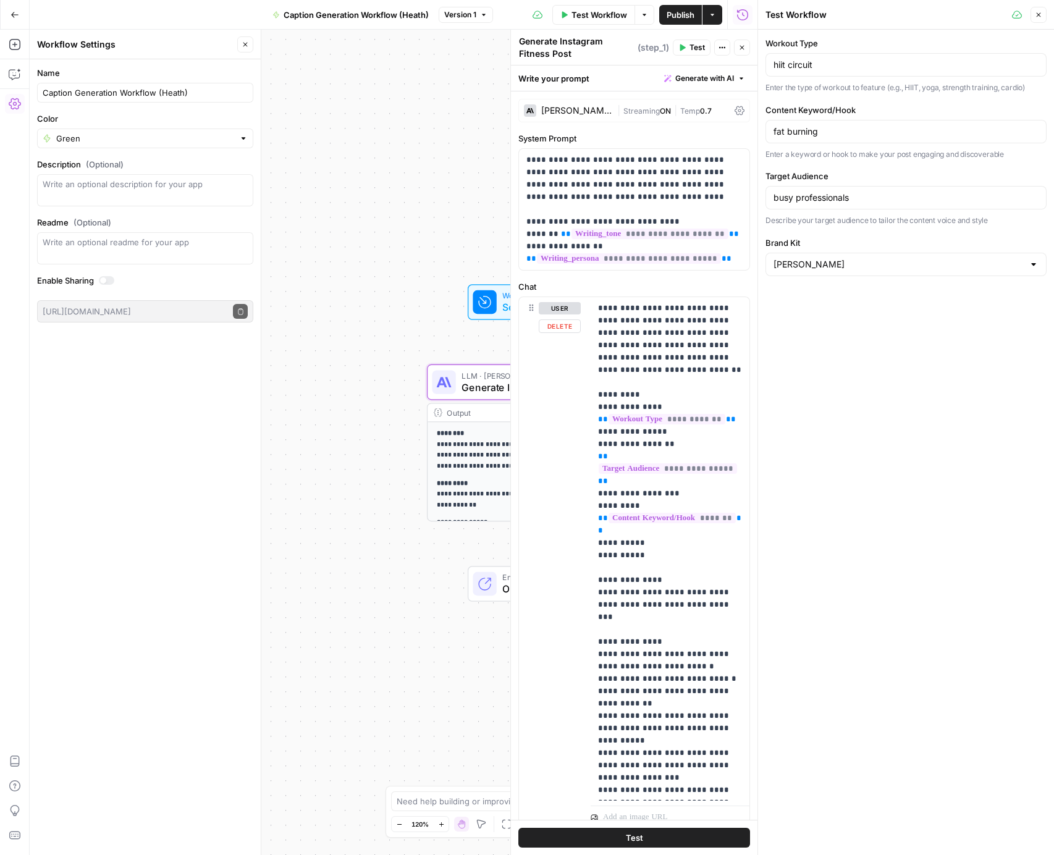
click at [488, 375] on span "LLM · Claude Sonnet 4" at bounding box center [540, 376] width 156 height 12
click at [739, 42] on button "Close" at bounding box center [742, 48] width 16 height 16
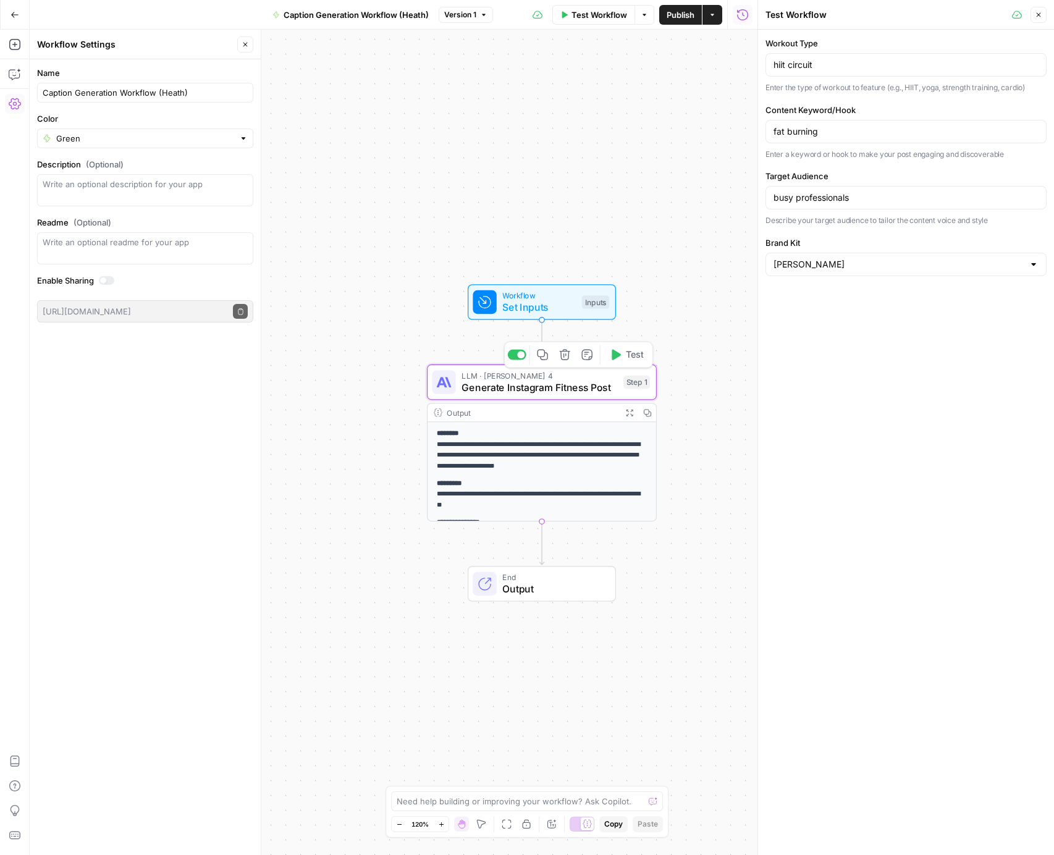
click at [569, 357] on icon "button" at bounding box center [564, 354] width 11 height 11
click at [499, 156] on span "Delete Step" at bounding box center [494, 157] width 48 height 12
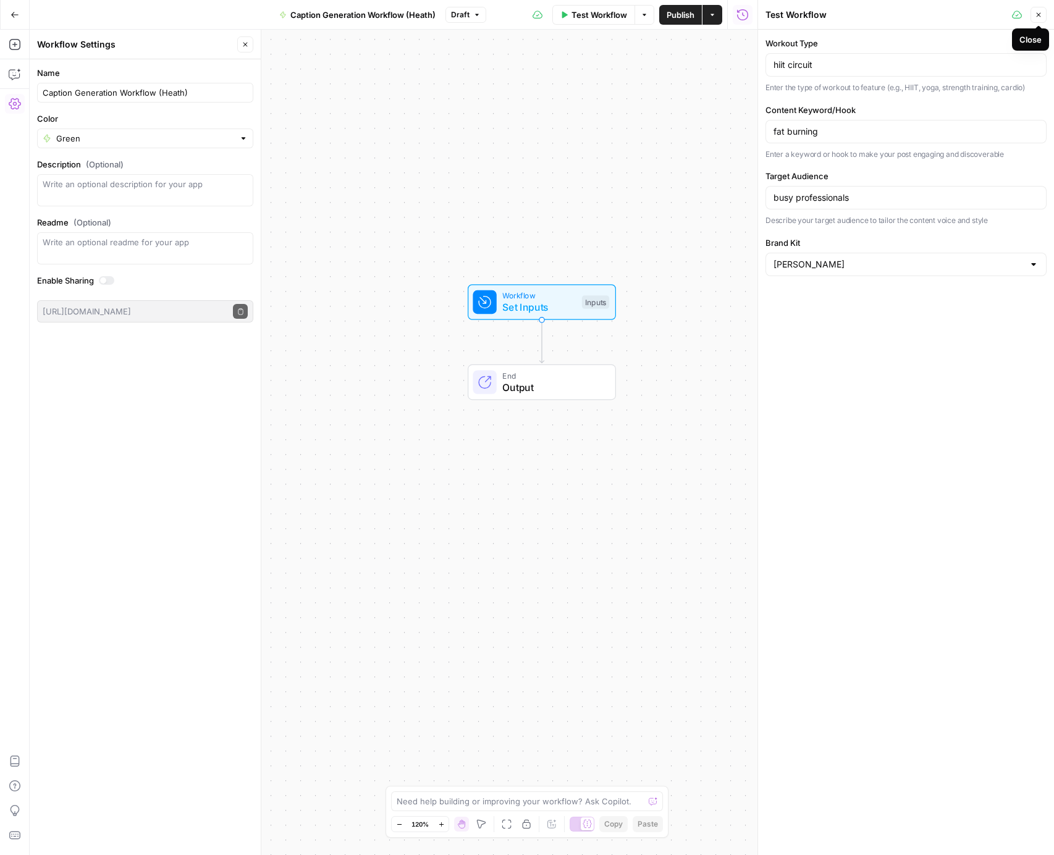
click at [1040, 12] on icon "button" at bounding box center [1038, 14] width 7 height 7
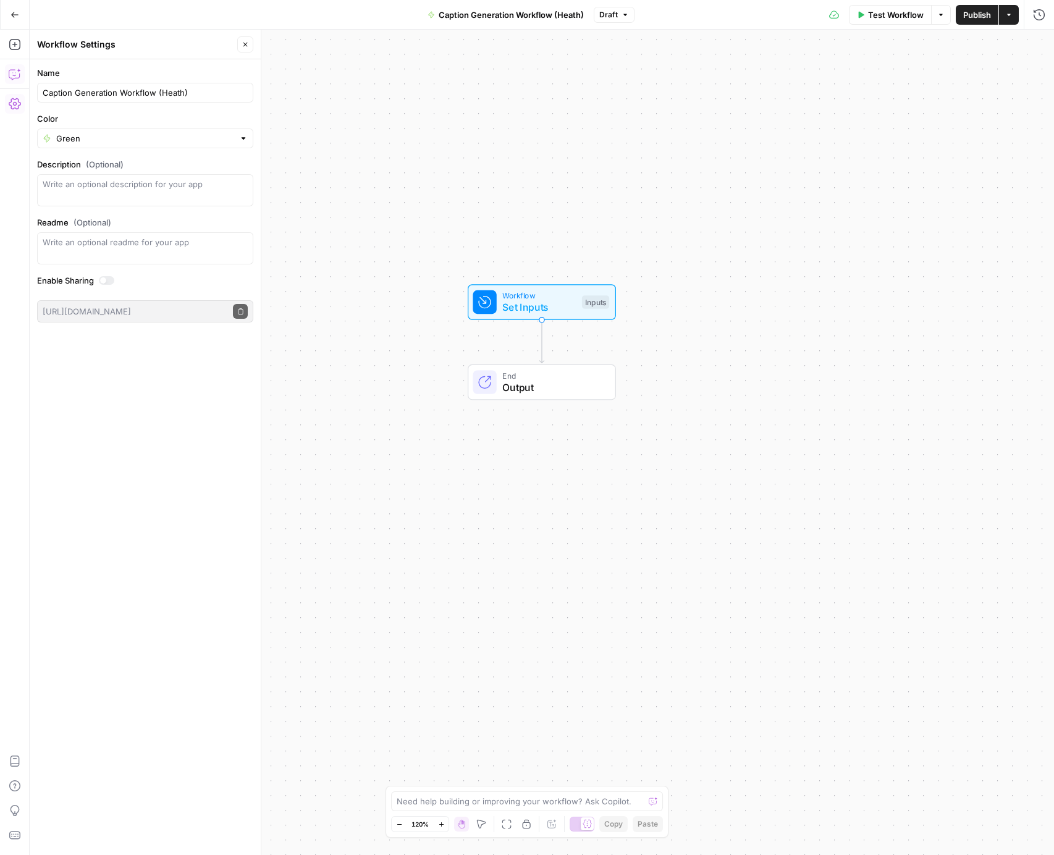
click at [12, 77] on icon "button" at bounding box center [15, 74] width 12 height 12
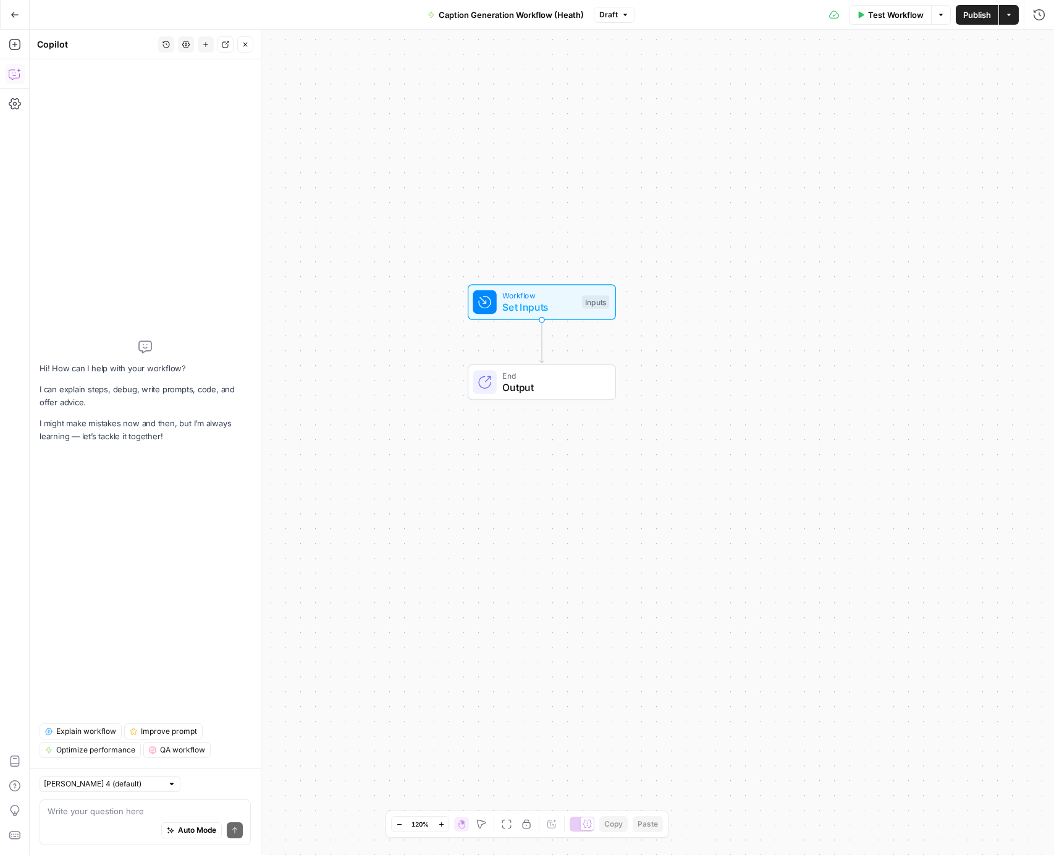
click at [112, 807] on textarea at bounding box center [145, 811] width 195 height 12
click at [109, 815] on textarea at bounding box center [145, 811] width 195 height 12
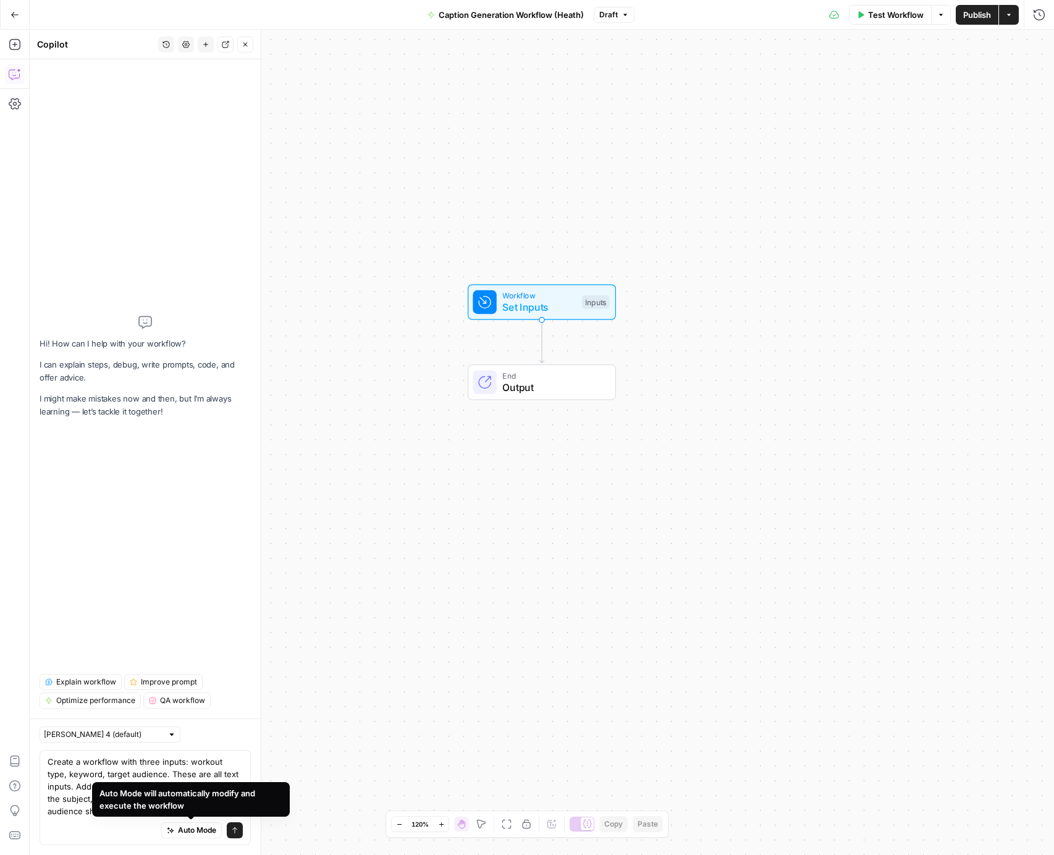
click at [218, 771] on textarea "Create a workflow with three inputs: workout type, keyword, target audience. Th…" at bounding box center [145, 787] width 195 height 62
click at [203, 800] on textarea "Create a workflow with three inputs: workout type, keyword, target audience. Th…" at bounding box center [145, 787] width 195 height 62
click at [221, 760] on textarea "Create a workflow with three inputs: workout type, keyword, target audience. Th…" at bounding box center [145, 787] width 195 height 62
click at [110, 774] on textarea "Create a workflow with three inputs: workout_type, keyword, target audience. Th…" at bounding box center [145, 787] width 195 height 62
click at [147, 819] on div "Auto Mode Send" at bounding box center [145, 831] width 195 height 27
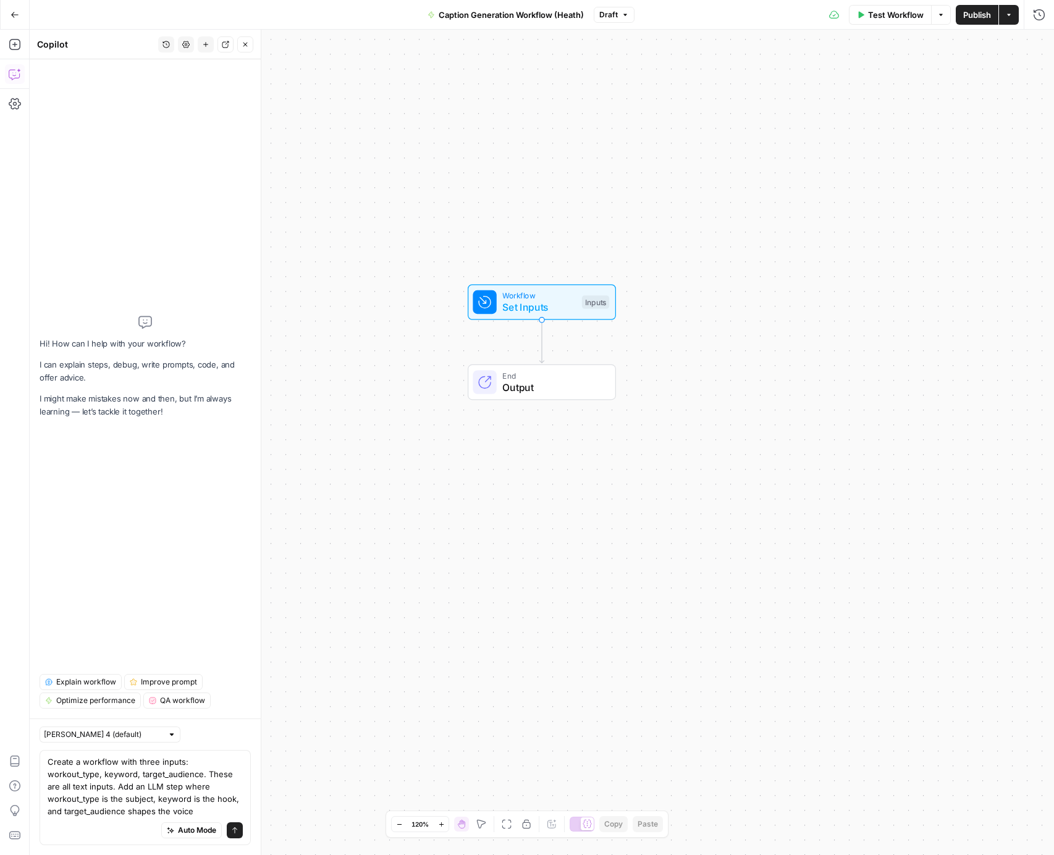
click at [139, 820] on div "Auto Mode Send" at bounding box center [145, 831] width 195 height 27
click at [130, 805] on textarea "Create a workflow with three inputs: workout_type, keyword, target_audience. Th…" at bounding box center [145, 787] width 195 height 62
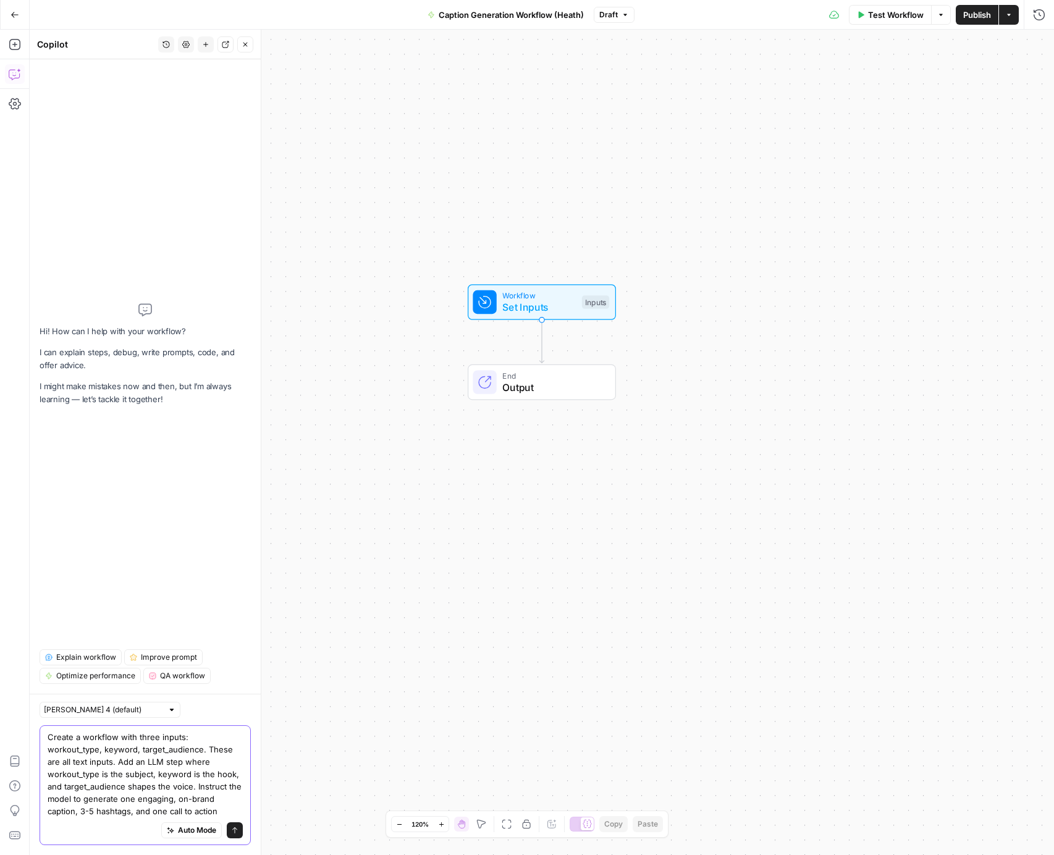
type textarea "Create a workflow with three inputs: workout_type, keyword, target_audience. Th…"
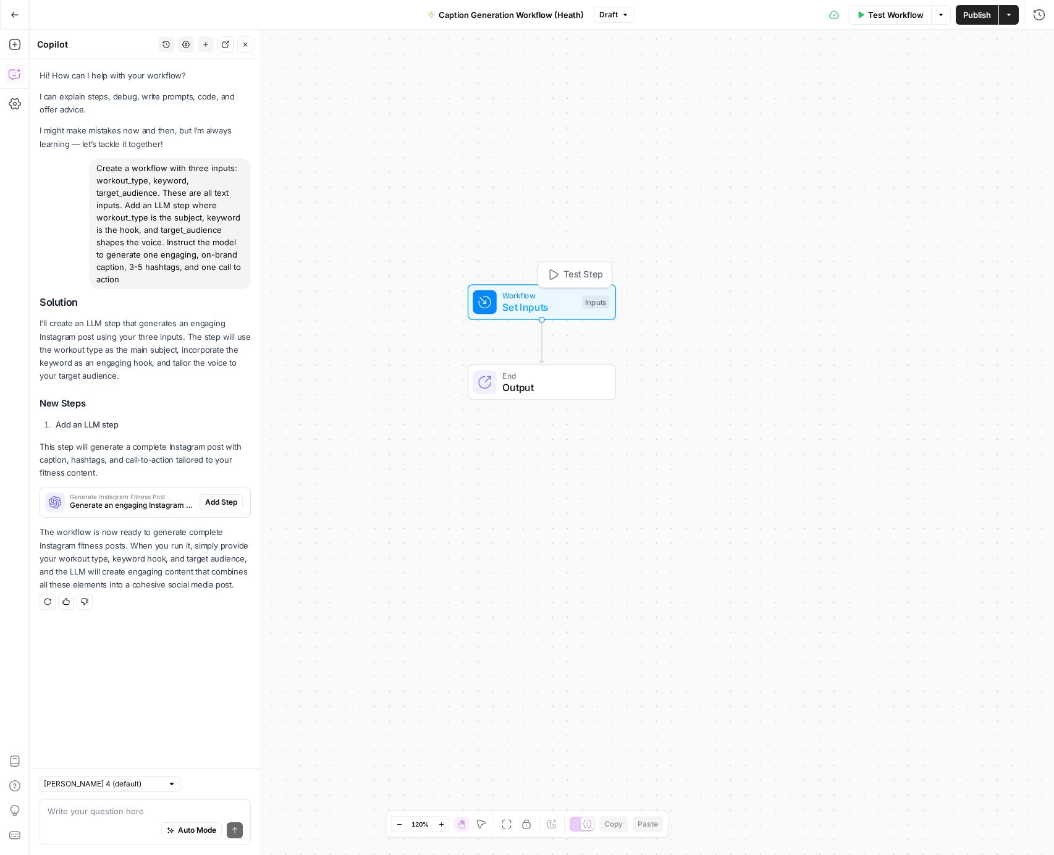
click at [559, 303] on span "Set Inputs" at bounding box center [539, 307] width 74 height 15
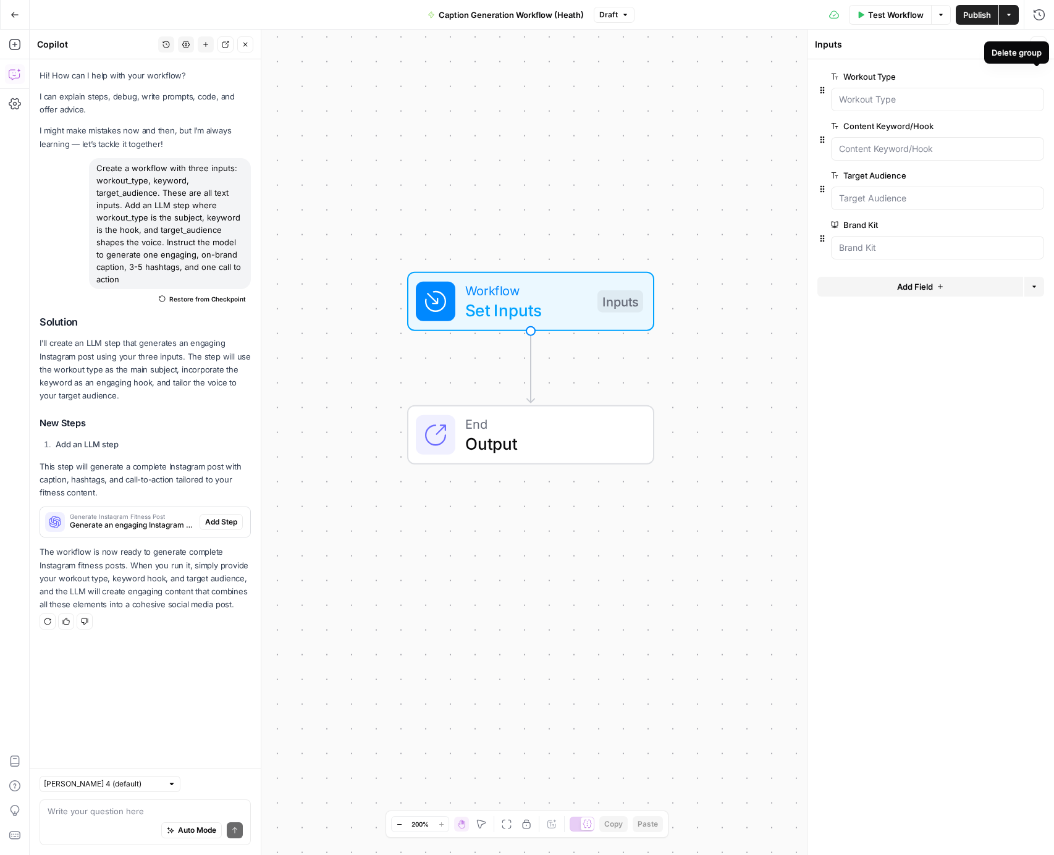
click at [1040, 78] on button "Delete group" at bounding box center [1037, 76] width 15 height 15
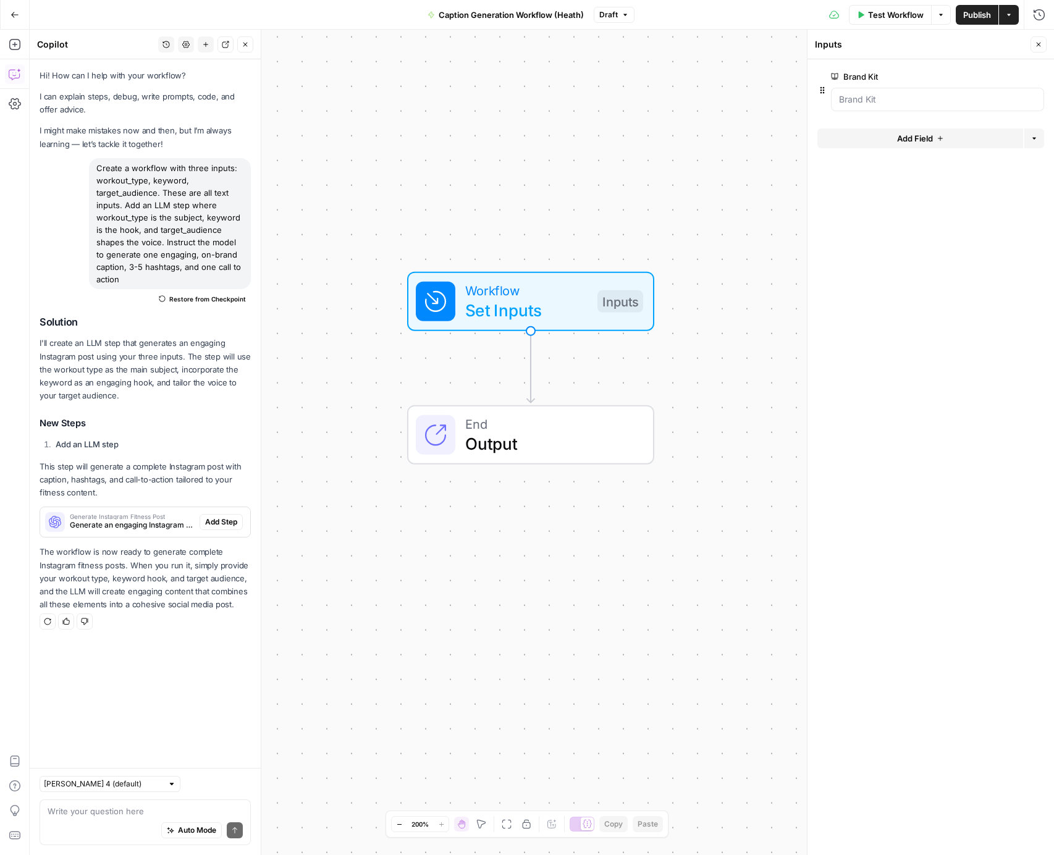
click at [1040, 78] on button "Delete group" at bounding box center [1037, 76] width 15 height 15
click at [101, 170] on div "Create a workflow with three inputs: workout_type, keyword, target_audience. Th…" at bounding box center [170, 223] width 162 height 131
copy div "Create a workflow with three inputs: workout_type, keyword, target_audience. Th…"
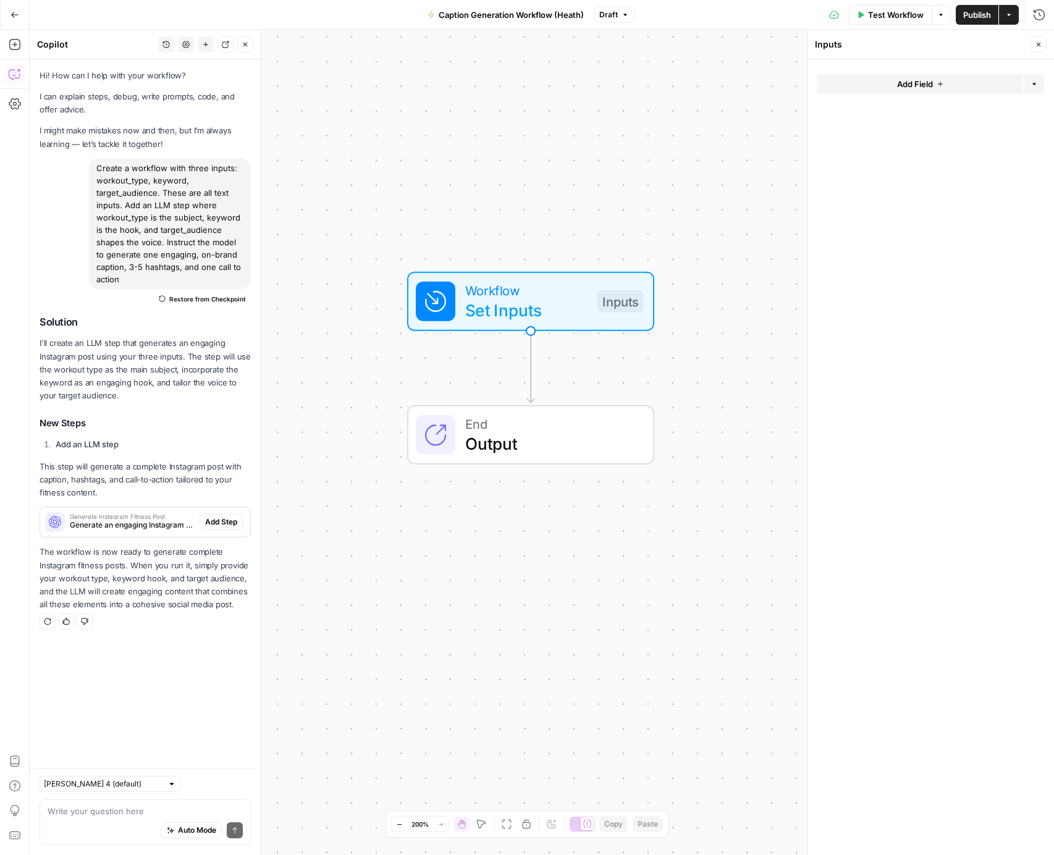
click at [247, 44] on button "Close" at bounding box center [245, 44] width 16 height 16
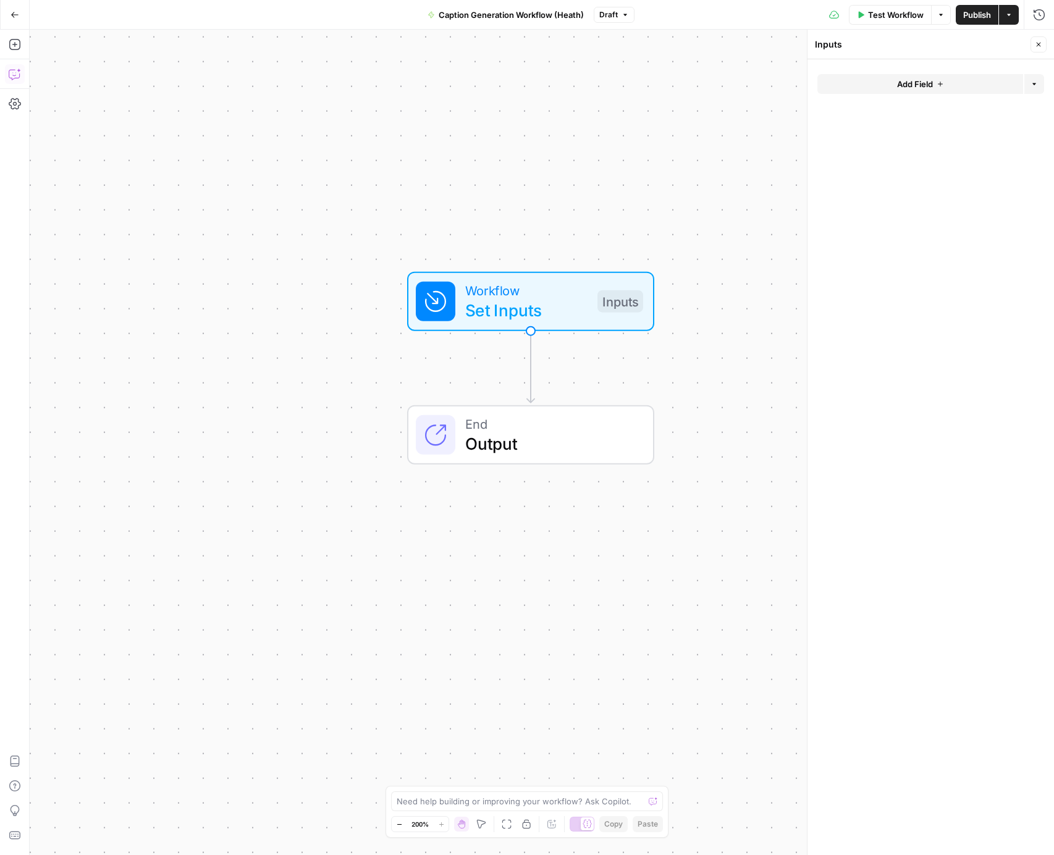
click at [14, 69] on icon "button" at bounding box center [15, 74] width 12 height 12
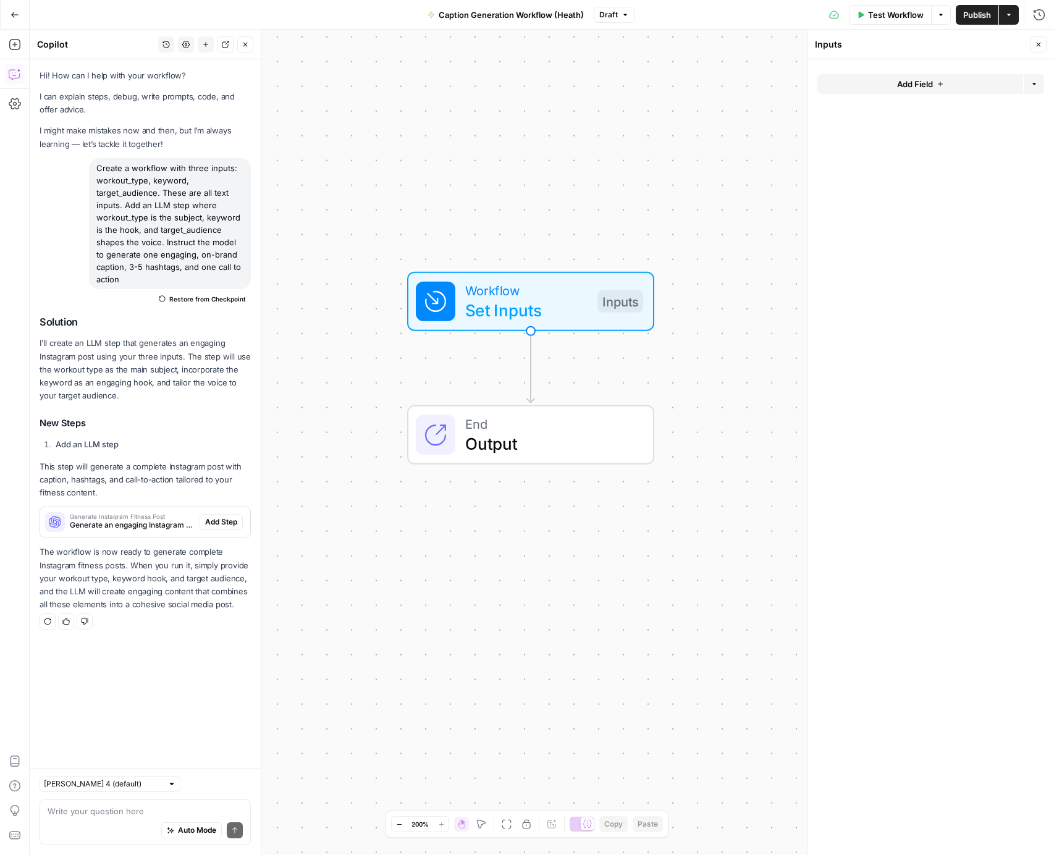
click at [111, 803] on div "Write your question here Auto Mode Send" at bounding box center [145, 823] width 211 height 46
paste textarea "Create a workflow with three inputs: workout_type, keyword, target_audience. Th…"
type textarea "Create a workflow with three inputs: workout_type, keyword, target_audience. Th…"
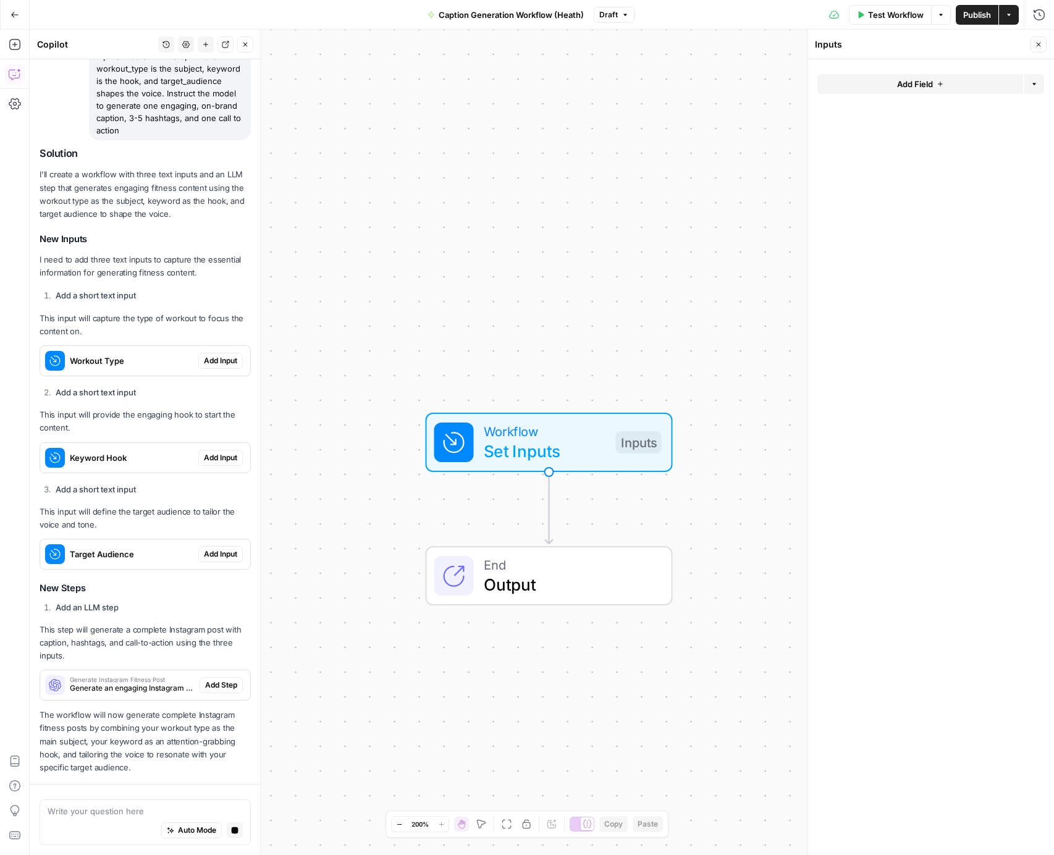
scroll to position [655, 0]
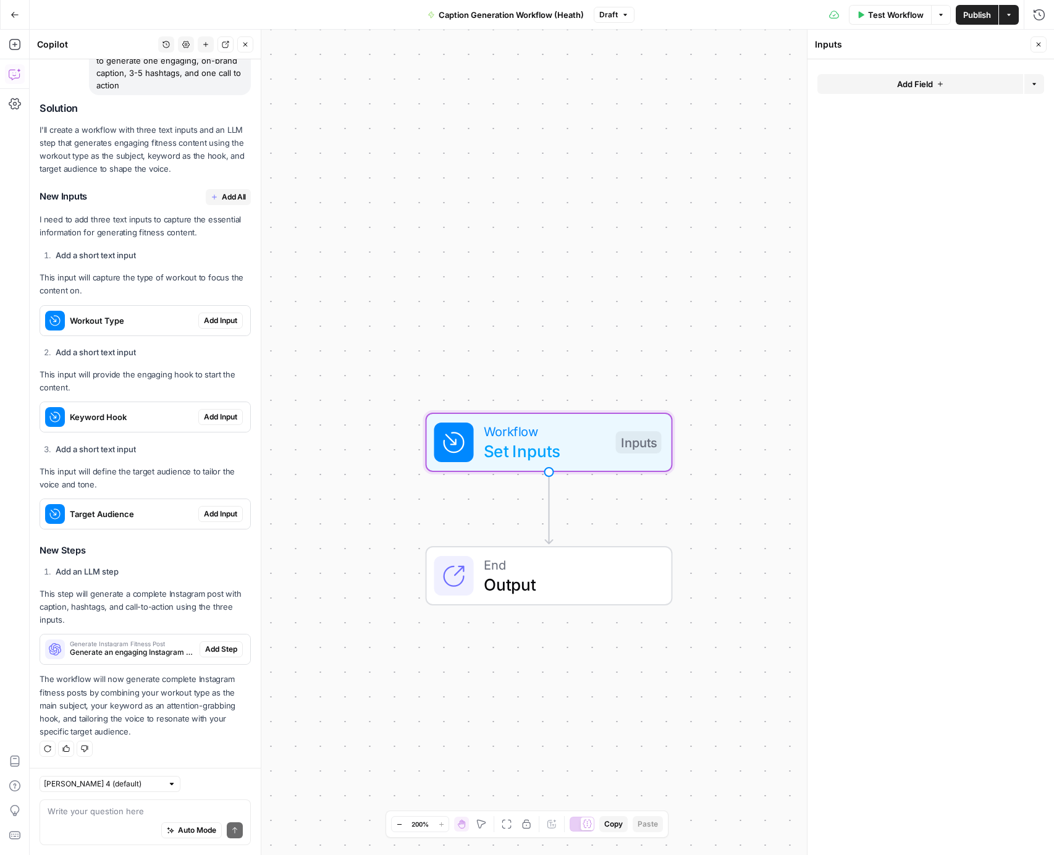
click at [230, 323] on span "Add Input" at bounding box center [220, 320] width 33 height 11
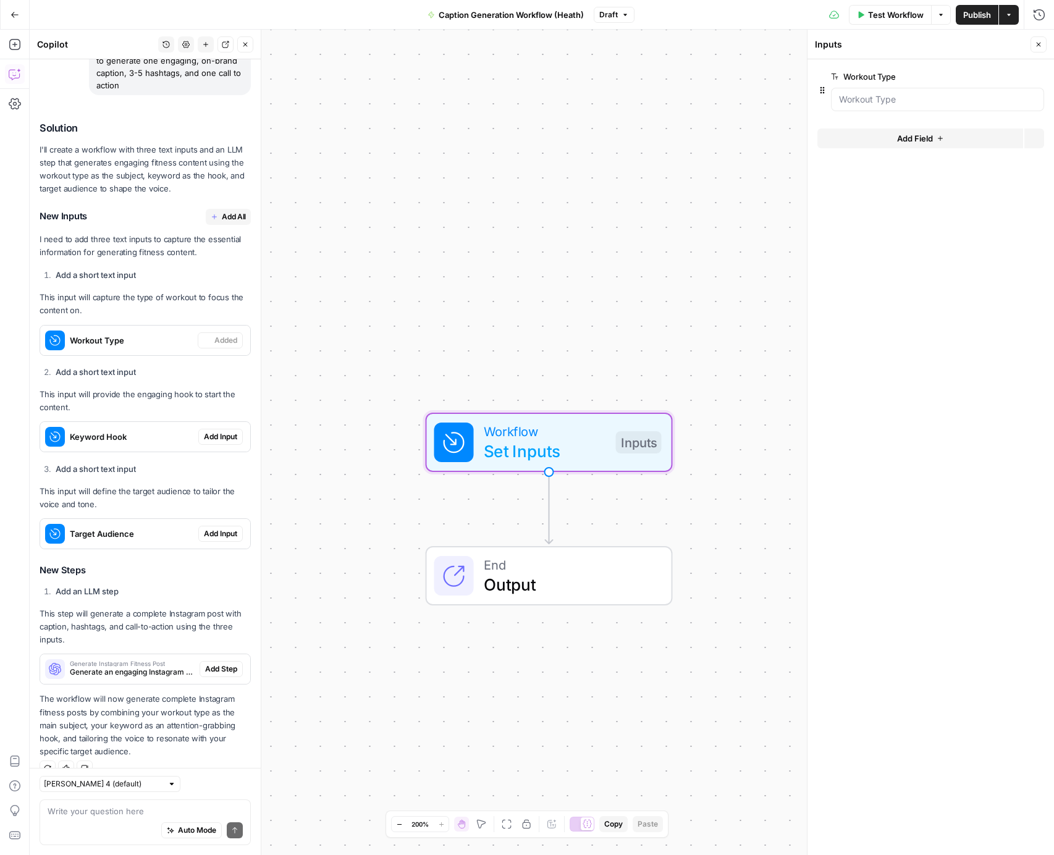
scroll to position [674, 0]
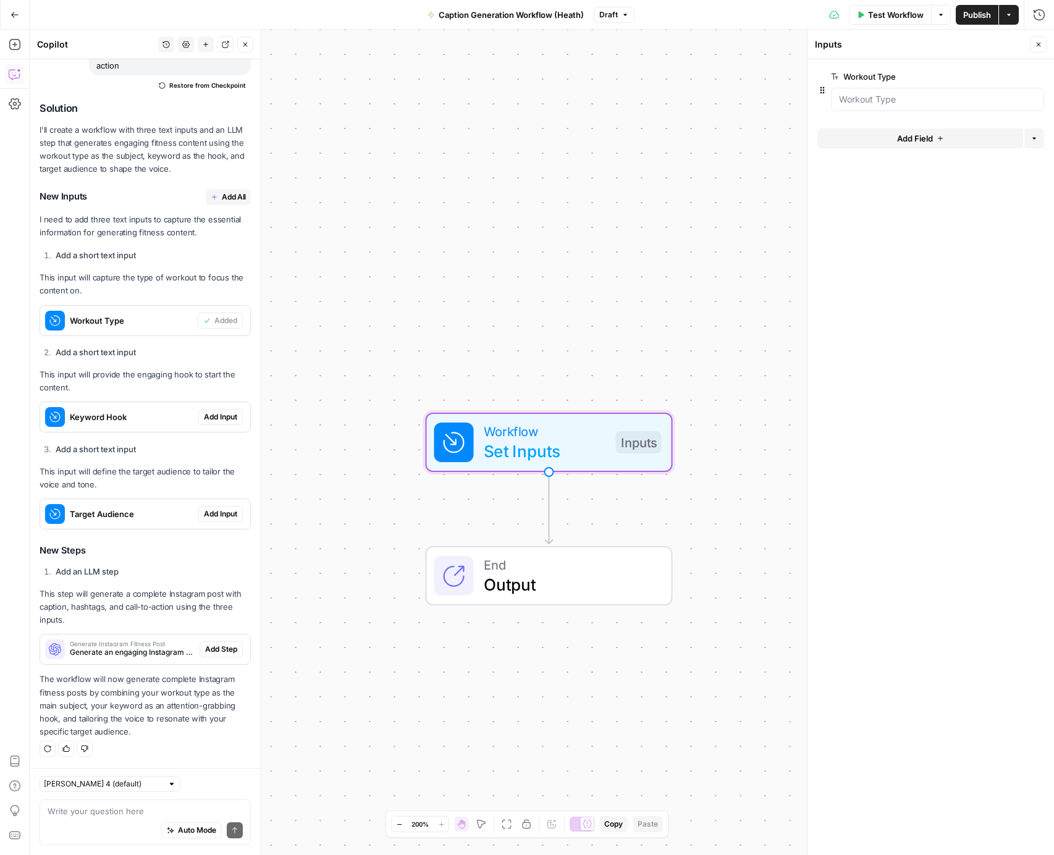
click at [230, 416] on span "Add Input" at bounding box center [220, 417] width 33 height 11
click at [216, 512] on span "Add Input" at bounding box center [220, 514] width 33 height 11
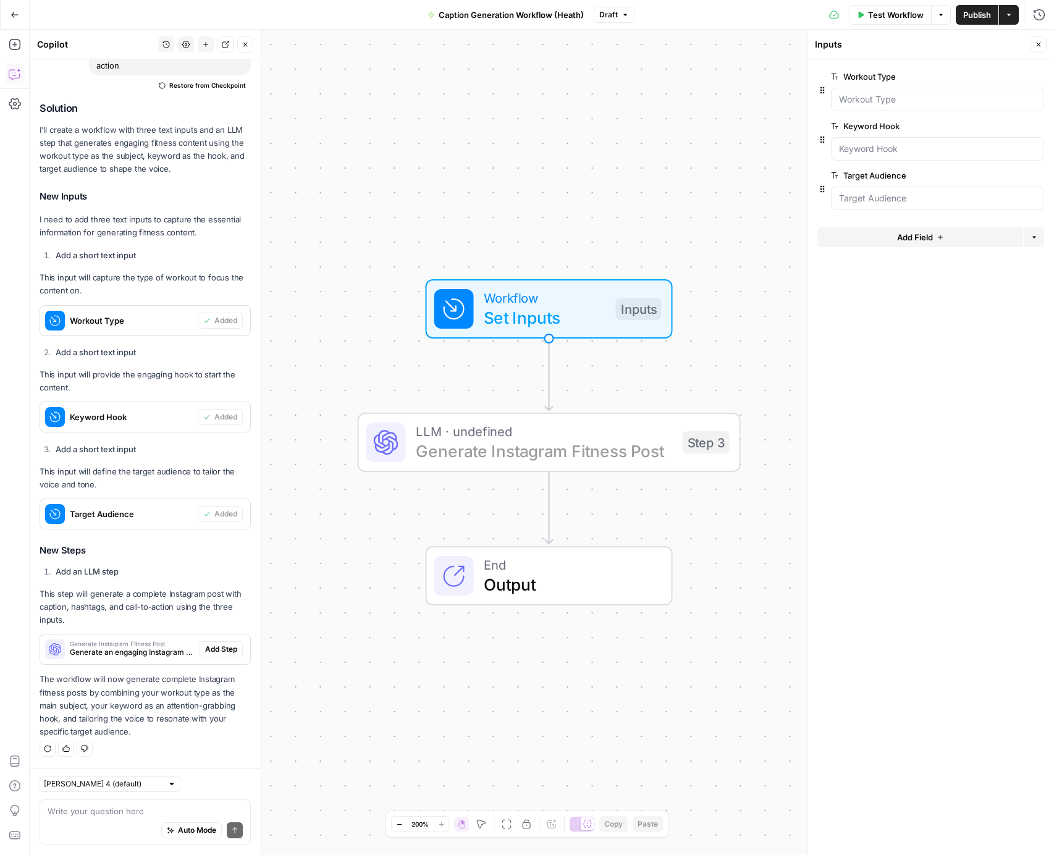
click at [230, 651] on span "Add Step" at bounding box center [221, 649] width 32 height 11
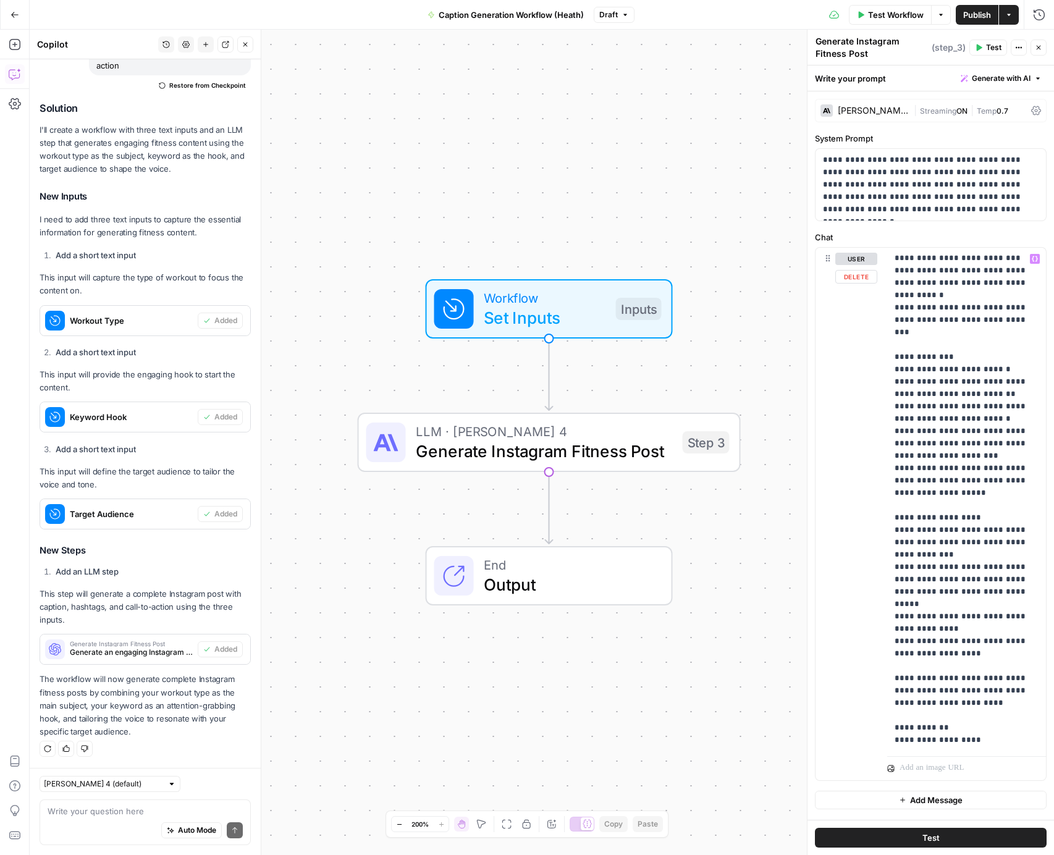
scroll to position [0, 0]
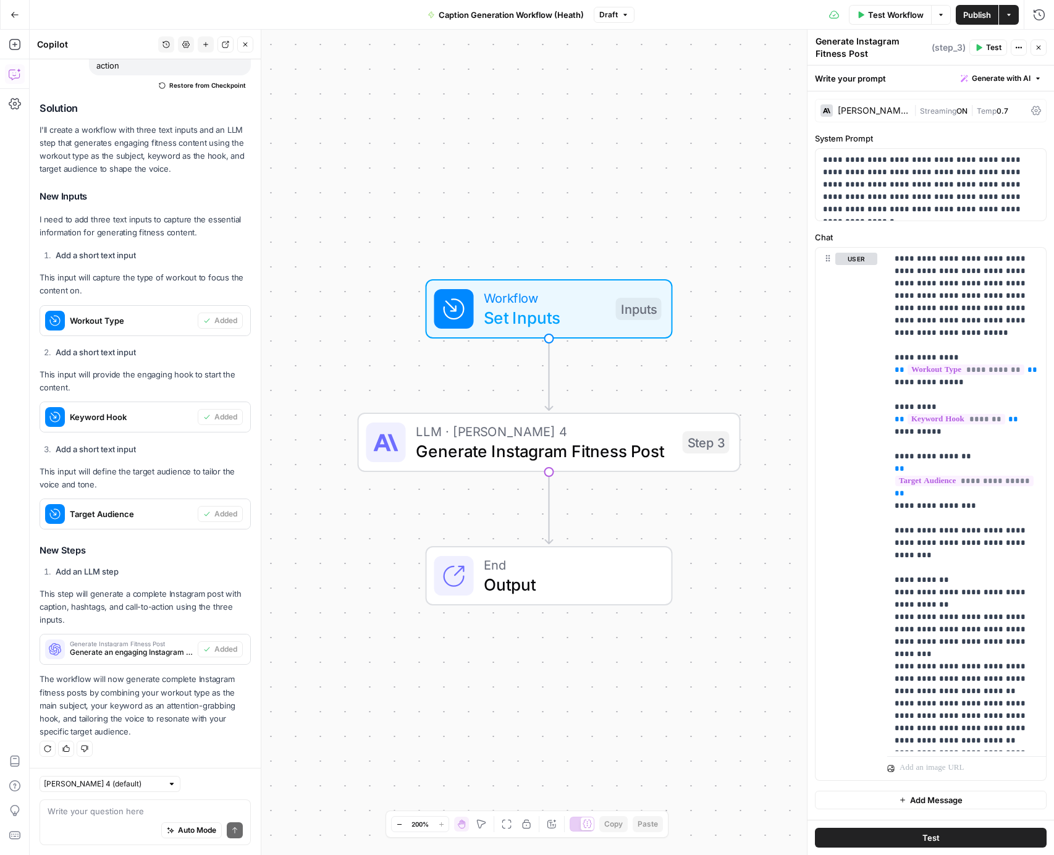
click at [936, 834] on span "Test" at bounding box center [931, 838] width 17 height 12
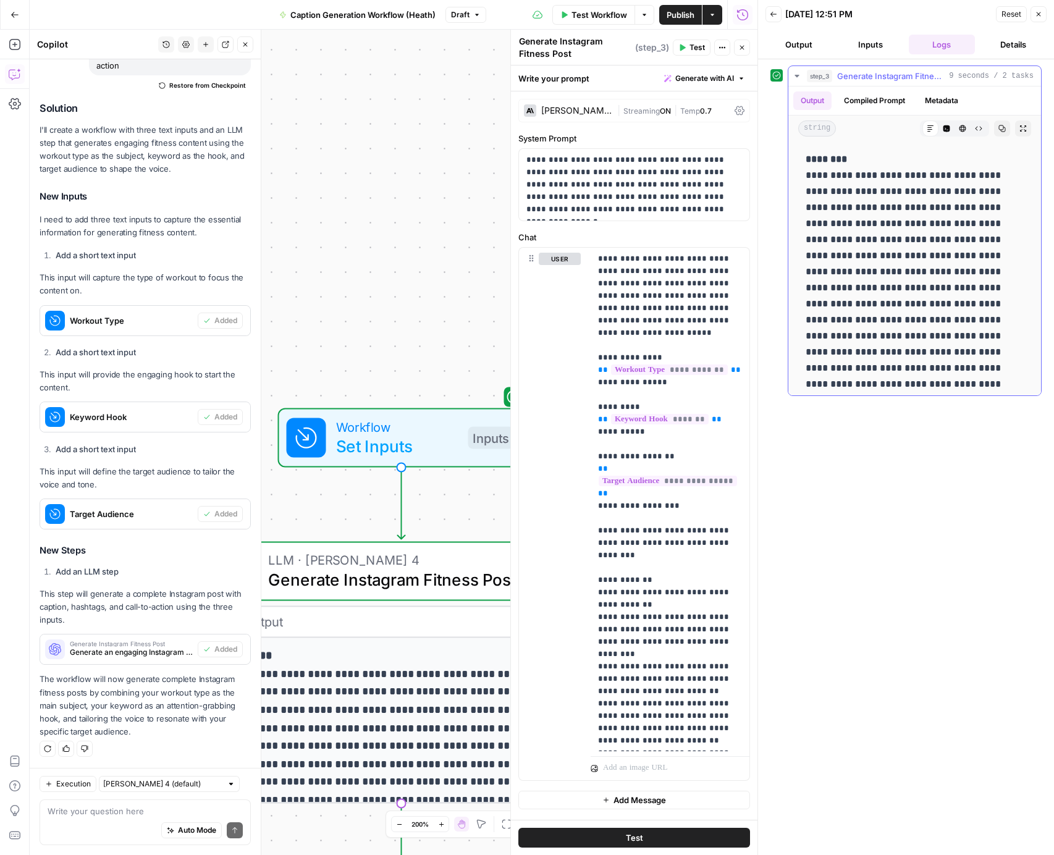
drag, startPoint x: 841, startPoint y: 380, endPoint x: 805, endPoint y: 160, distance: 222.8
click at [806, 159] on div "**********" at bounding box center [915, 353] width 233 height 415
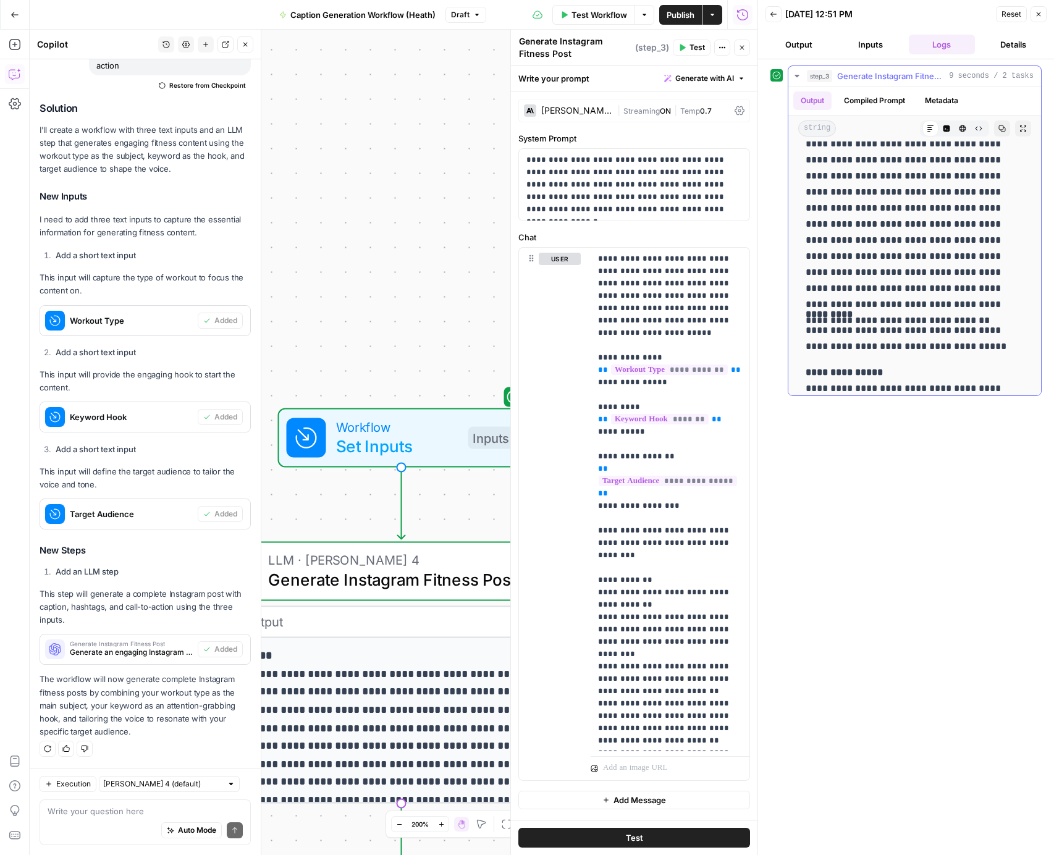
scroll to position [171, 0]
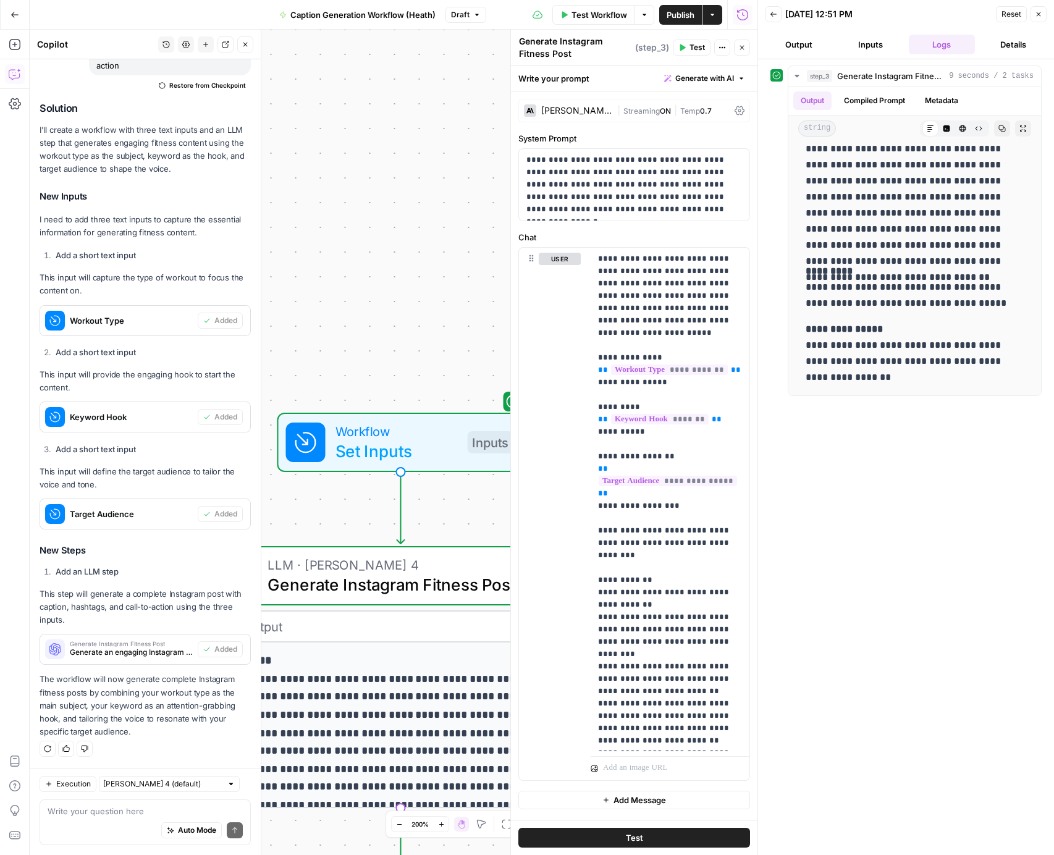
click at [1039, 13] on icon "button" at bounding box center [1038, 14] width 7 height 7
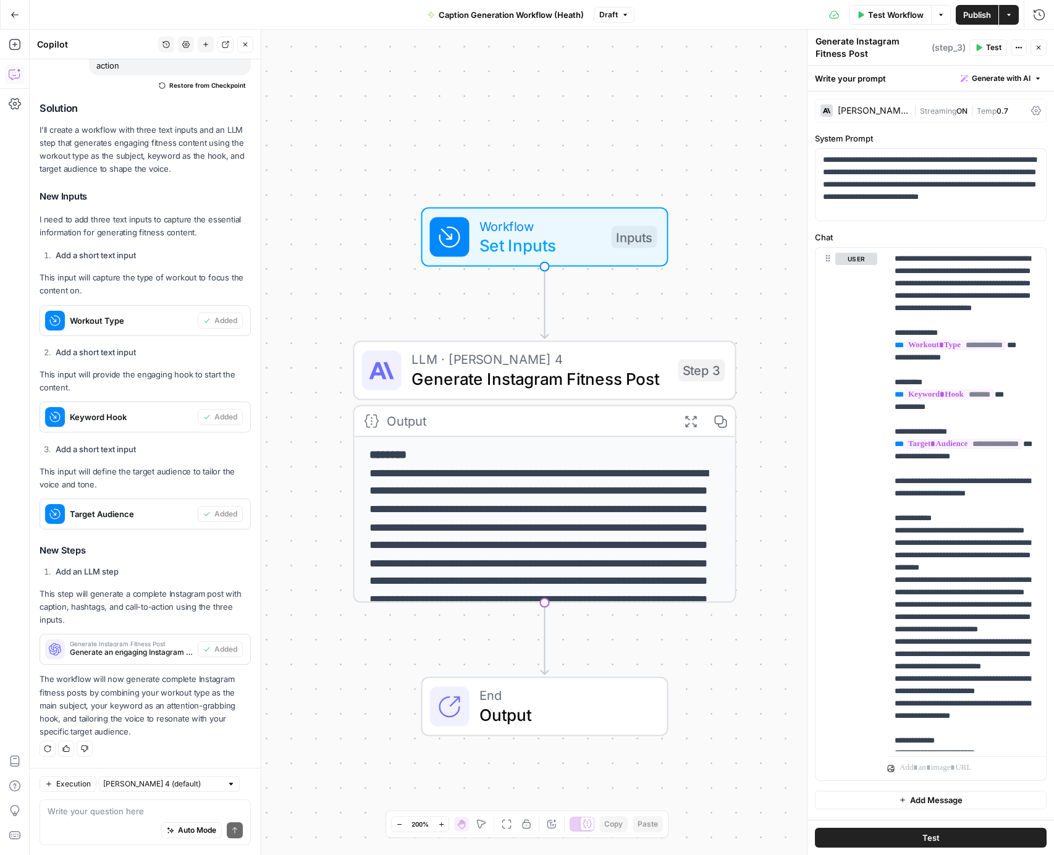
click at [1038, 48] on icon "button" at bounding box center [1039, 48] width 4 height 4
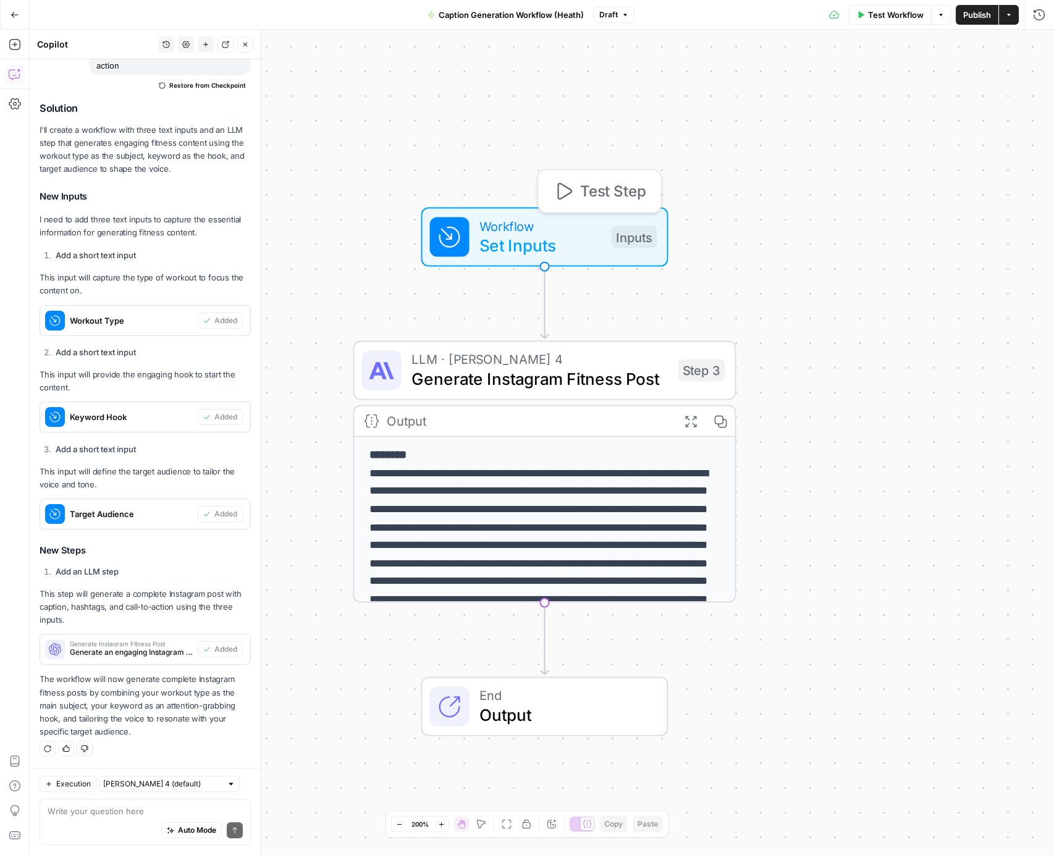
click at [568, 236] on span "Set Inputs" at bounding box center [541, 246] width 122 height 25
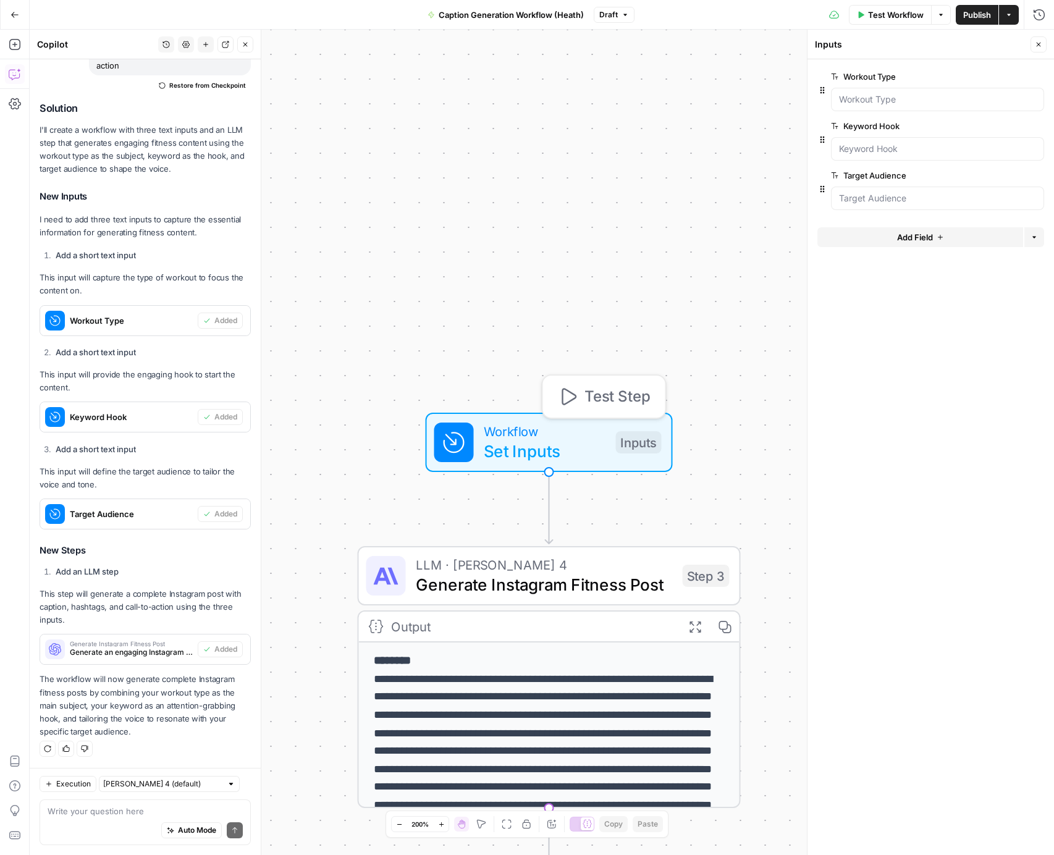
click at [568, 399] on icon "button" at bounding box center [568, 397] width 20 height 20
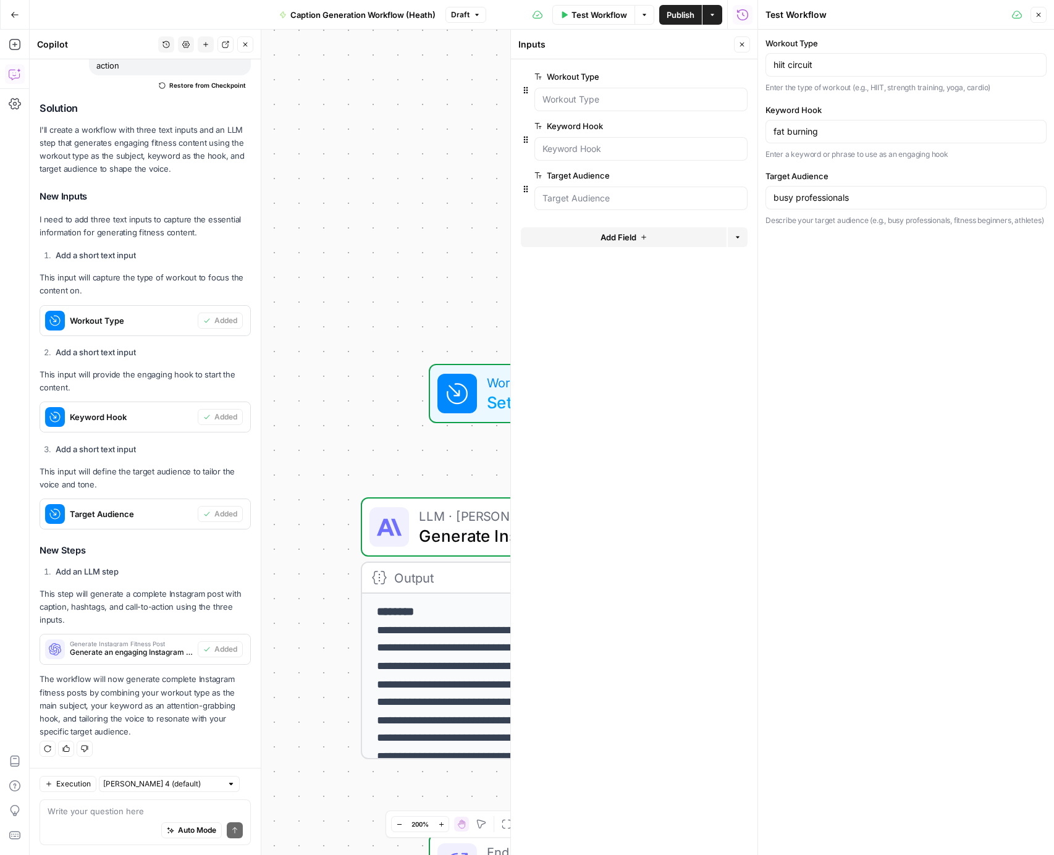
click at [436, 515] on span "LLM · Claude Sonnet 4" at bounding box center [547, 516] width 257 height 20
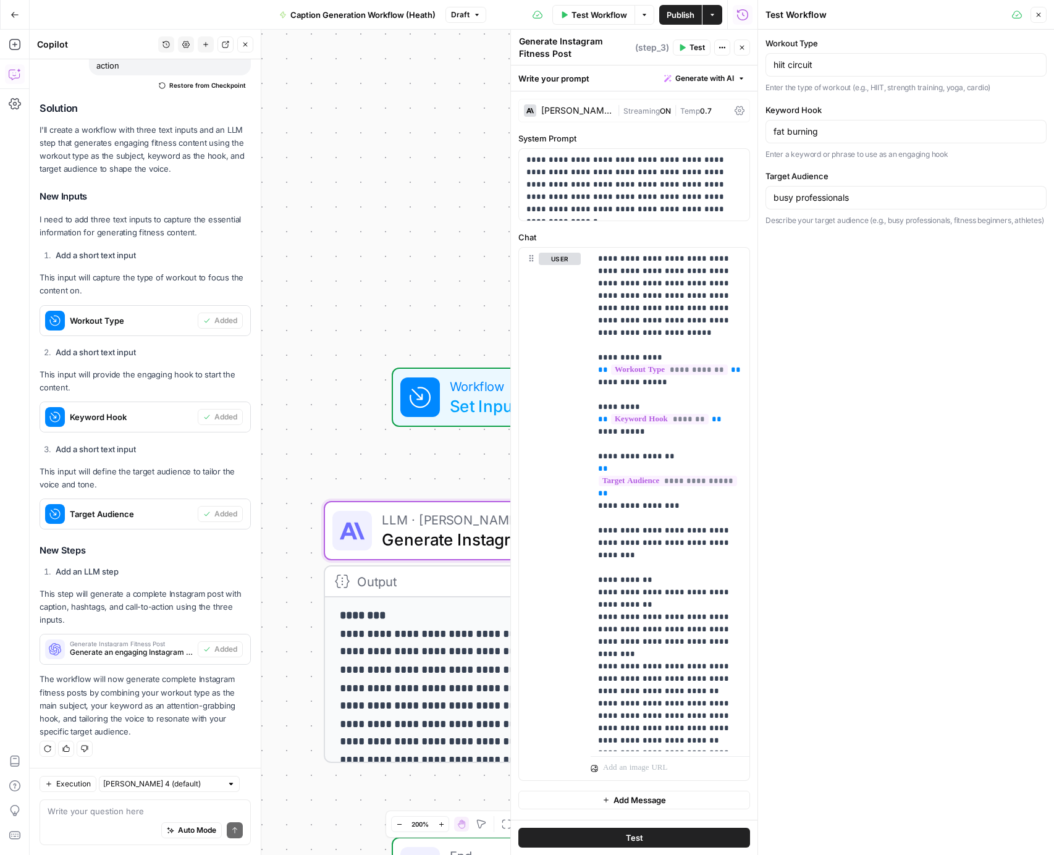
click at [444, 397] on div "Workflow Set Inputs Inputs Test Step" at bounding box center [513, 397] width 227 height 42
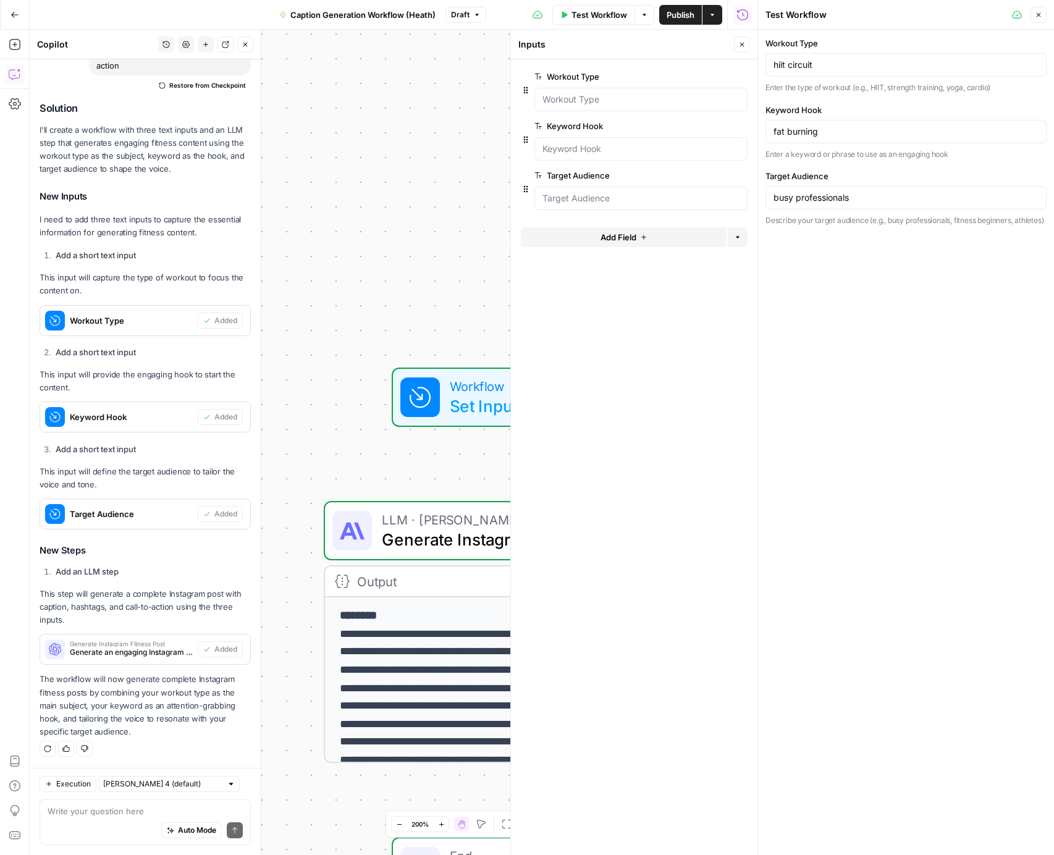
click at [1044, 10] on button "Close" at bounding box center [1039, 15] width 16 height 16
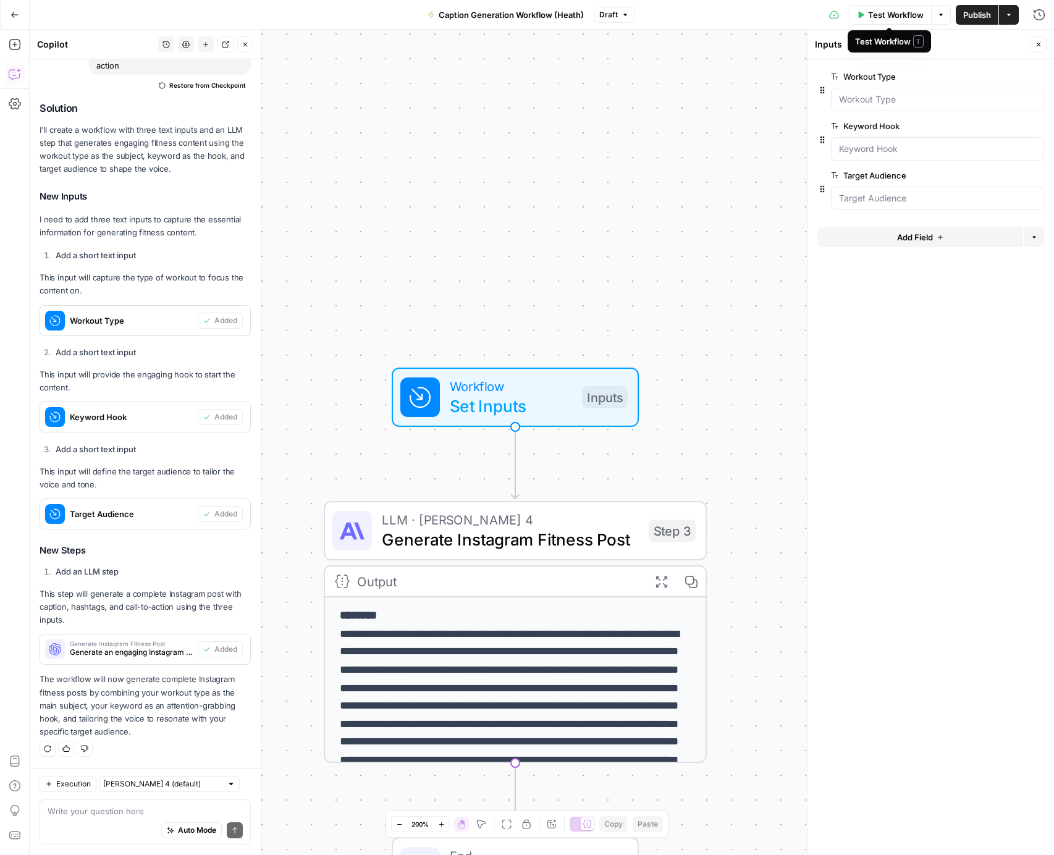
click at [901, 9] on span "Test Workflow" at bounding box center [896, 15] width 56 height 12
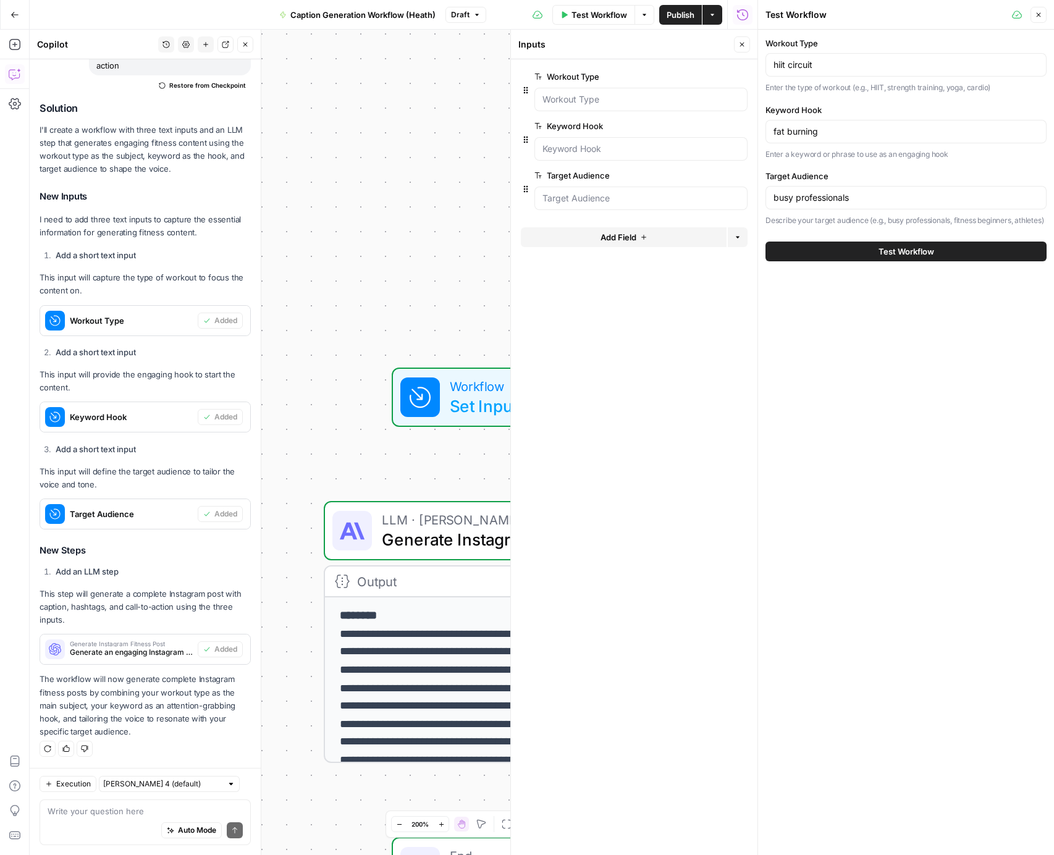
click at [870, 256] on button "Test Workflow" at bounding box center [906, 252] width 281 height 20
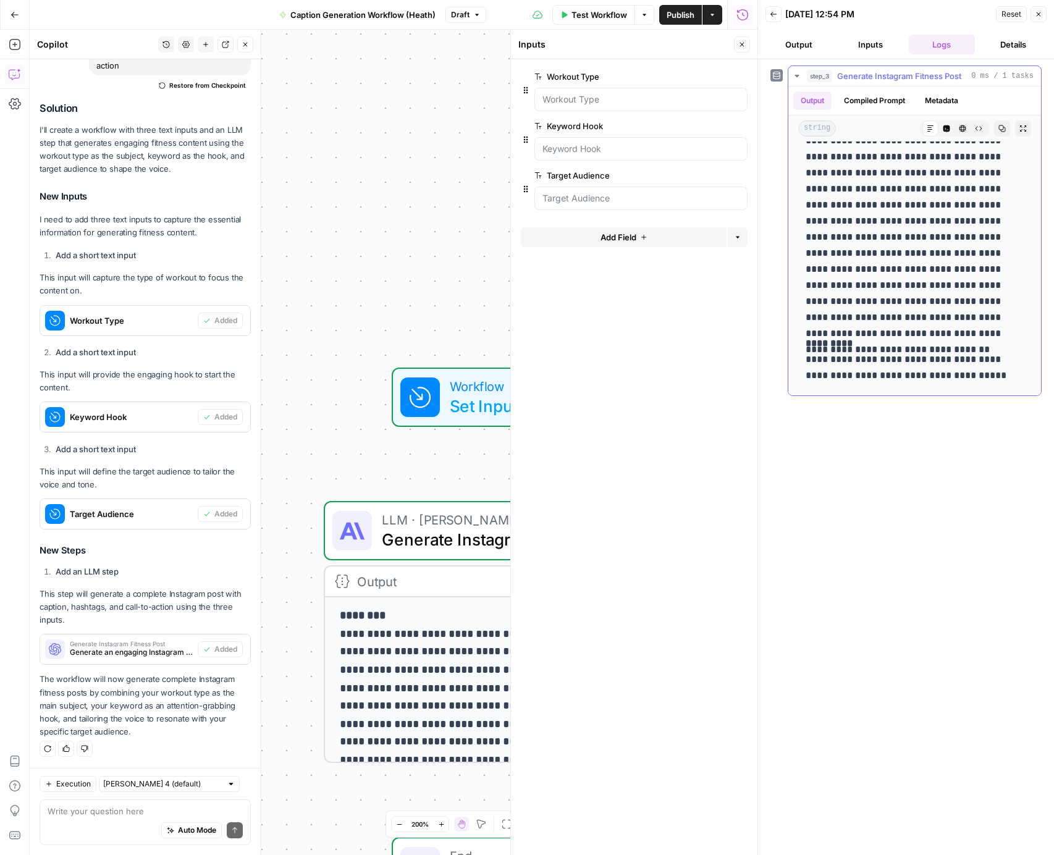
scroll to position [171, 0]
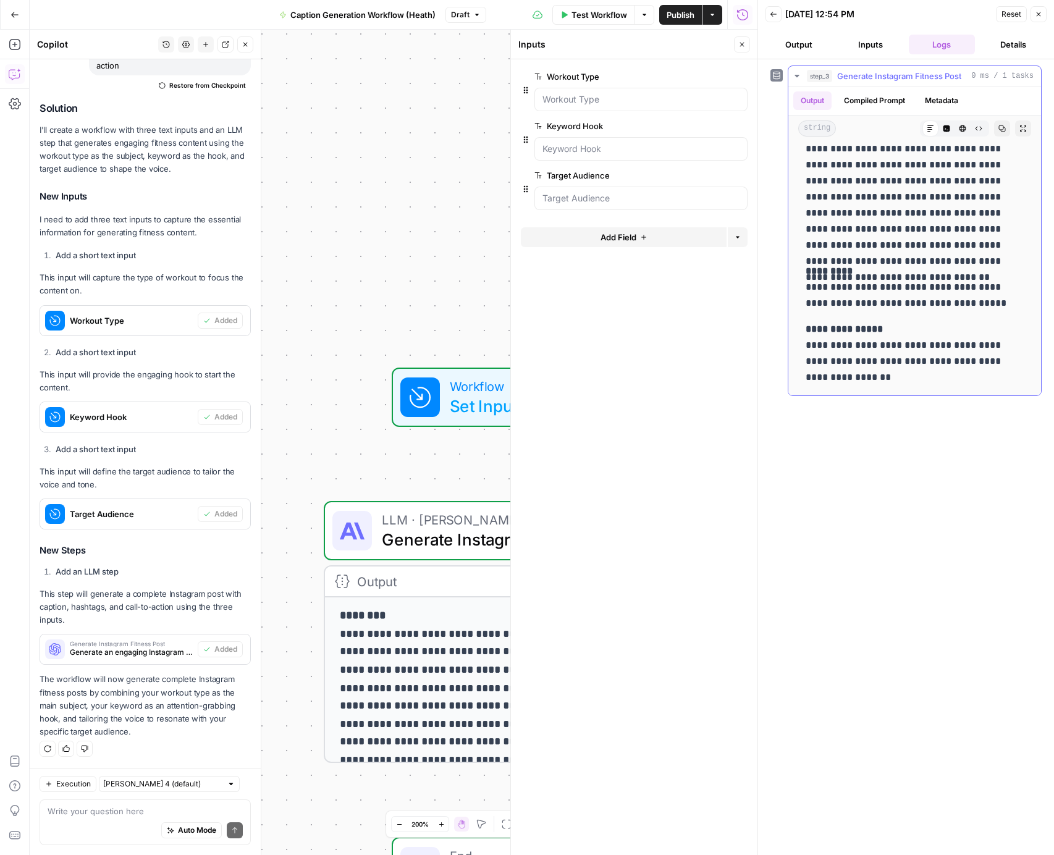
drag, startPoint x: 845, startPoint y: 380, endPoint x: 817, endPoint y: 180, distance: 201.6
click at [817, 180] on div "**********" at bounding box center [915, 182] width 233 height 415
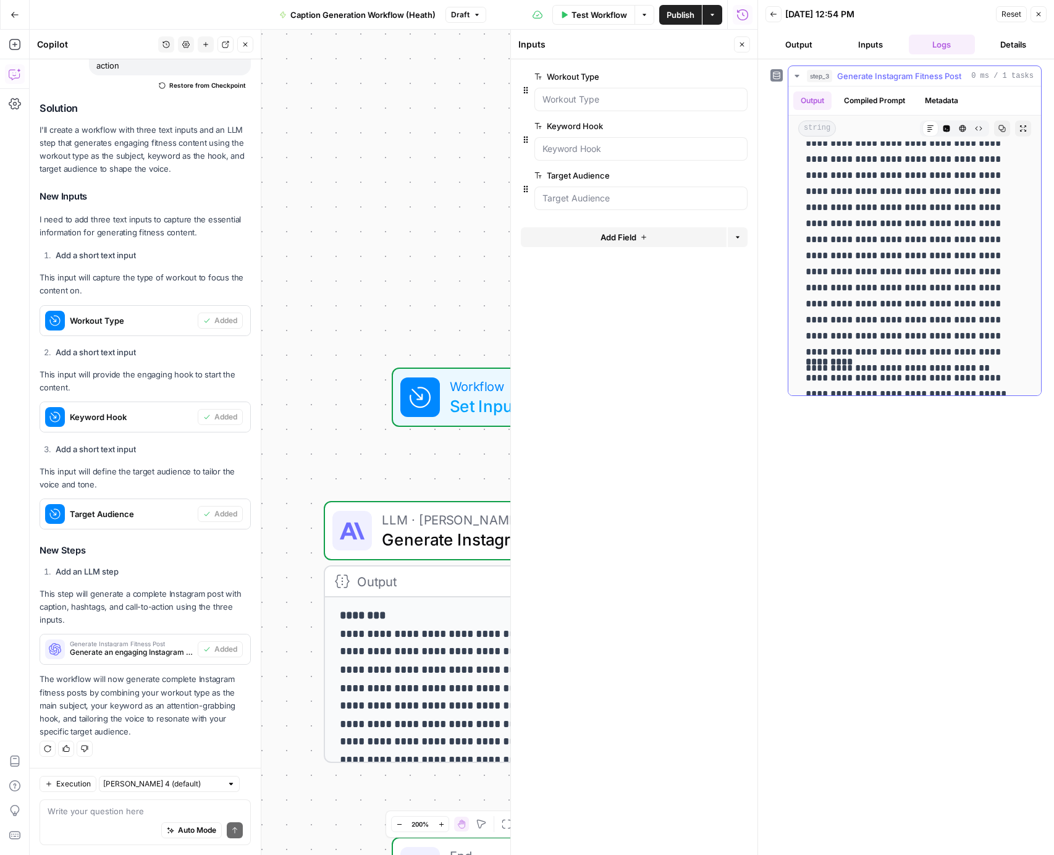
scroll to position [0, 0]
click at [1007, 128] on button "Copy" at bounding box center [1002, 129] width 16 height 16
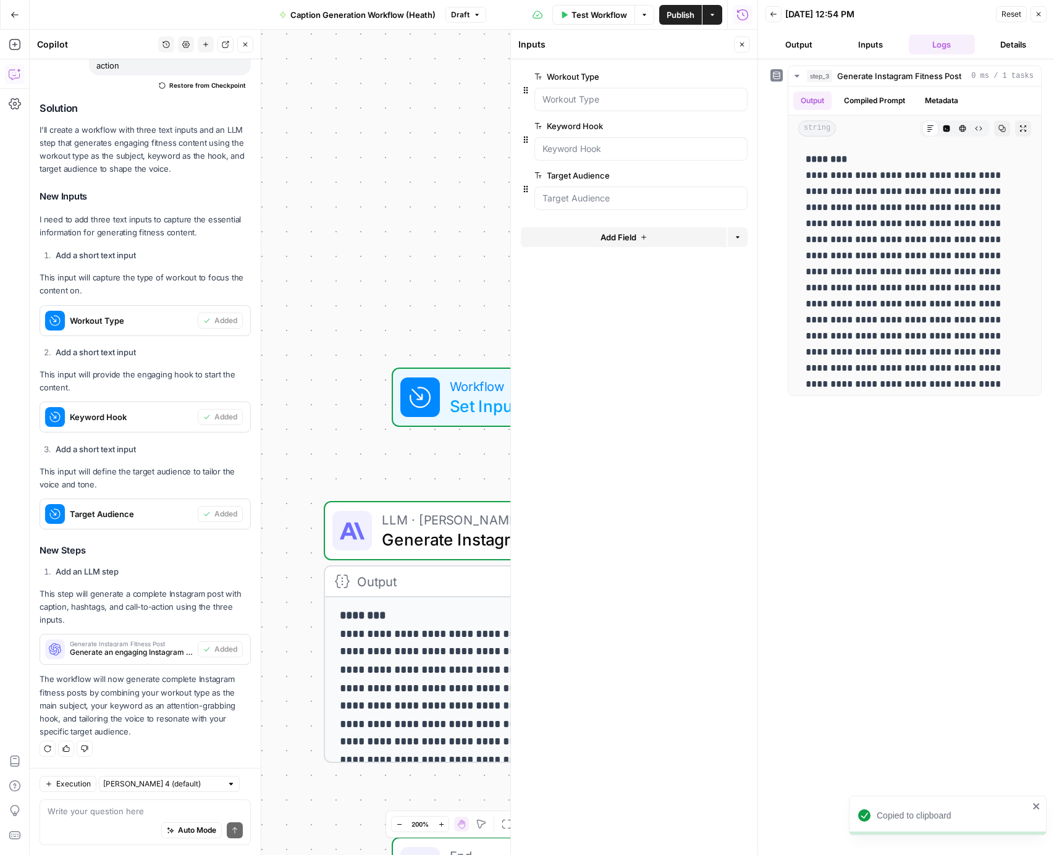
click at [1040, 11] on icon "button" at bounding box center [1038, 14] width 7 height 7
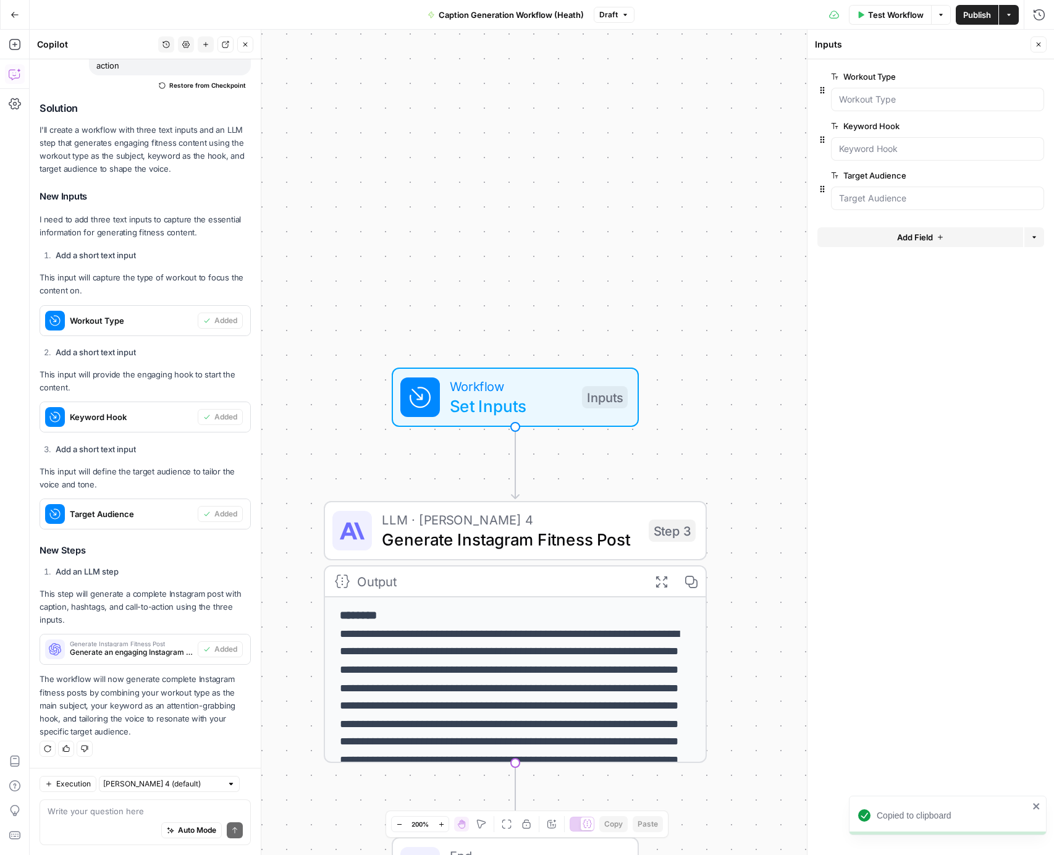
click at [968, 20] on span "Publish" at bounding box center [978, 15] width 28 height 12
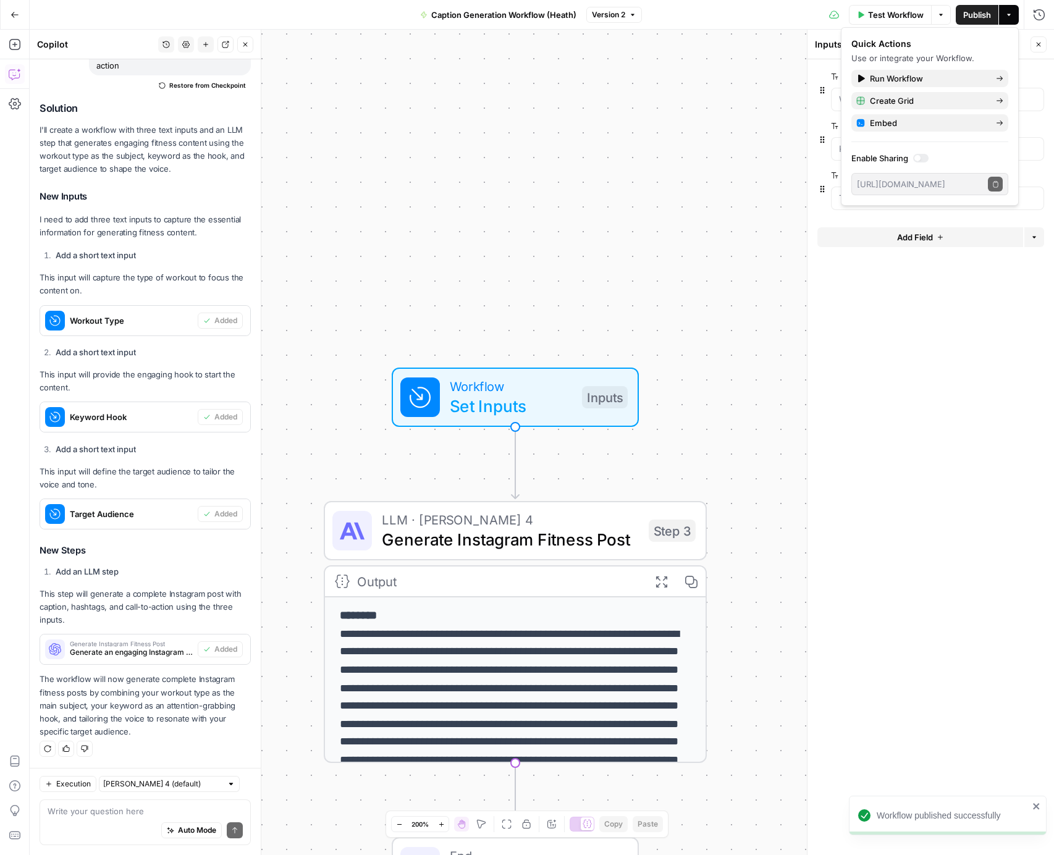
click at [1011, 7] on button "Actions" at bounding box center [1009, 15] width 20 height 20
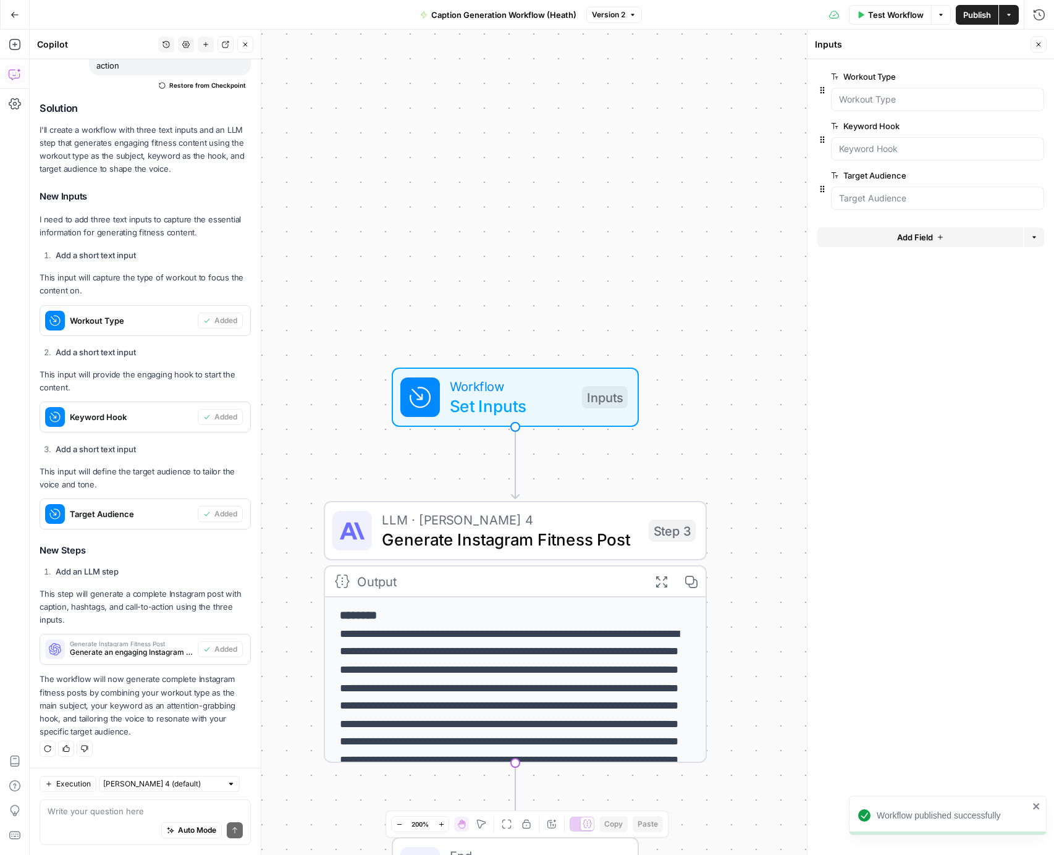
click at [1011, 7] on button "Actions" at bounding box center [1009, 15] width 20 height 20
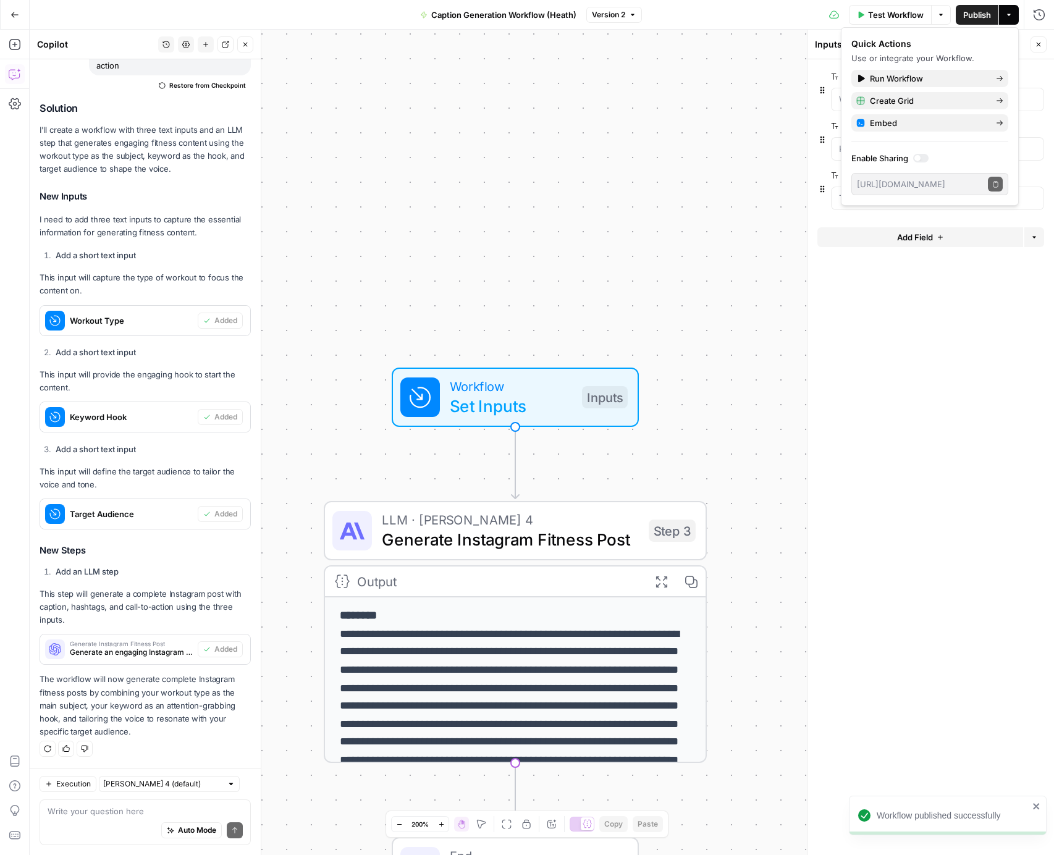
click at [594, 175] on div "**********" at bounding box center [542, 443] width 1025 height 826
